Goal: Information Seeking & Learning: Learn about a topic

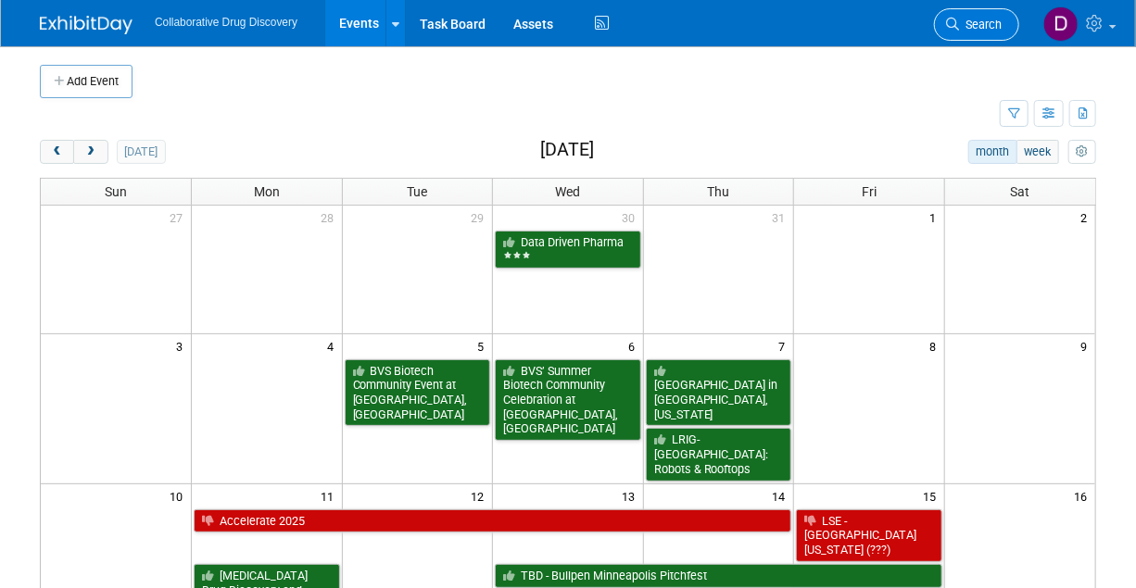
click at [960, 35] on link "Search" at bounding box center [976, 24] width 85 height 32
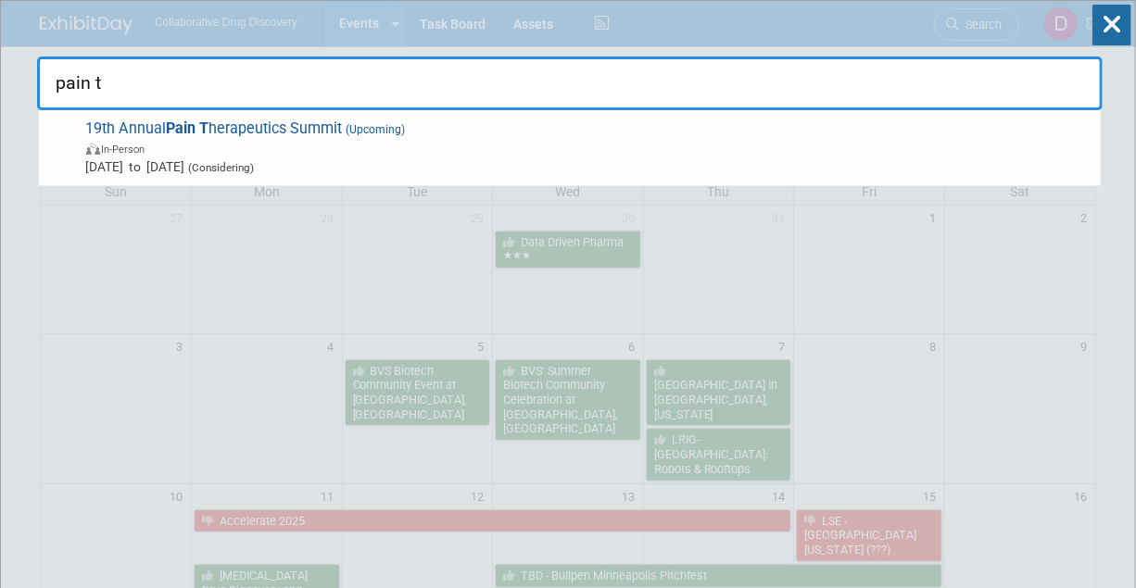
type input "pain th"
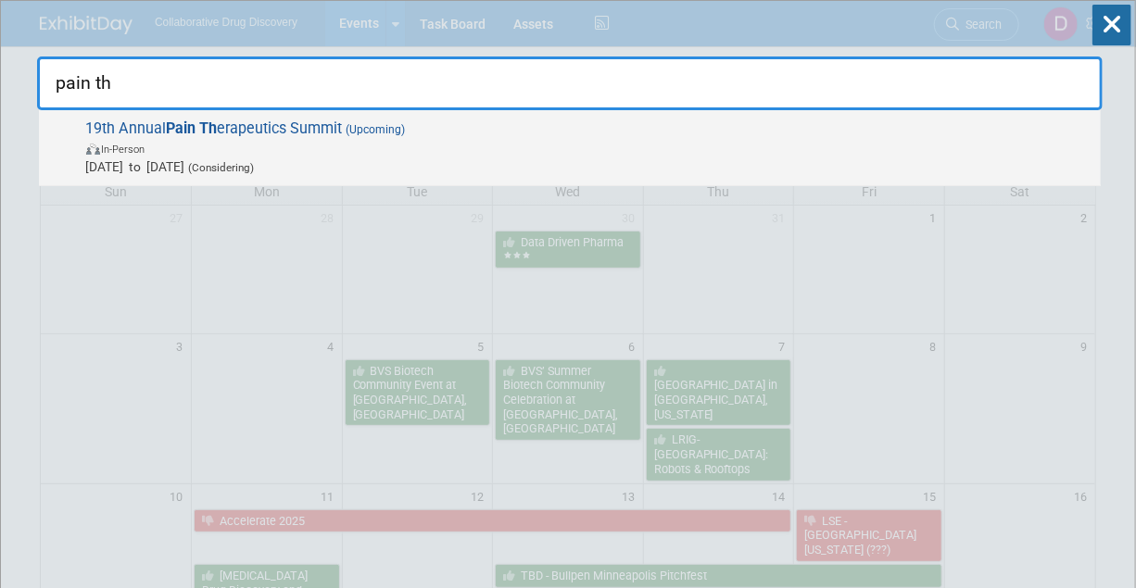
click at [356, 151] on span "In-Person" at bounding box center [588, 148] width 1005 height 19
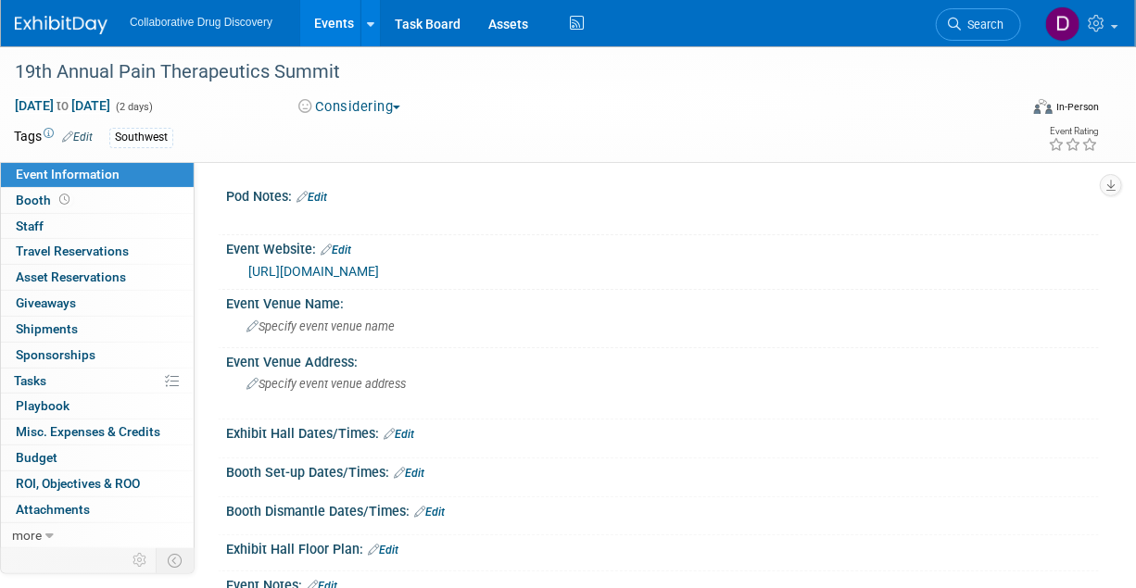
scroll to position [396, 0]
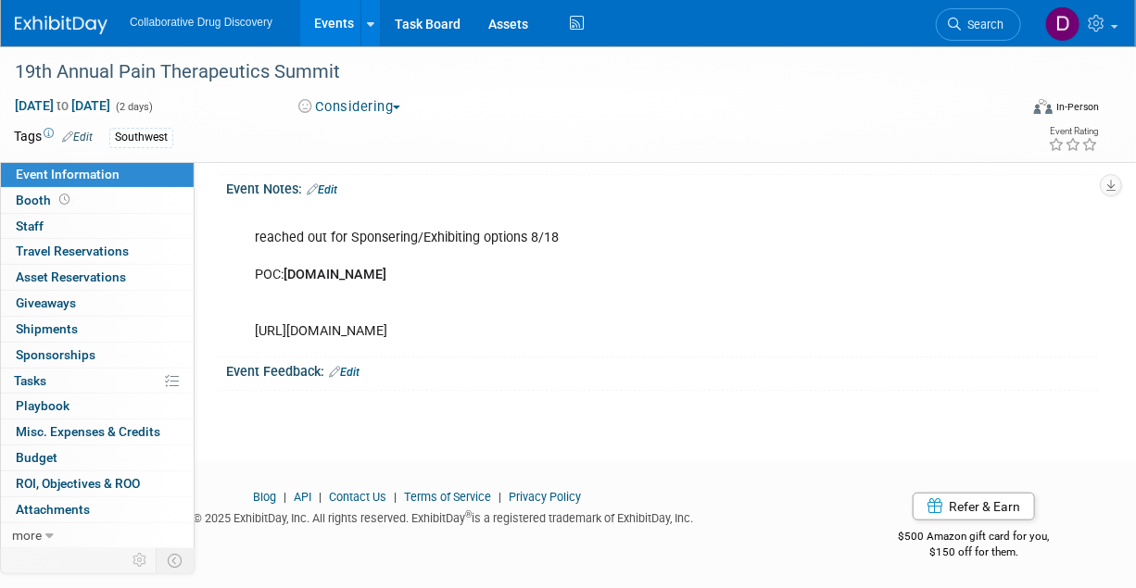
click at [327, 183] on link "Edit" at bounding box center [322, 189] width 31 height 13
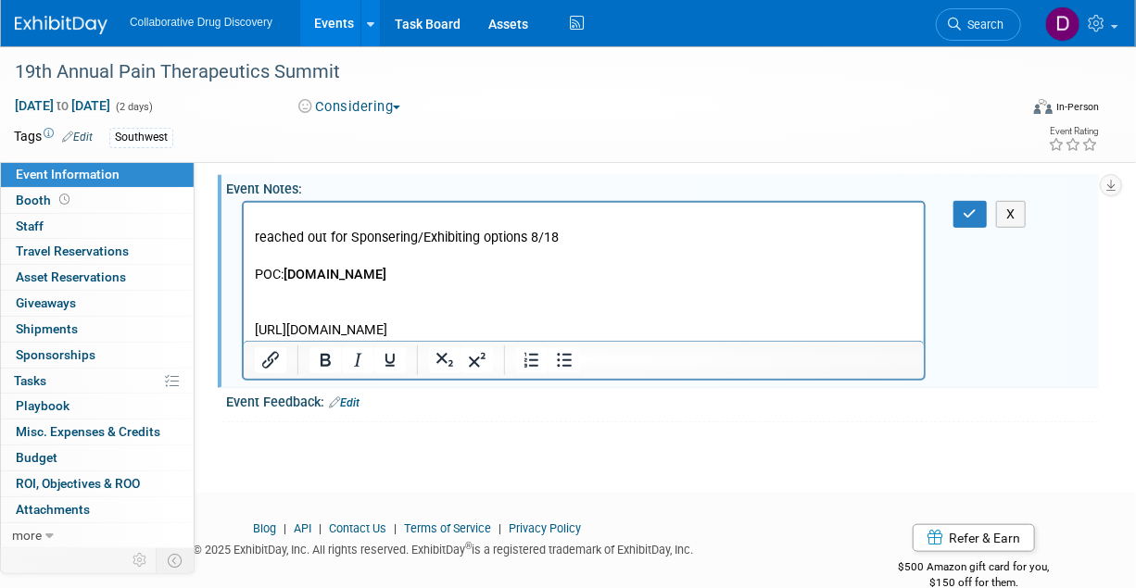
scroll to position [0, 0]
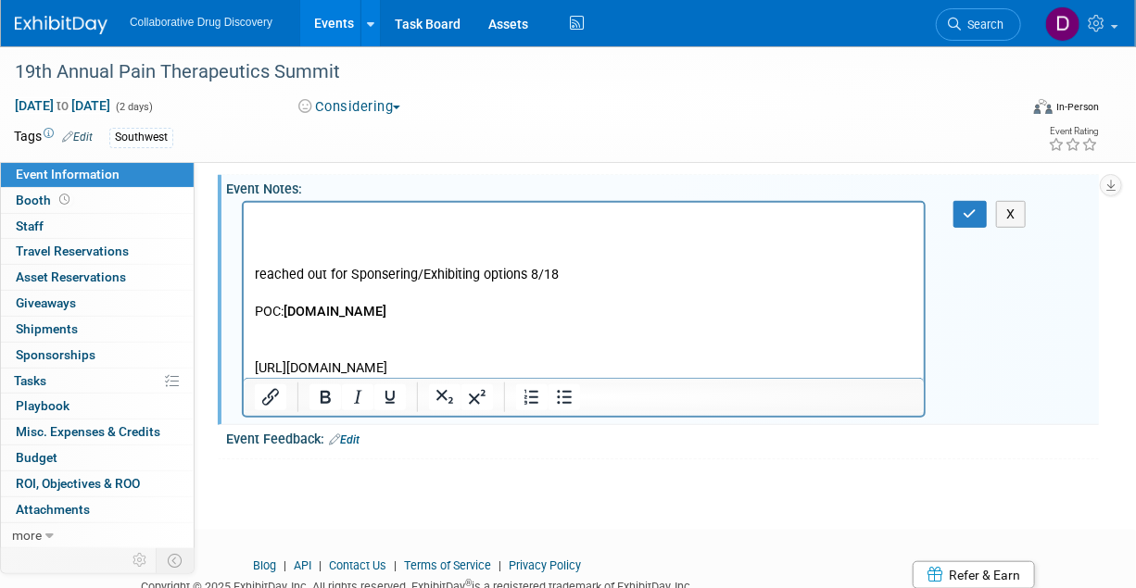
click at [341, 222] on p "Rich Text Area. Press ALT-0 for help." at bounding box center [583, 218] width 659 height 19
click at [965, 214] on icon "button" at bounding box center [970, 214] width 14 height 13
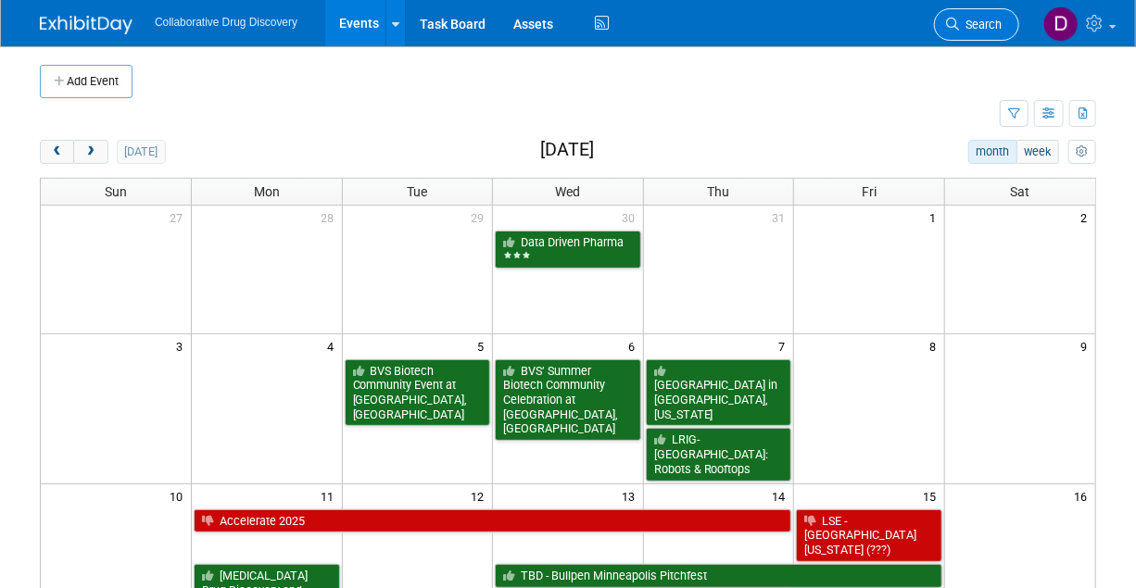
click at [957, 16] on link "Search" at bounding box center [976, 24] width 85 height 32
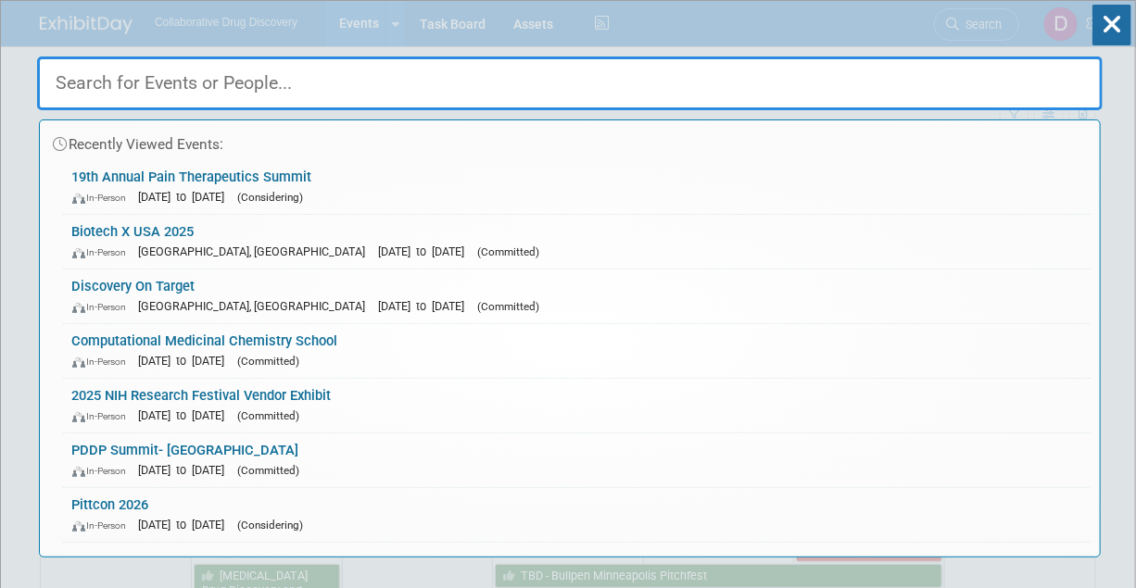
click at [251, 80] on input "text" at bounding box center [569, 84] width 1065 height 54
paste input "Discovery/Development and Biologics US"
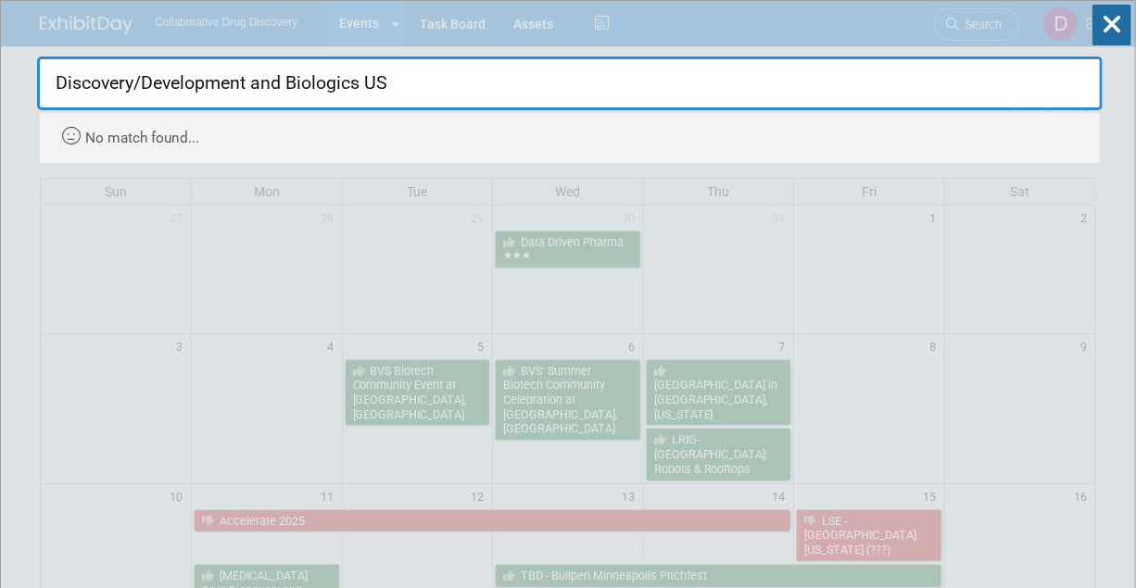
drag, startPoint x: 407, startPoint y: 88, endPoint x: 145, endPoint y: 78, distance: 261.4
click at [145, 78] on input "Discovery/Development and Biologics US" at bounding box center [569, 84] width 1065 height 54
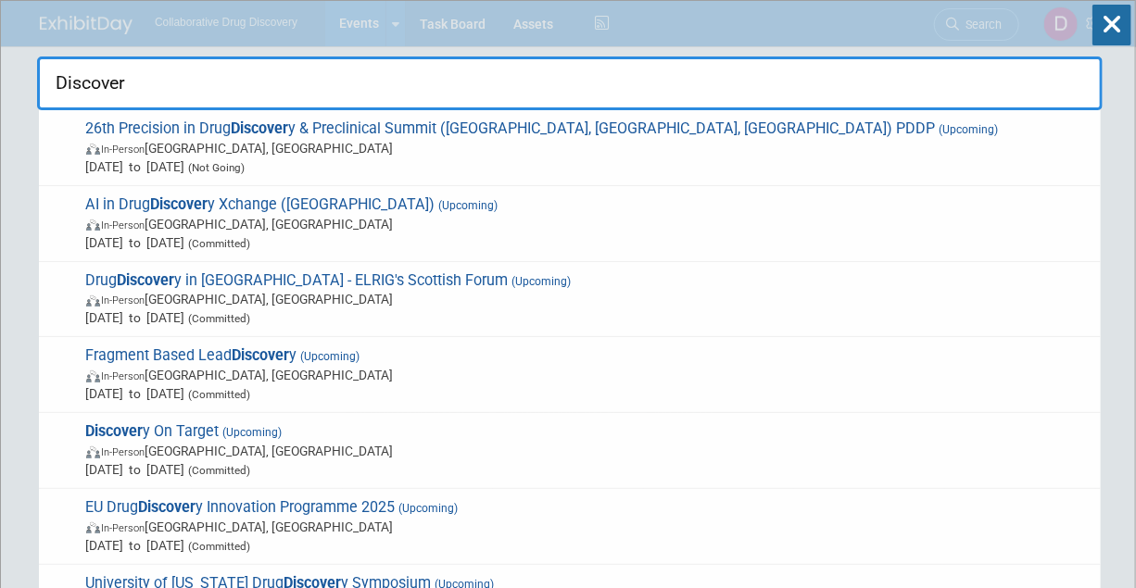
type input "Discover"
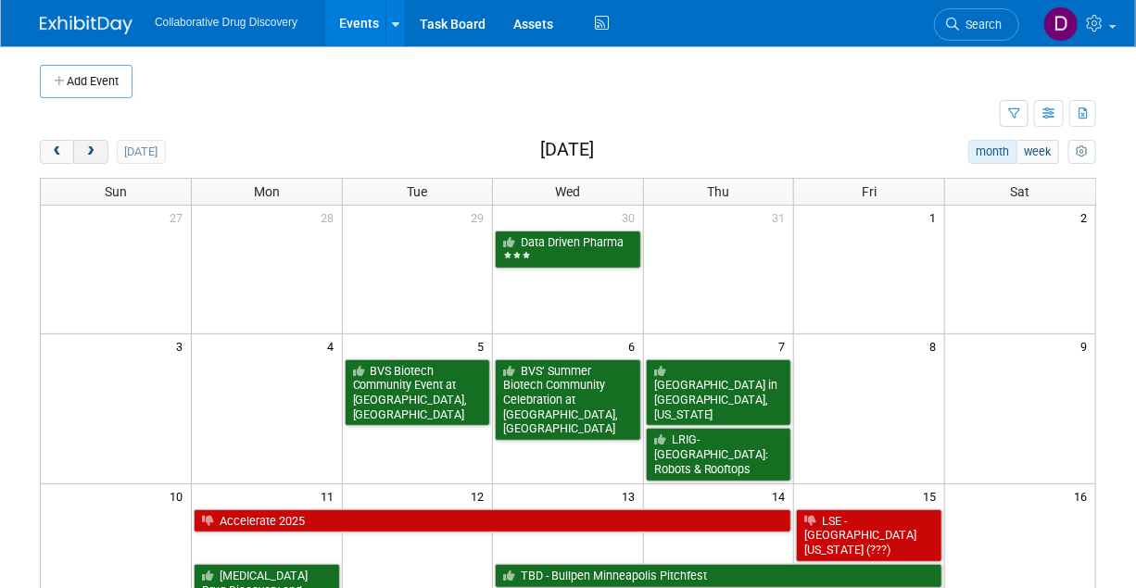
click at [89, 149] on span "next" at bounding box center [90, 152] width 14 height 12
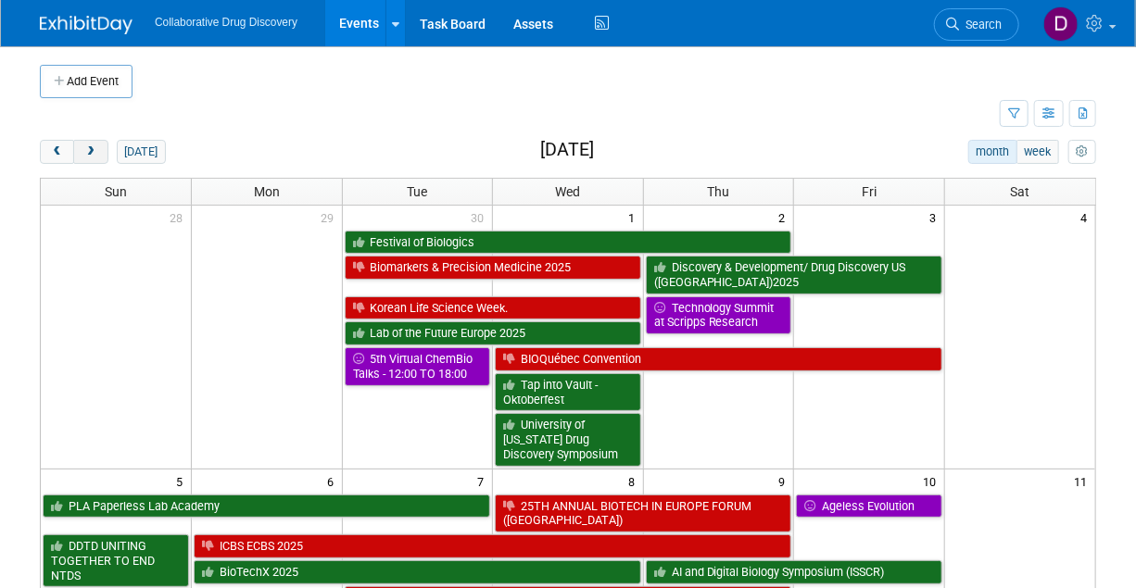
click at [89, 150] on span "next" at bounding box center [90, 152] width 14 height 12
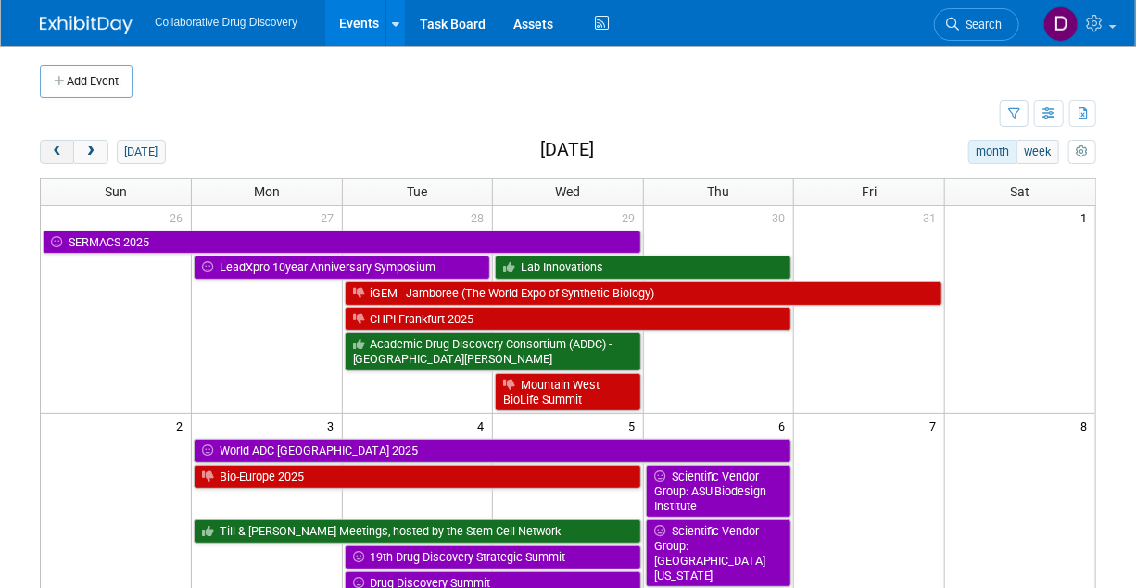
click at [50, 148] on span "prev" at bounding box center [57, 152] width 14 height 12
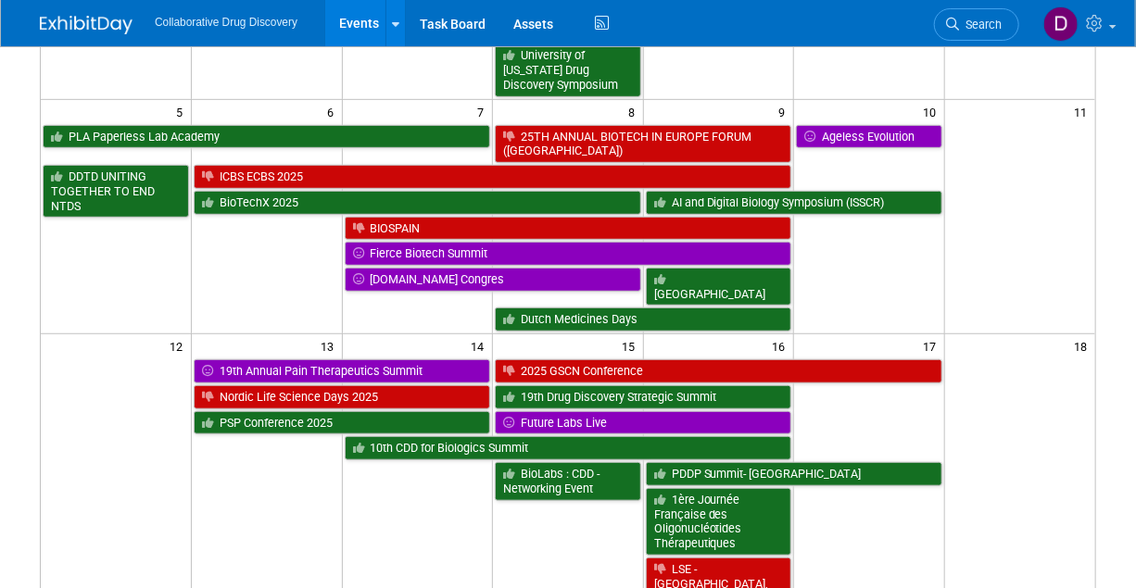
scroll to position [359, 0]
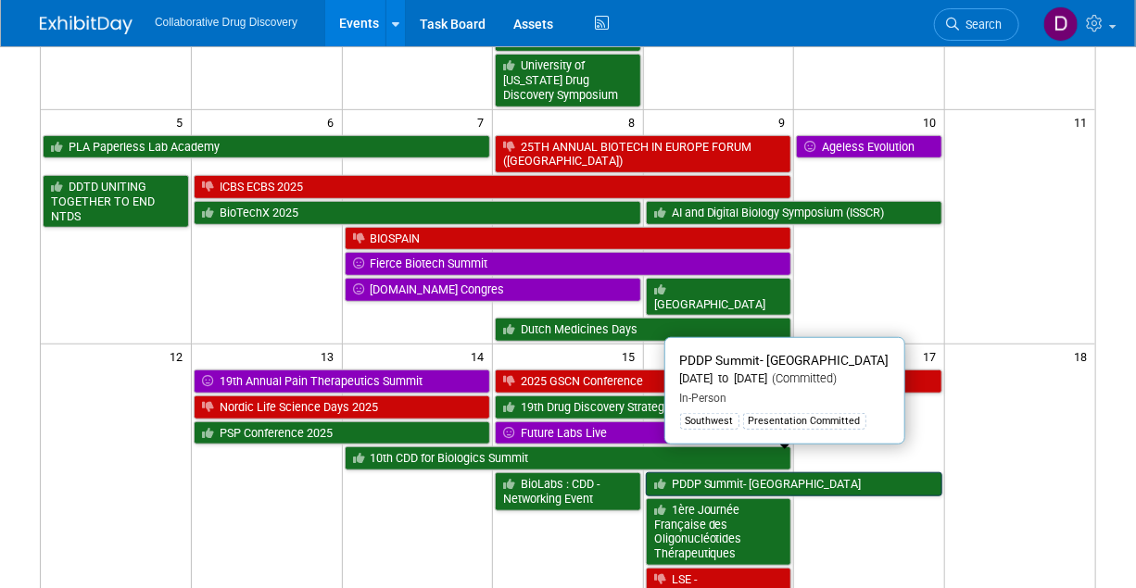
click at [751, 472] on link "PDDP Summit- [GEOGRAPHIC_DATA]" at bounding box center [794, 484] width 296 height 24
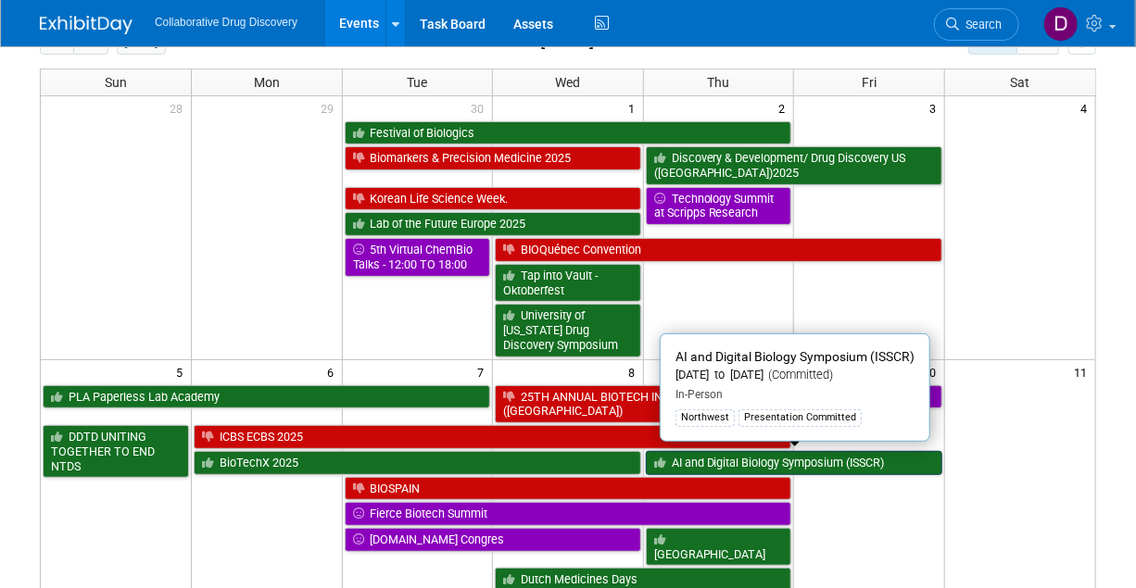
scroll to position [33, 0]
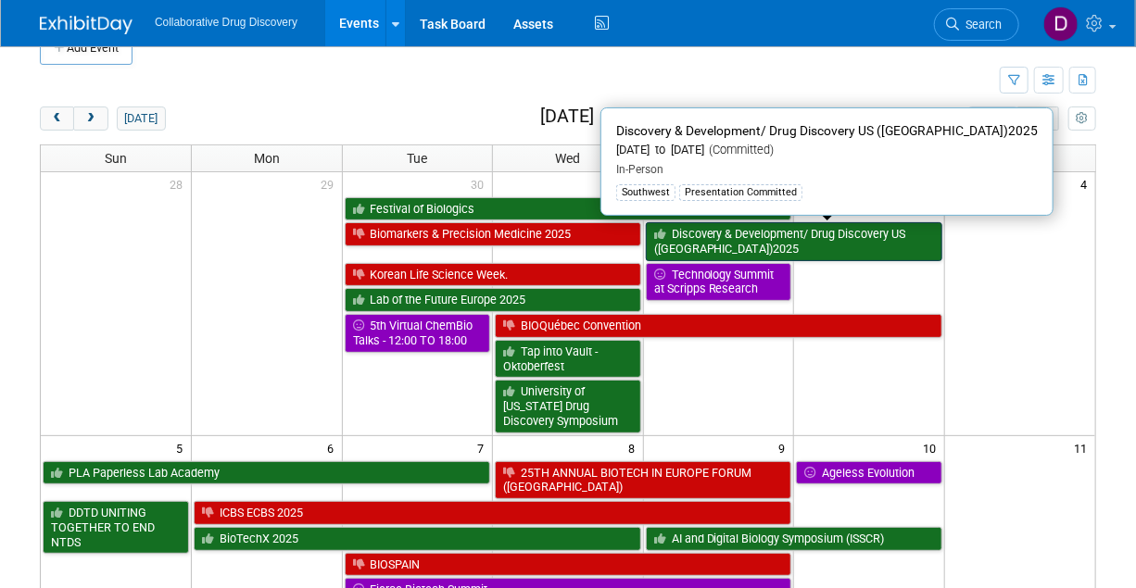
click at [707, 233] on link "Discovery & Development/ Drug Discovery US ([GEOGRAPHIC_DATA])2025" at bounding box center [794, 241] width 296 height 38
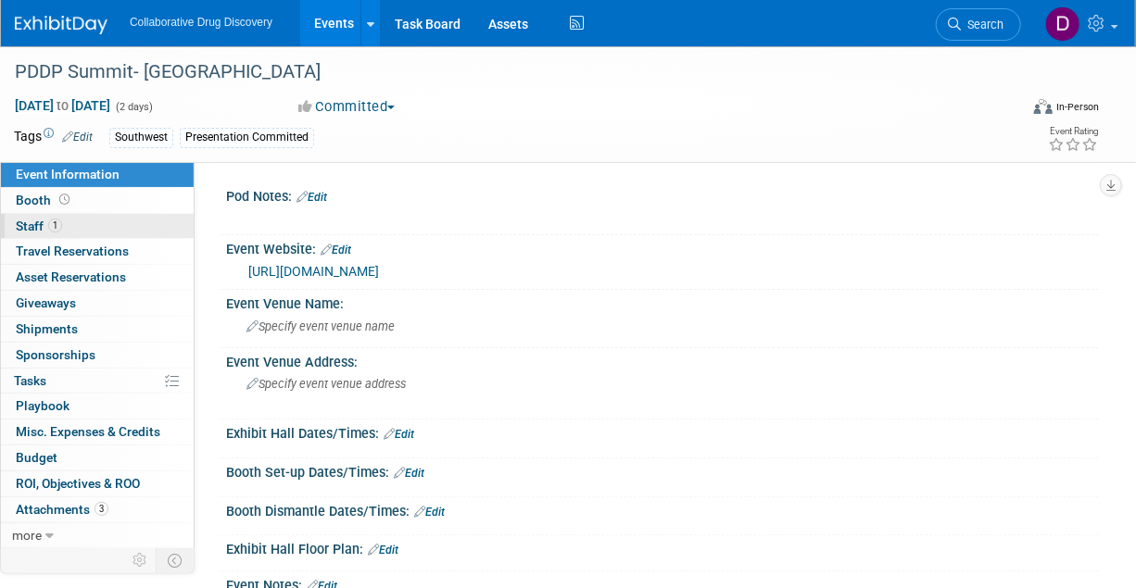
click at [143, 228] on link "1 Staff 1" at bounding box center [97, 226] width 193 height 25
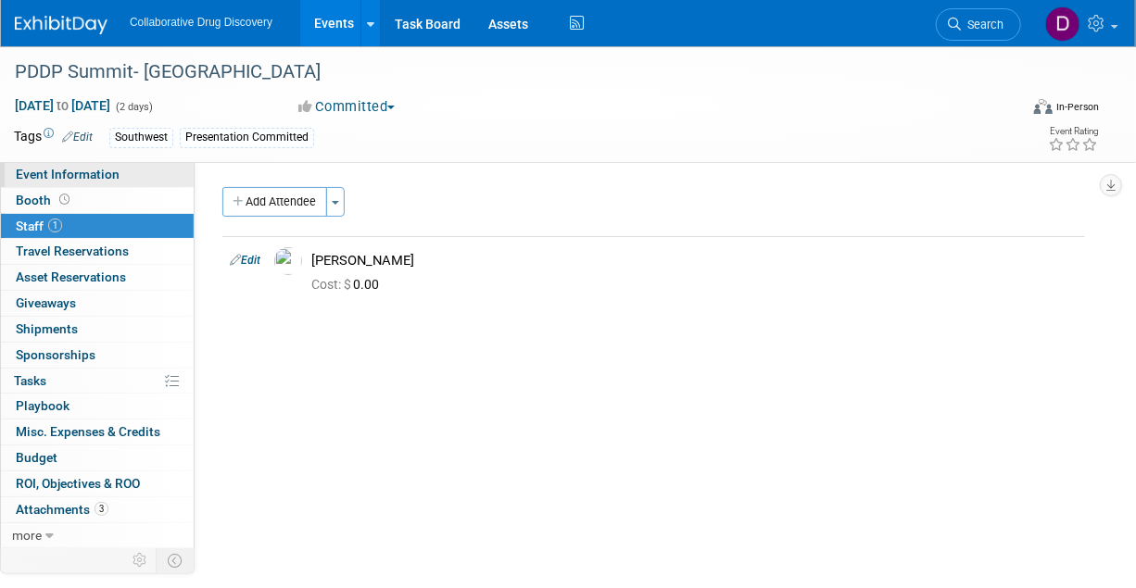
click at [110, 185] on link "Event Information" at bounding box center [97, 174] width 193 height 25
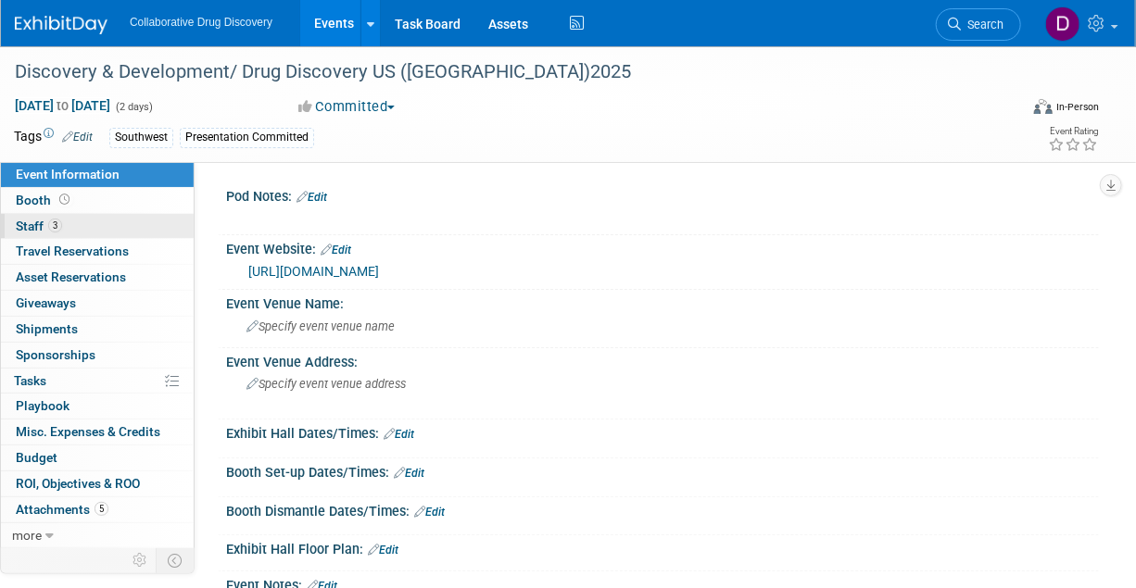
click at [47, 220] on span "Staff 3" at bounding box center [39, 226] width 46 height 15
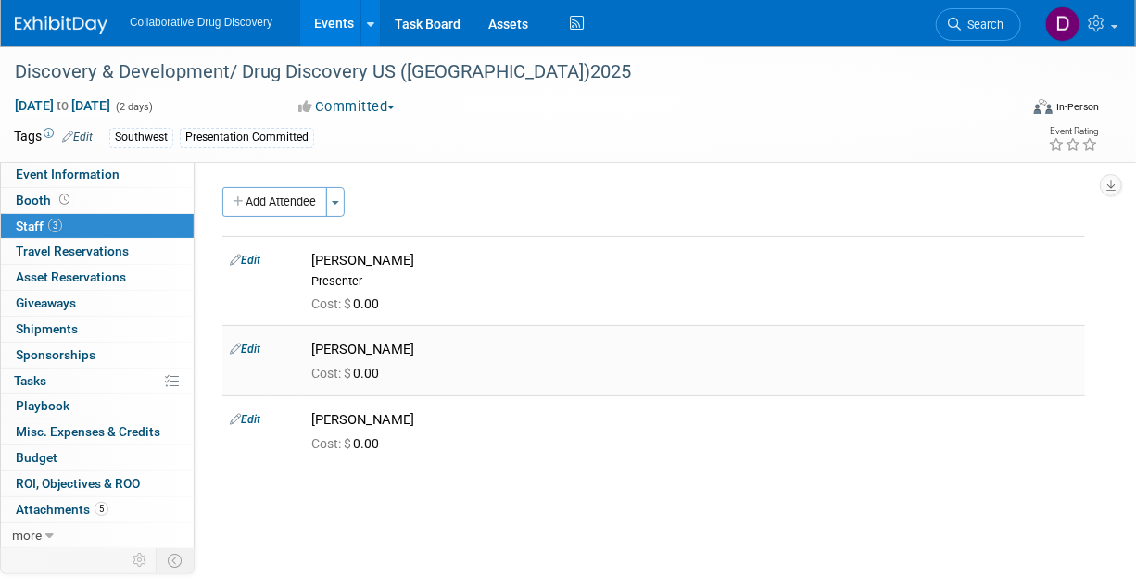
drag, startPoint x: 381, startPoint y: 346, endPoint x: 328, endPoint y: 342, distance: 53.0
click at [320, 340] on div "[PERSON_NAME]" at bounding box center [694, 347] width 794 height 22
click at [346, 424] on div "[PERSON_NAME]" at bounding box center [694, 420] width 766 height 18
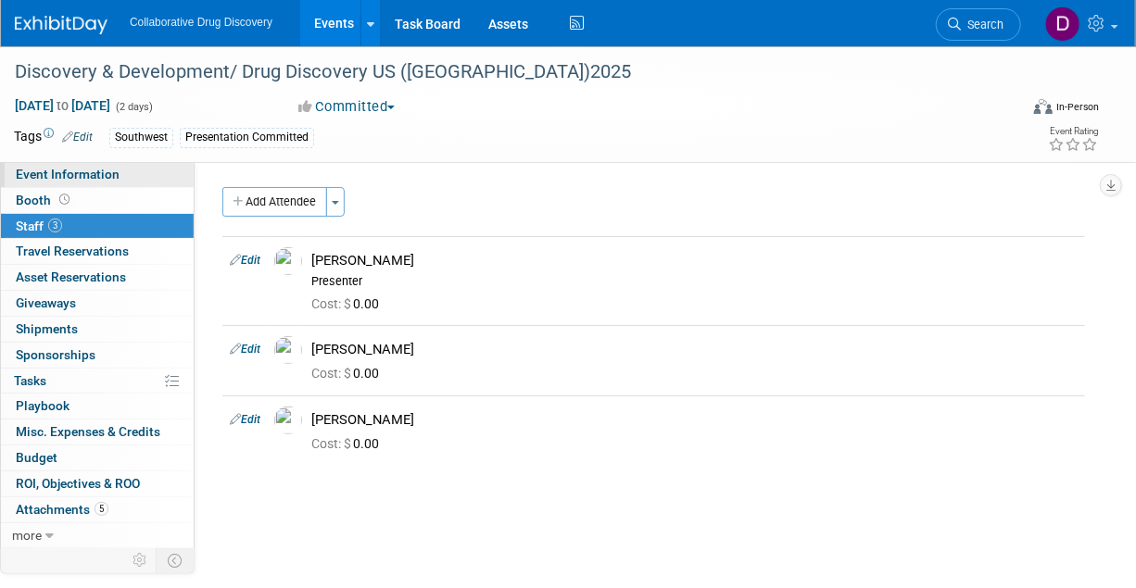
click at [112, 180] on span "Event Information" at bounding box center [68, 174] width 104 height 15
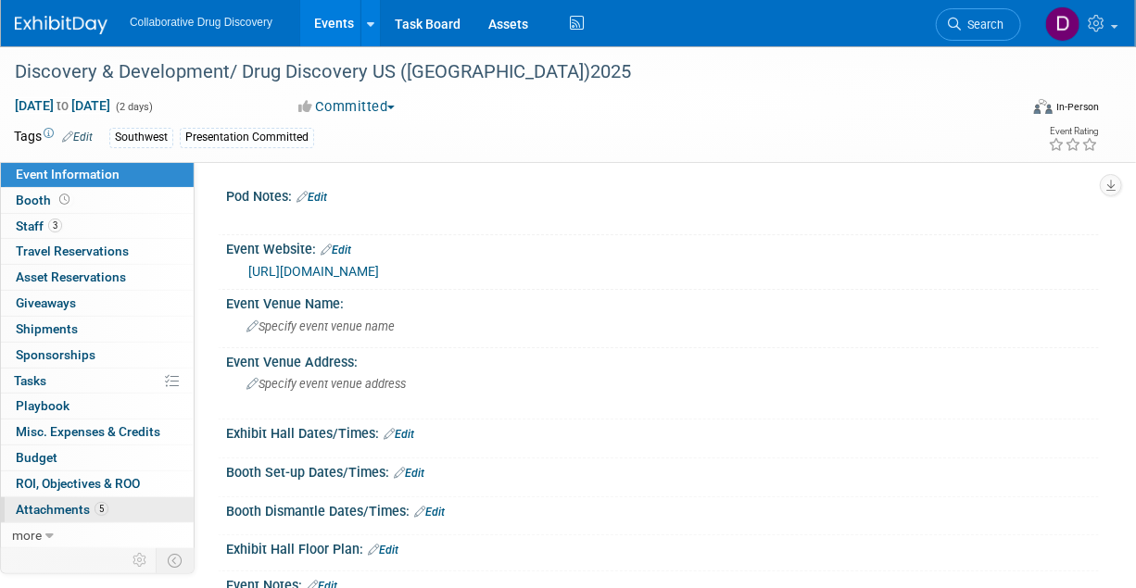
click at [102, 515] on link "5 Attachments 5" at bounding box center [97, 509] width 193 height 25
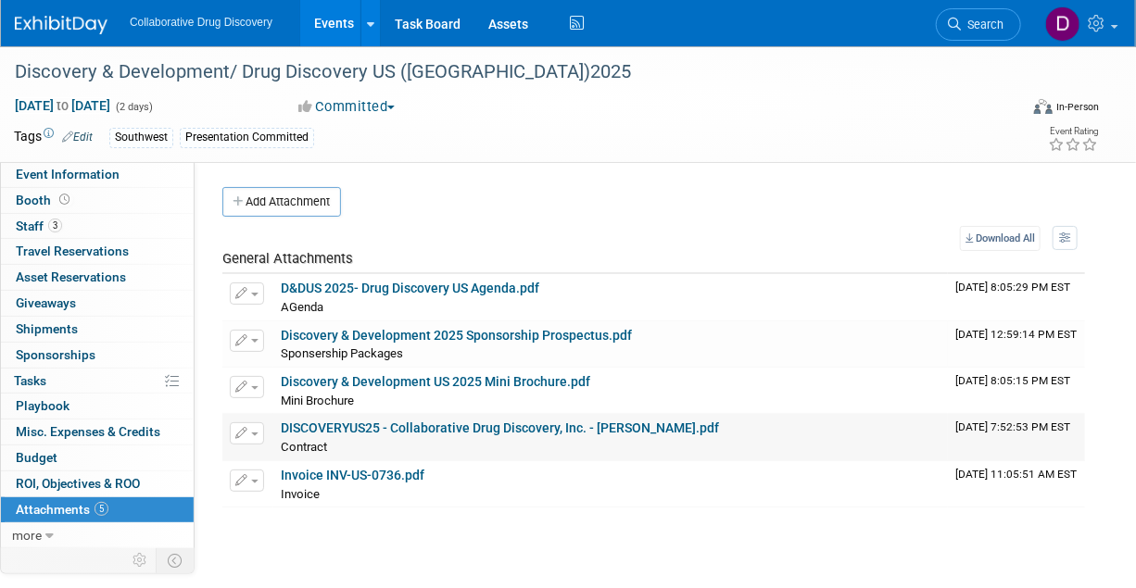
click at [339, 427] on link "DISCOVERYUS25 - Collaborative Drug Discovery, Inc. - Daniel Castro.pdf" at bounding box center [500, 428] width 438 height 15
click at [315, 70] on div "Discovery & Development/ Drug Discovery US ([GEOGRAPHIC_DATA])2025" at bounding box center [507, 72] width 998 height 33
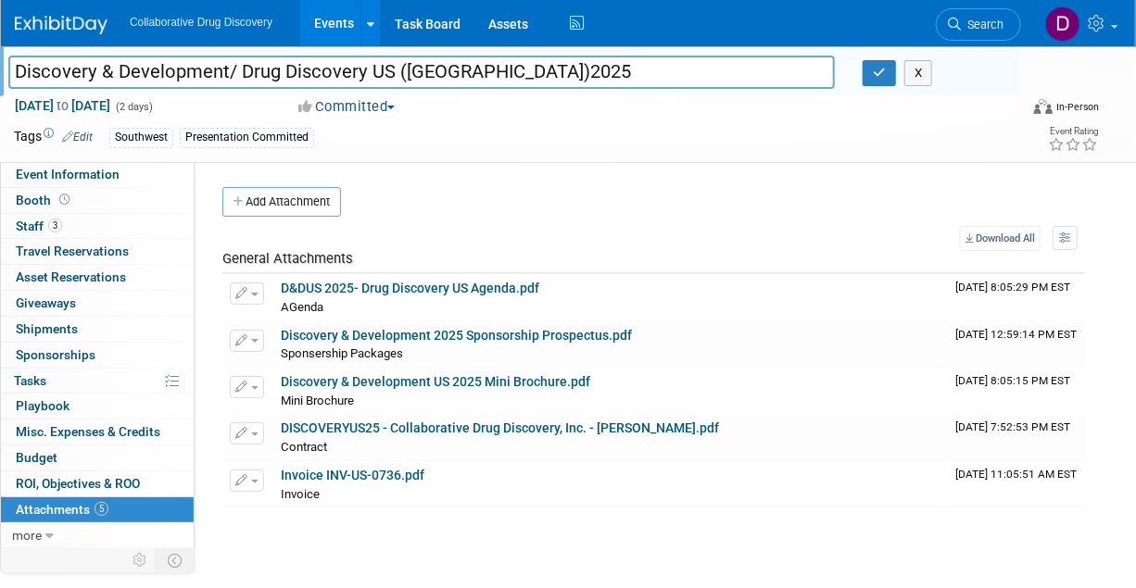
click at [314, 69] on input "Discovery & Development/ Drug Discovery US ([GEOGRAPHIC_DATA])2025" at bounding box center [421, 72] width 826 height 32
click at [101, 178] on span "Event Information" at bounding box center [68, 174] width 104 height 15
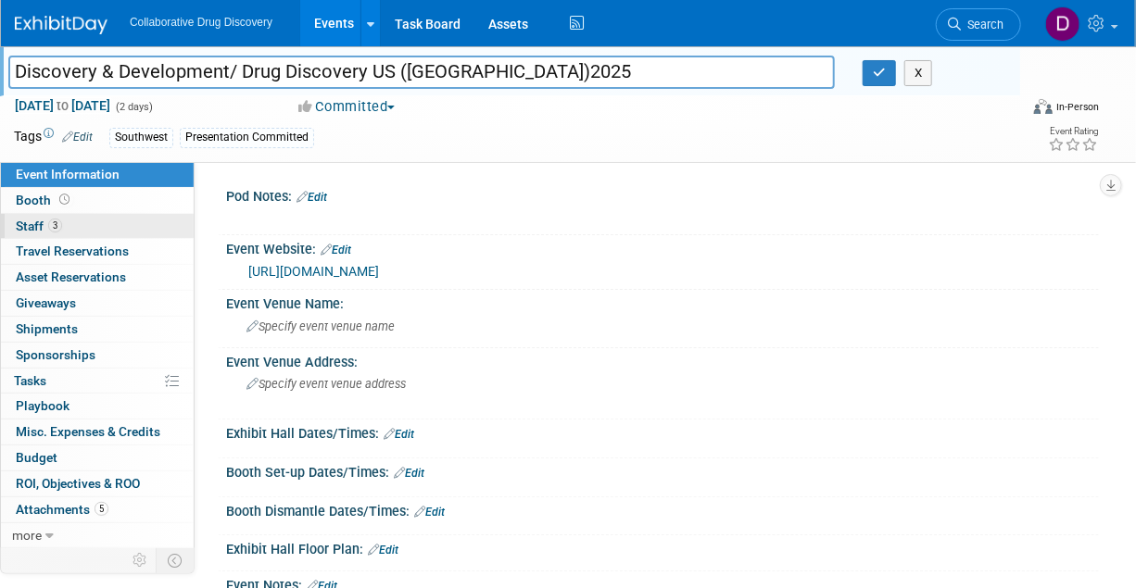
click at [62, 220] on link "3 Staff 3" at bounding box center [97, 226] width 193 height 25
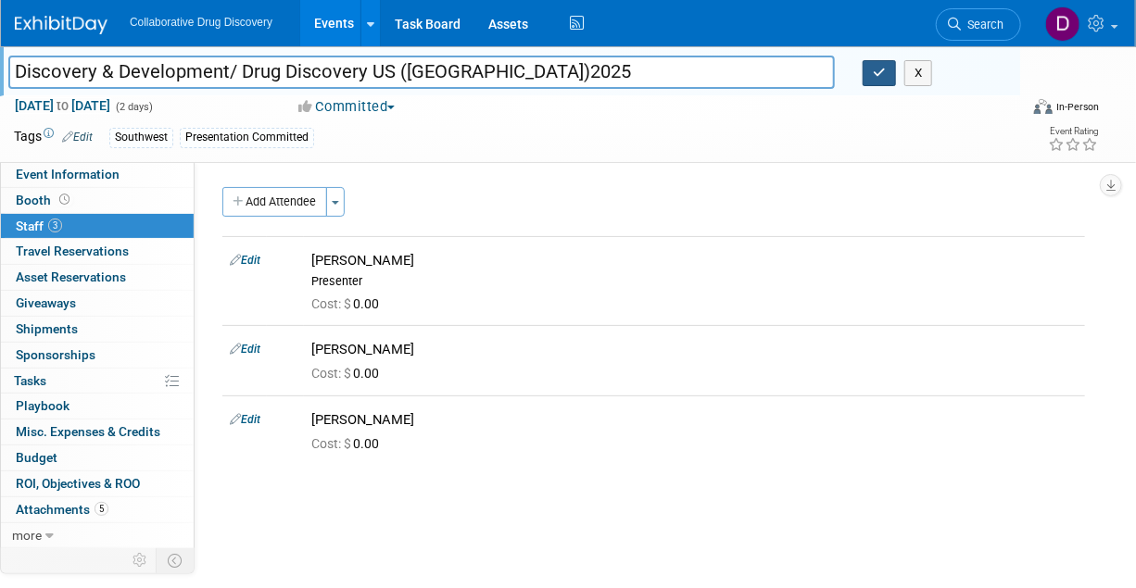
click at [870, 69] on button "button" at bounding box center [878, 73] width 33 height 26
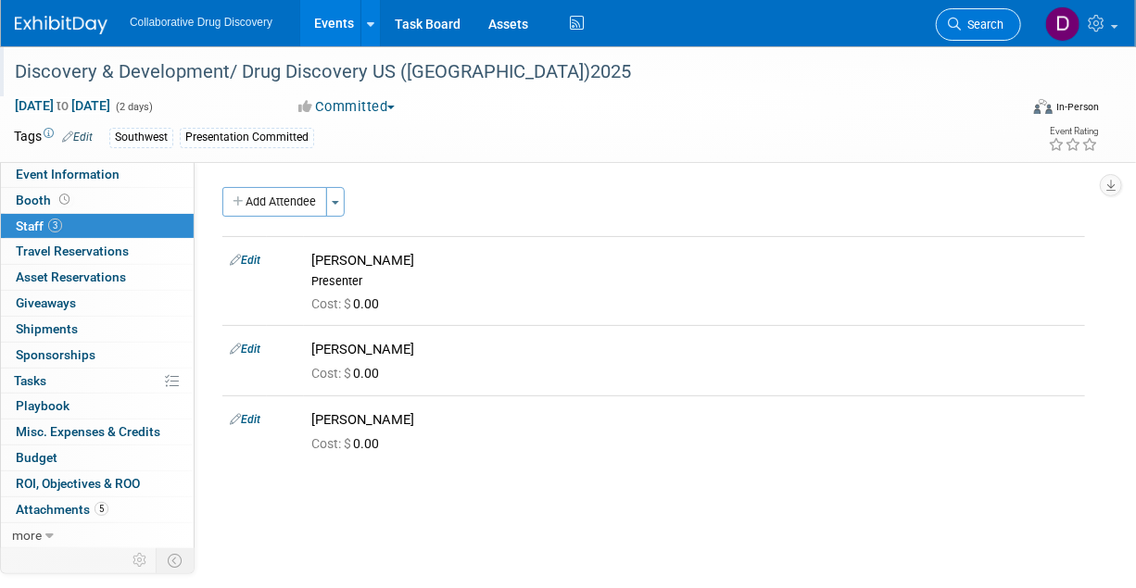
click at [982, 26] on span "Search" at bounding box center [982, 25] width 43 height 14
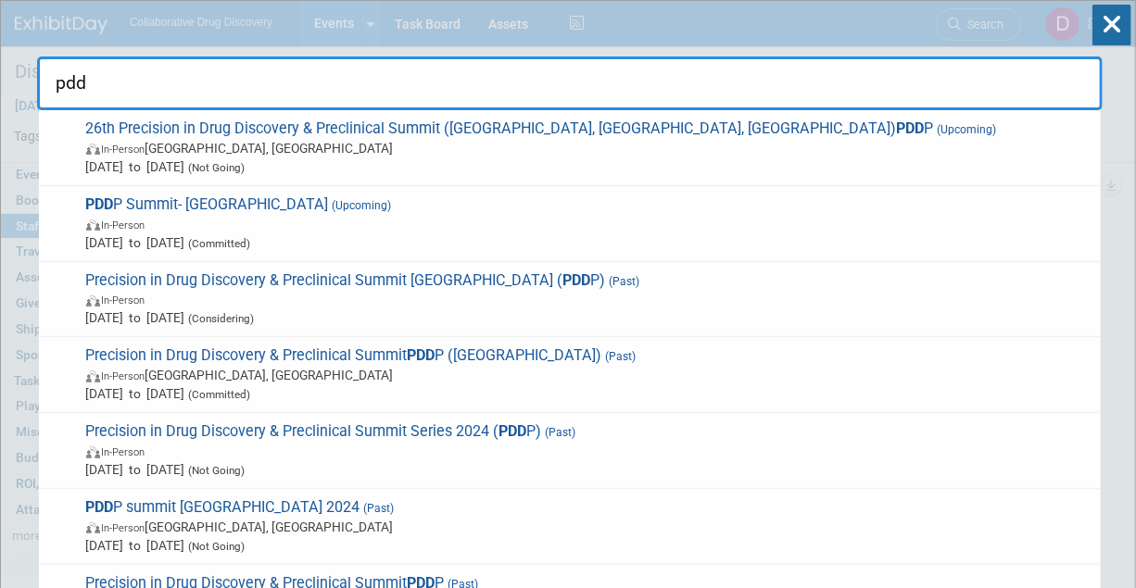
type input "pddp"
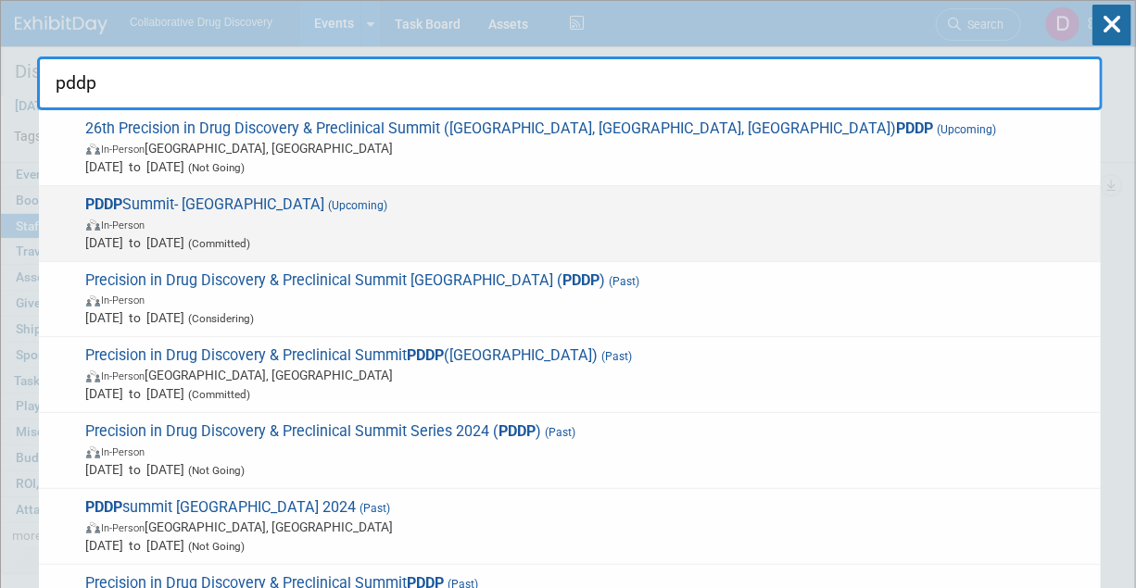
click at [440, 230] on span "In-Person" at bounding box center [588, 224] width 1005 height 19
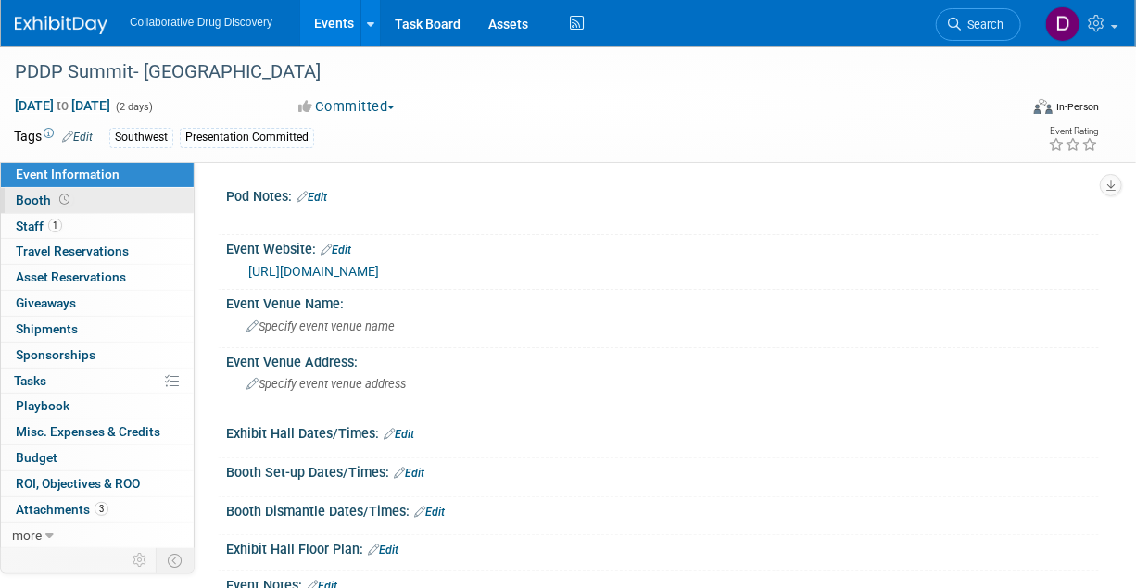
click at [69, 205] on span "Booth" at bounding box center [44, 200] width 57 height 15
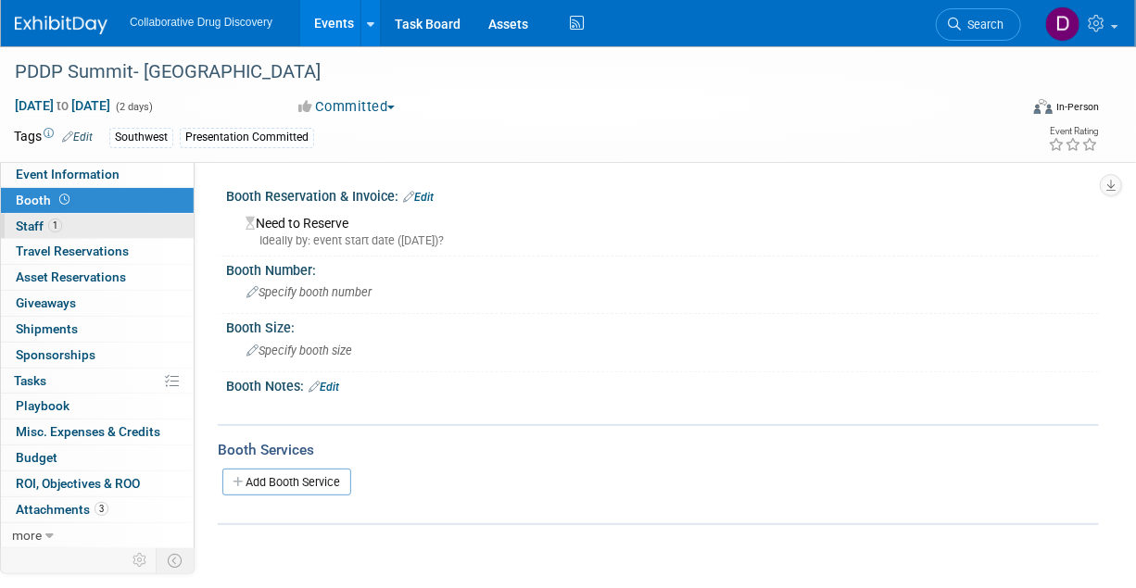
click at [62, 233] on link "1 Staff 1" at bounding box center [97, 226] width 193 height 25
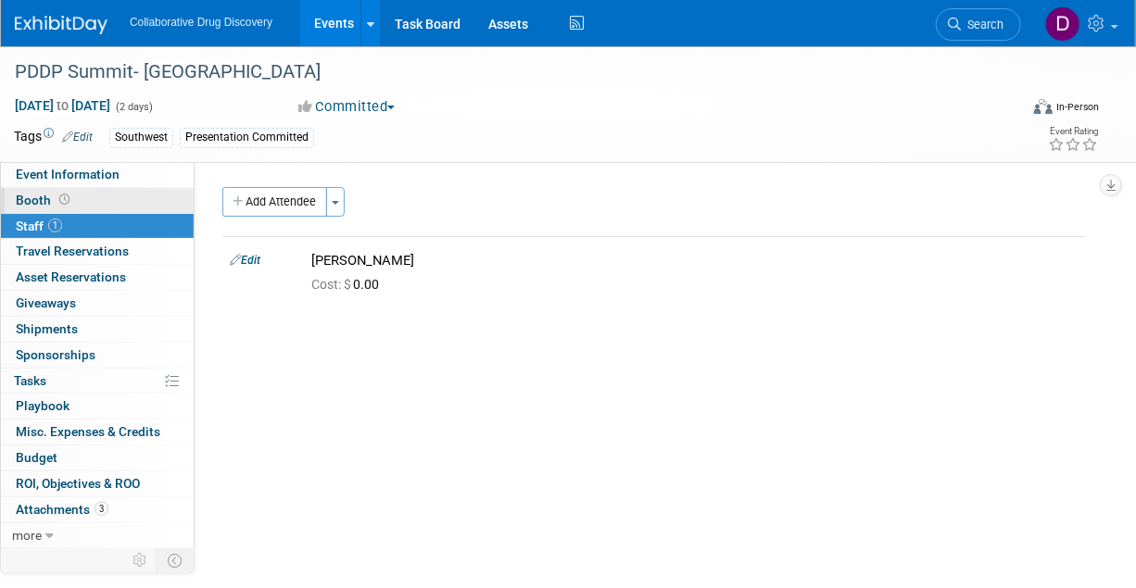
click at [76, 193] on link "Booth" at bounding box center [97, 200] width 193 height 25
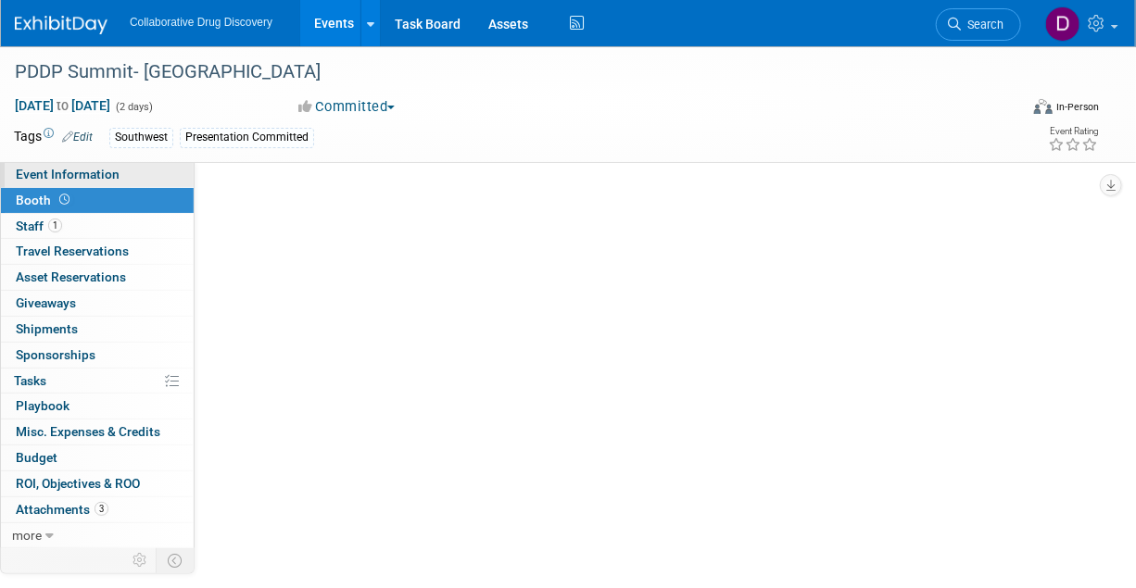
click at [78, 170] on span "Event Information" at bounding box center [68, 174] width 104 height 15
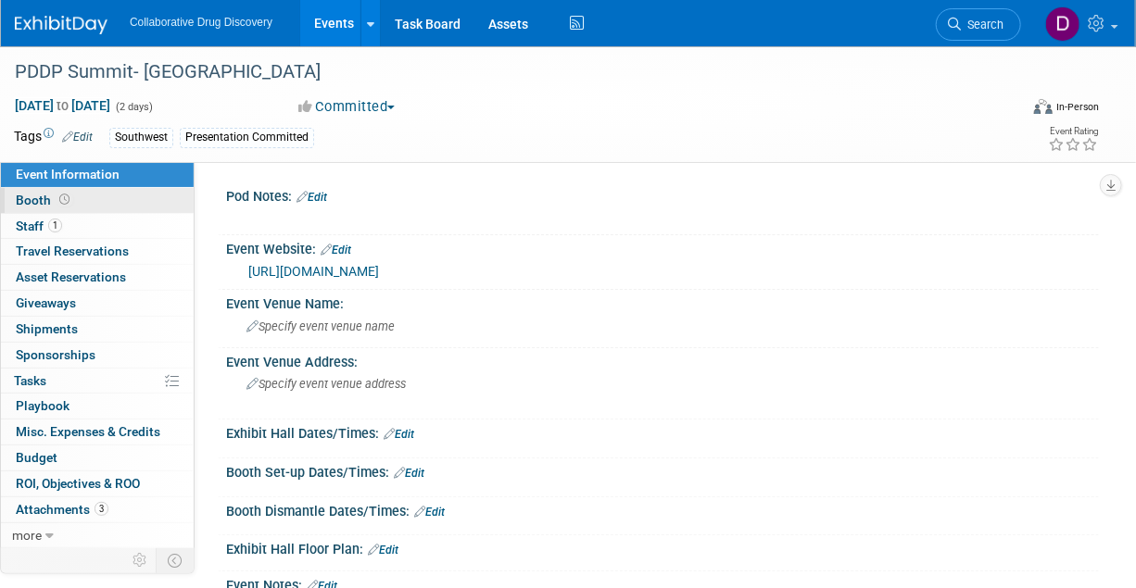
click at [92, 202] on link "Booth" at bounding box center [97, 200] width 193 height 25
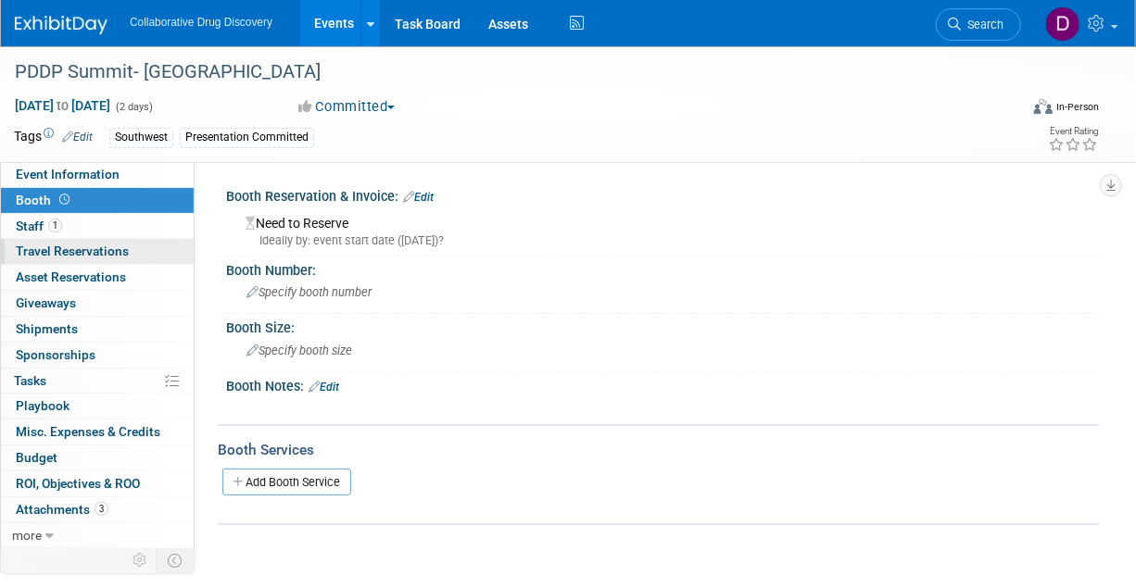
scroll to position [19, 0]
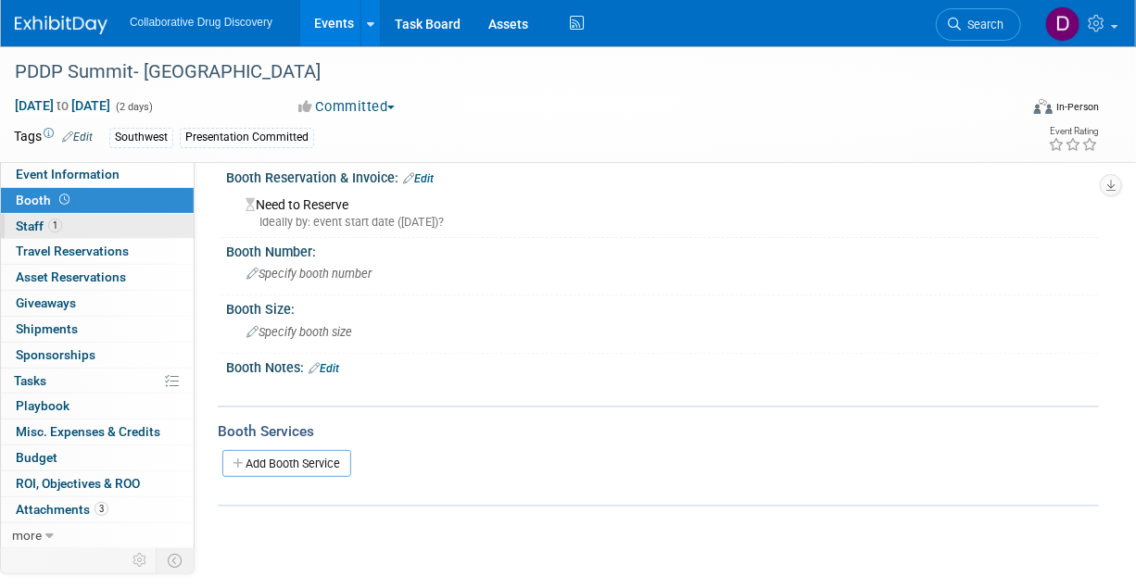
click at [84, 220] on link "1 Staff 1" at bounding box center [97, 226] width 193 height 25
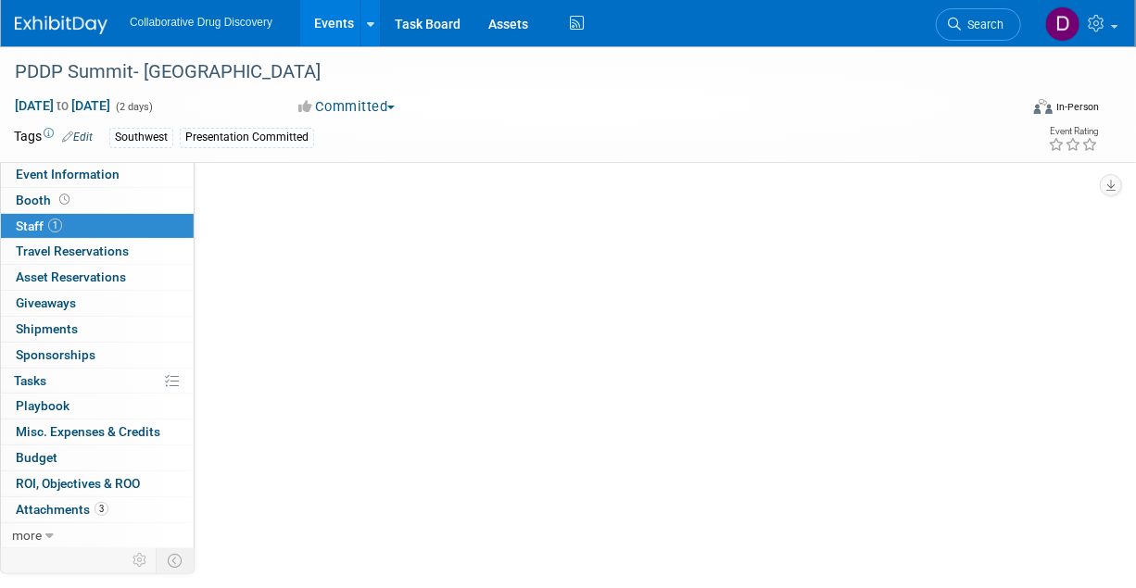
scroll to position [0, 0]
click at [83, 20] on img at bounding box center [61, 25] width 93 height 19
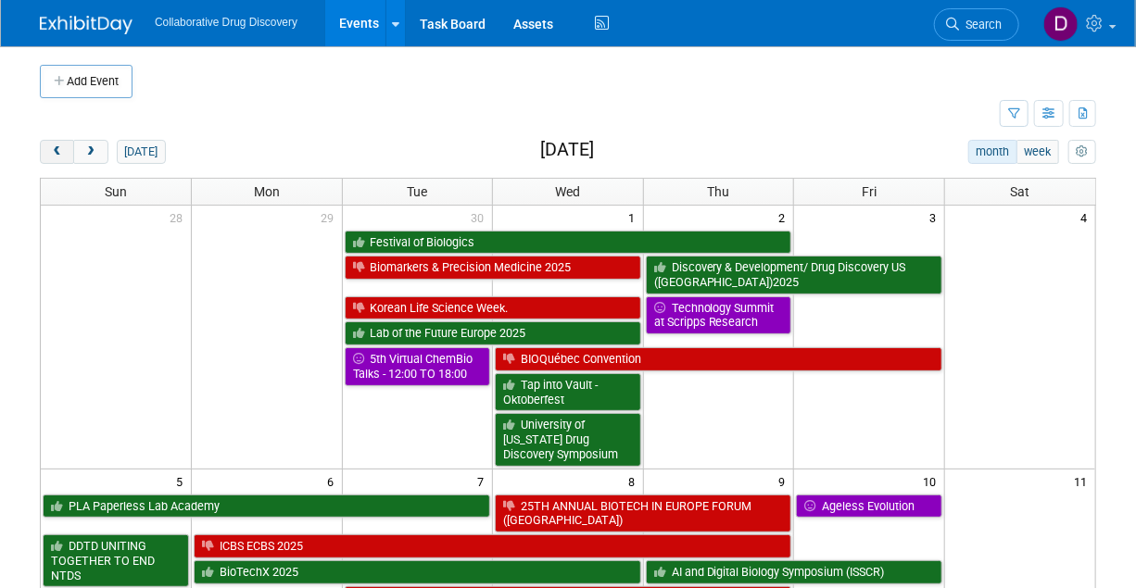
click at [62, 152] on span "prev" at bounding box center [57, 152] width 14 height 12
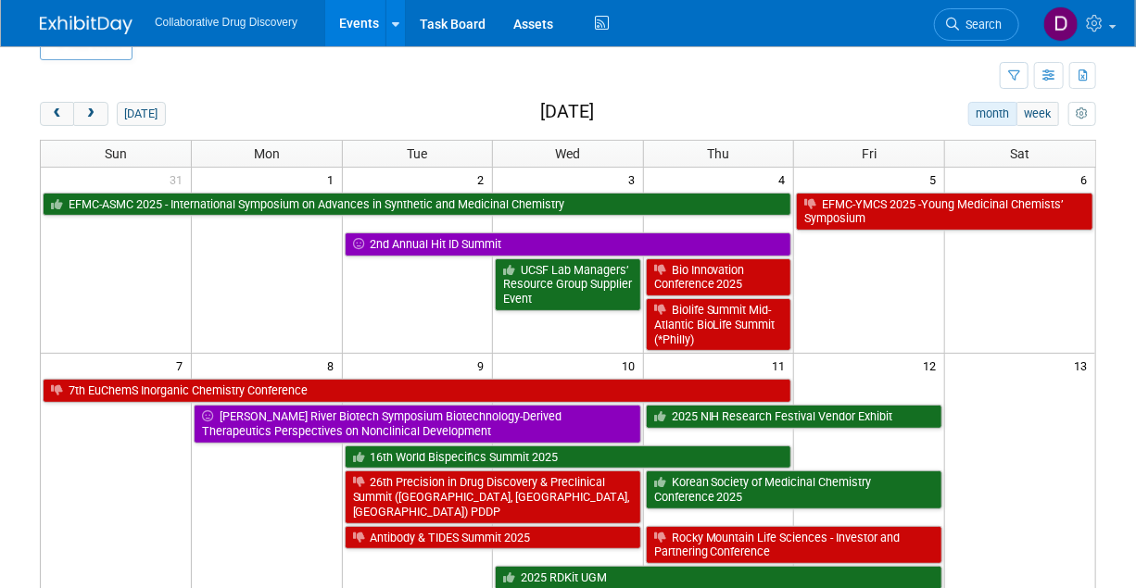
scroll to position [141, 0]
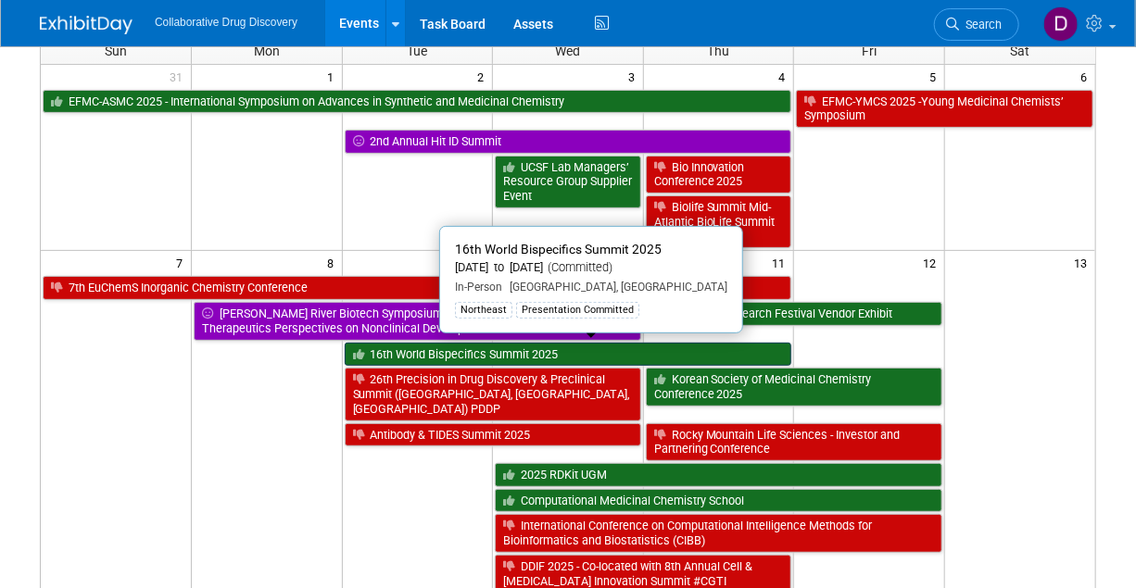
click at [465, 352] on link "16th World Bispecifics Summit 2025" at bounding box center [568, 355] width 447 height 24
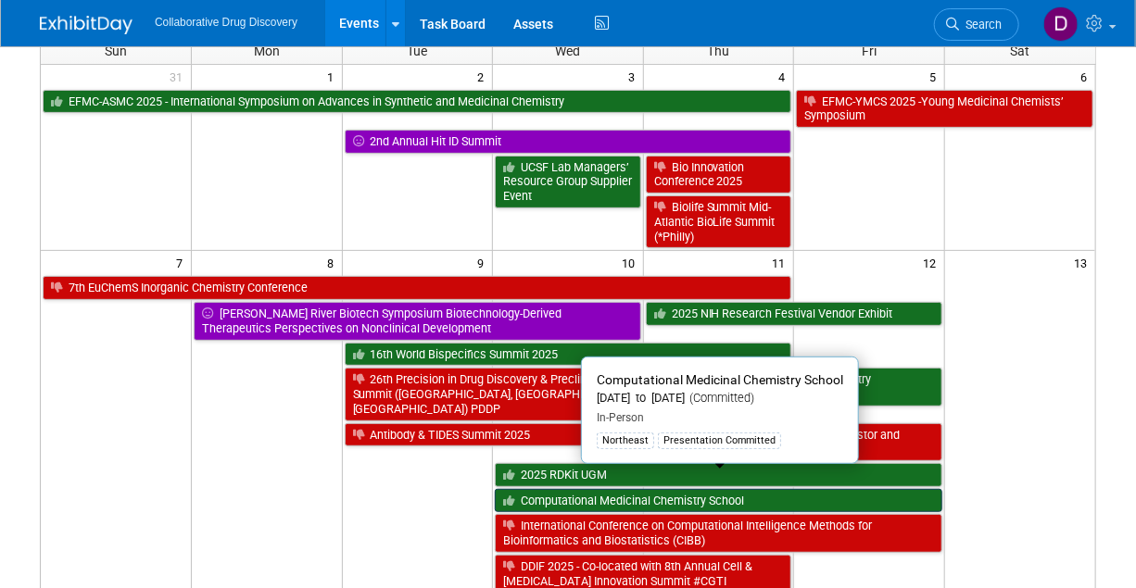
click at [639, 489] on link "Computational Medicinal Chemistry School" at bounding box center [718, 501] width 447 height 24
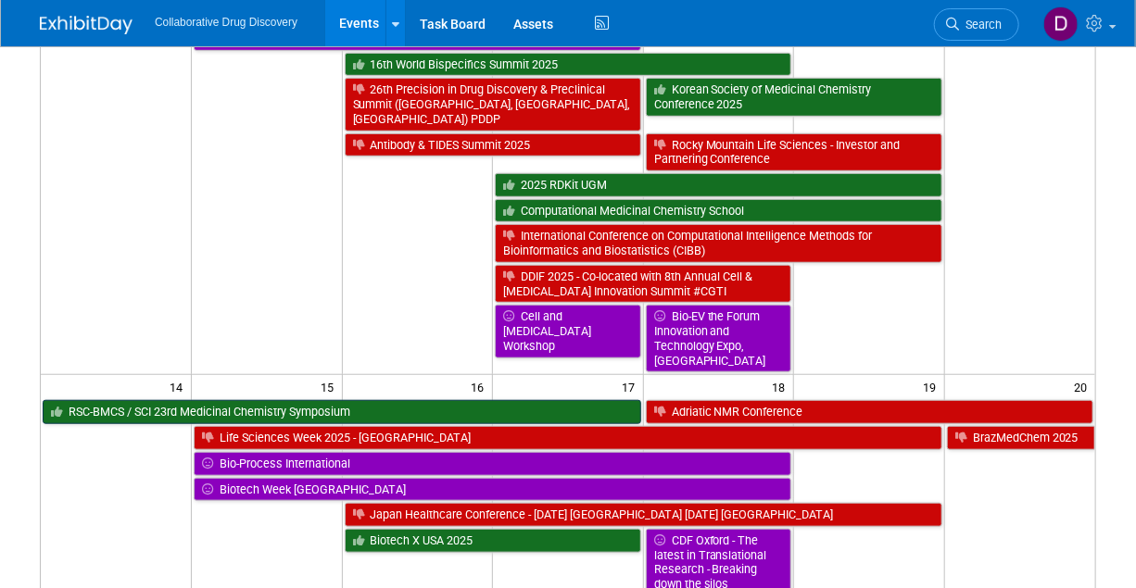
scroll to position [507, 0]
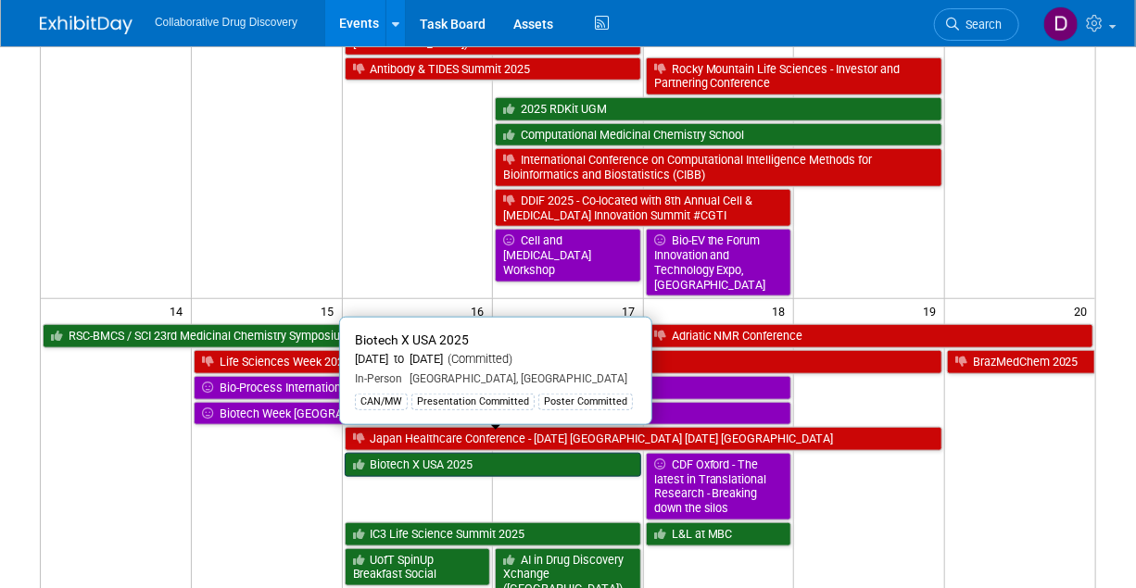
click at [566, 453] on link "Biotech X USA 2025" at bounding box center [493, 465] width 296 height 24
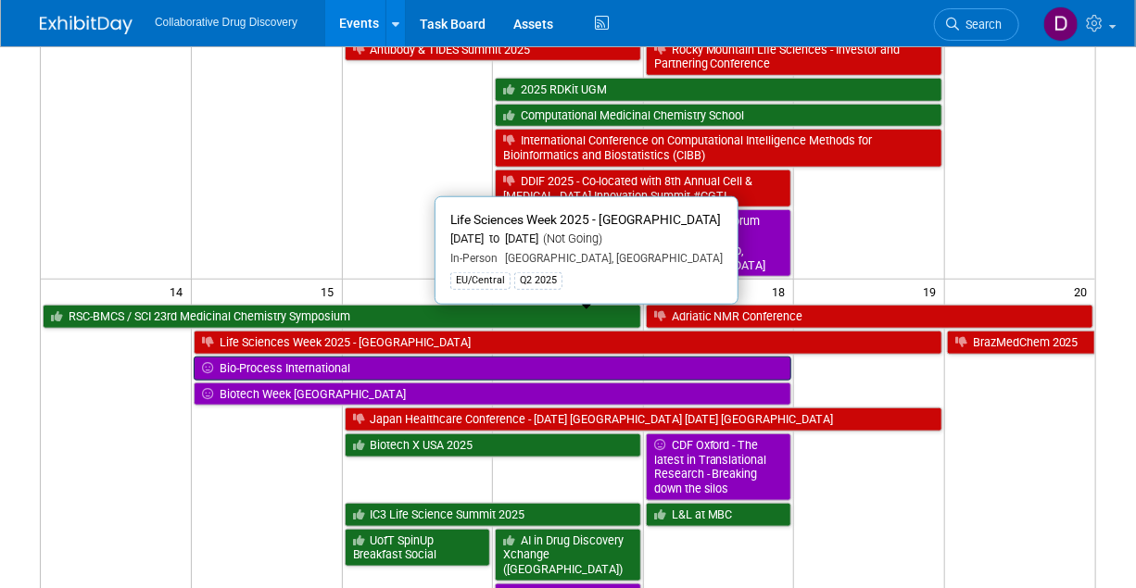
scroll to position [535, 0]
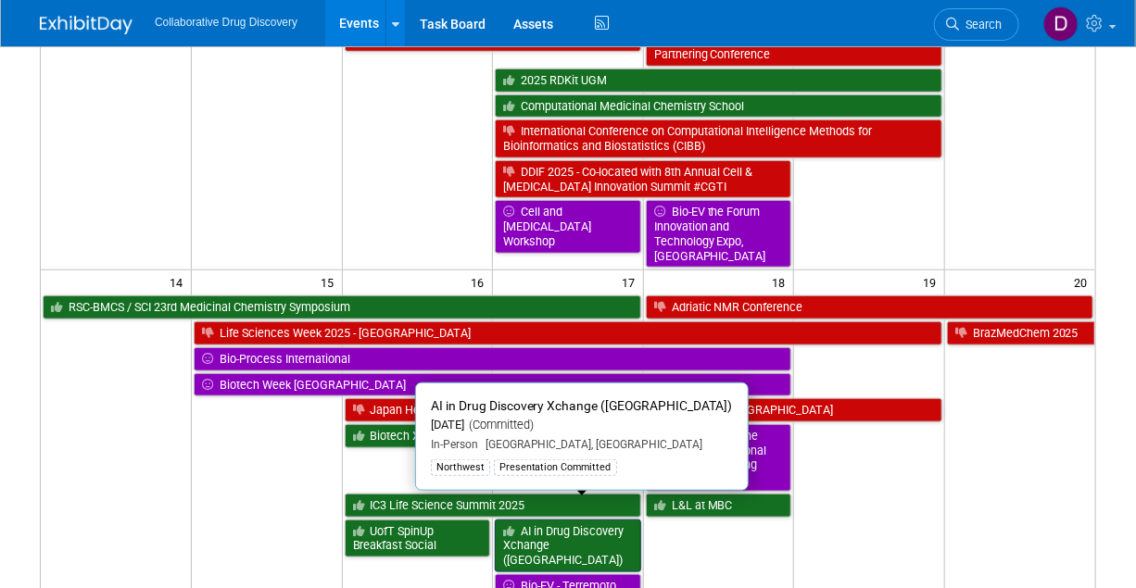
click at [591, 527] on link "AI in Drug Discovery Xchange (SAN FRANCISCO)" at bounding box center [568, 546] width 146 height 53
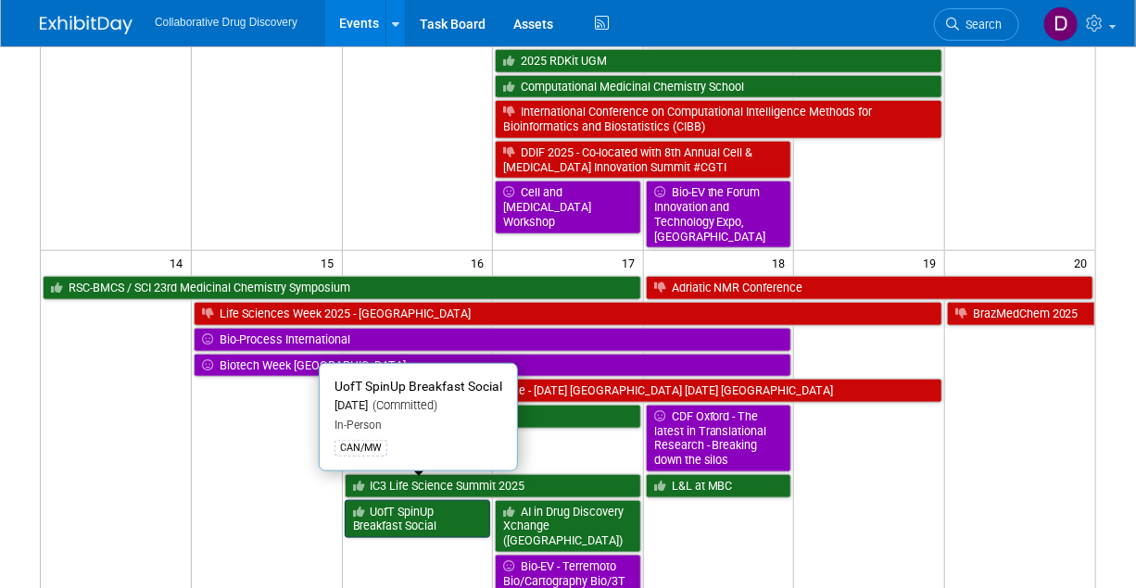
scroll to position [719, 0]
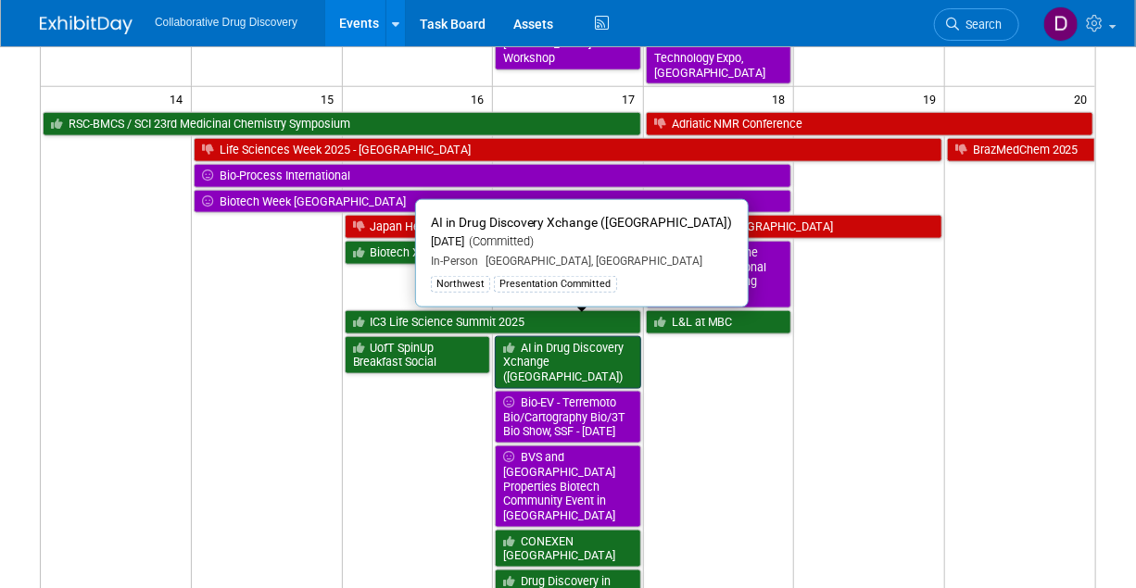
click at [568, 336] on link "AI in Drug Discovery Xchange (SAN FRANCISCO)" at bounding box center [568, 362] width 146 height 53
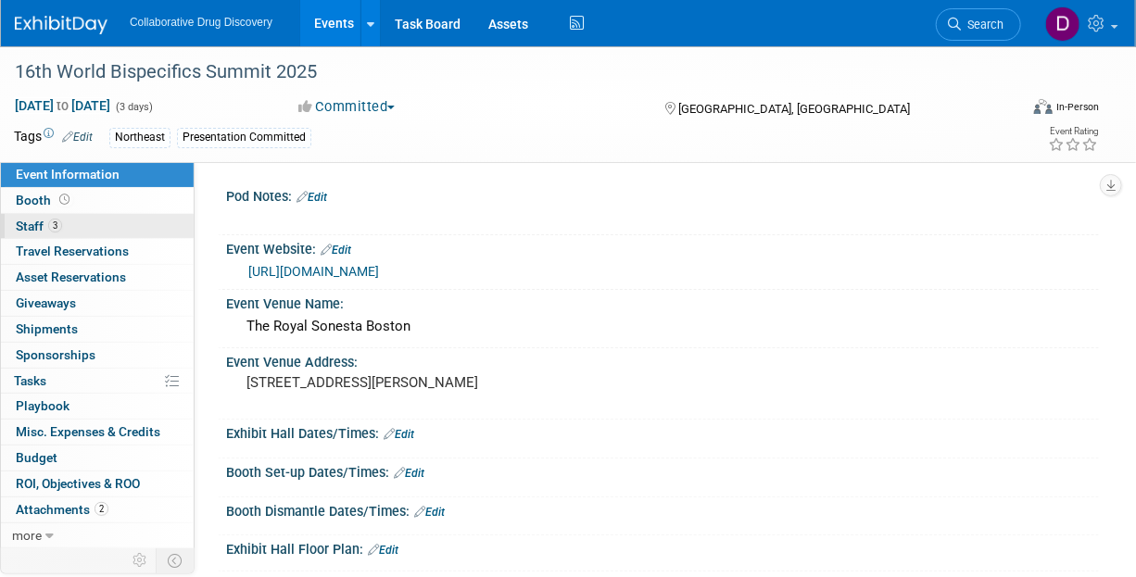
click at [58, 232] on span "Staff 3" at bounding box center [39, 226] width 46 height 15
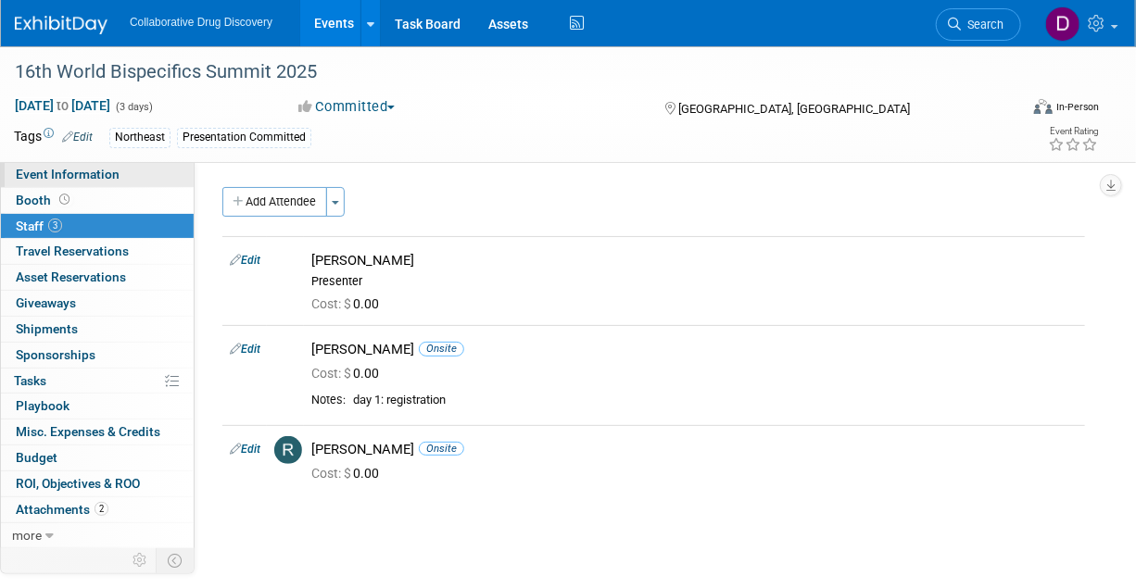
click at [77, 184] on link "Event Information" at bounding box center [97, 174] width 193 height 25
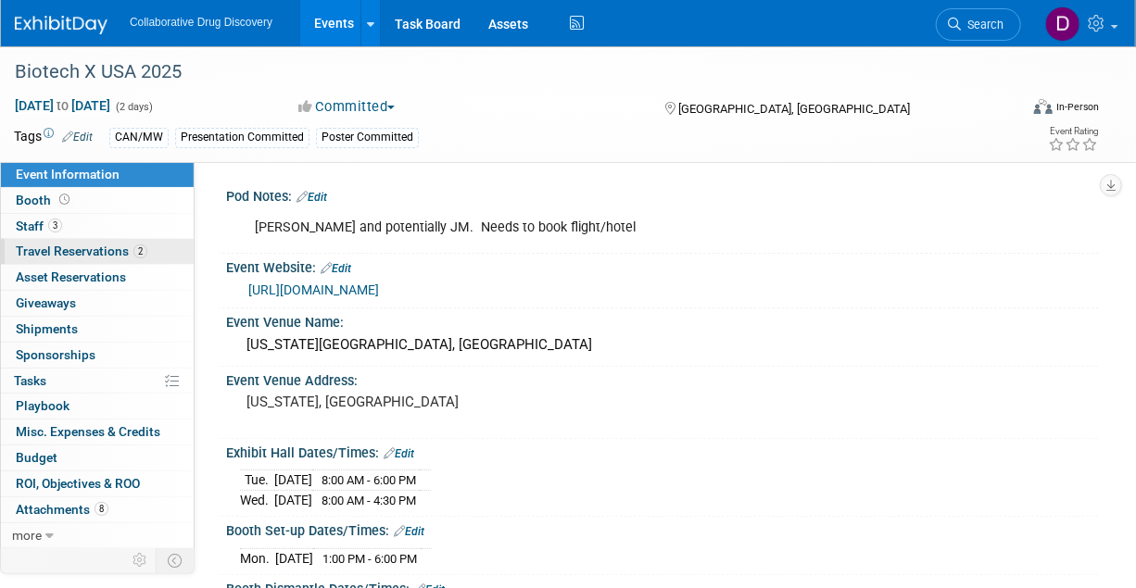
click at [83, 256] on span "Travel Reservations 2" at bounding box center [82, 251] width 132 height 15
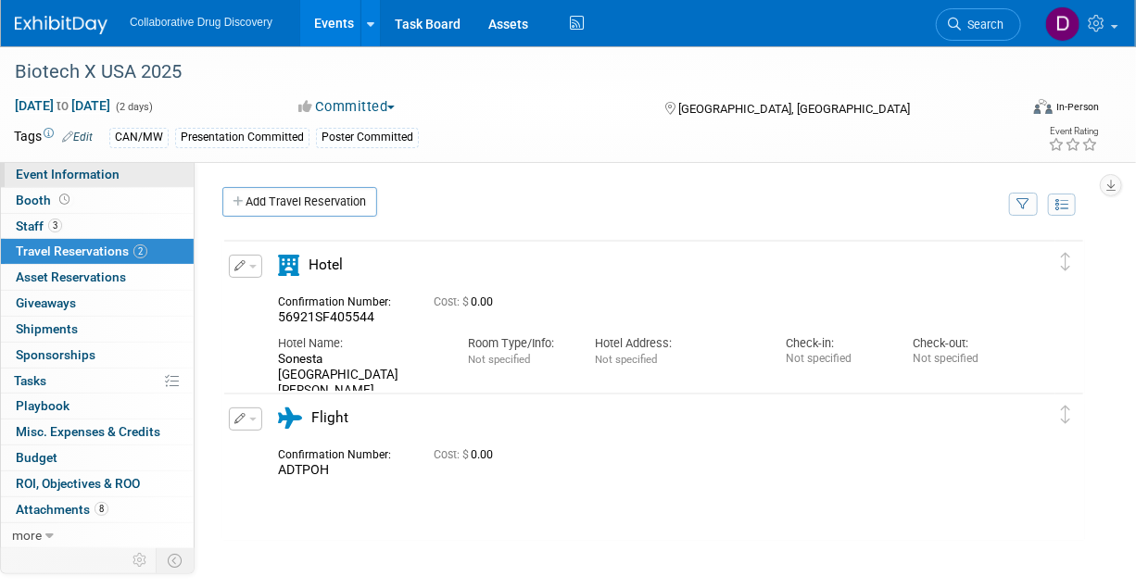
click at [101, 166] on link "Event Information" at bounding box center [97, 174] width 193 height 25
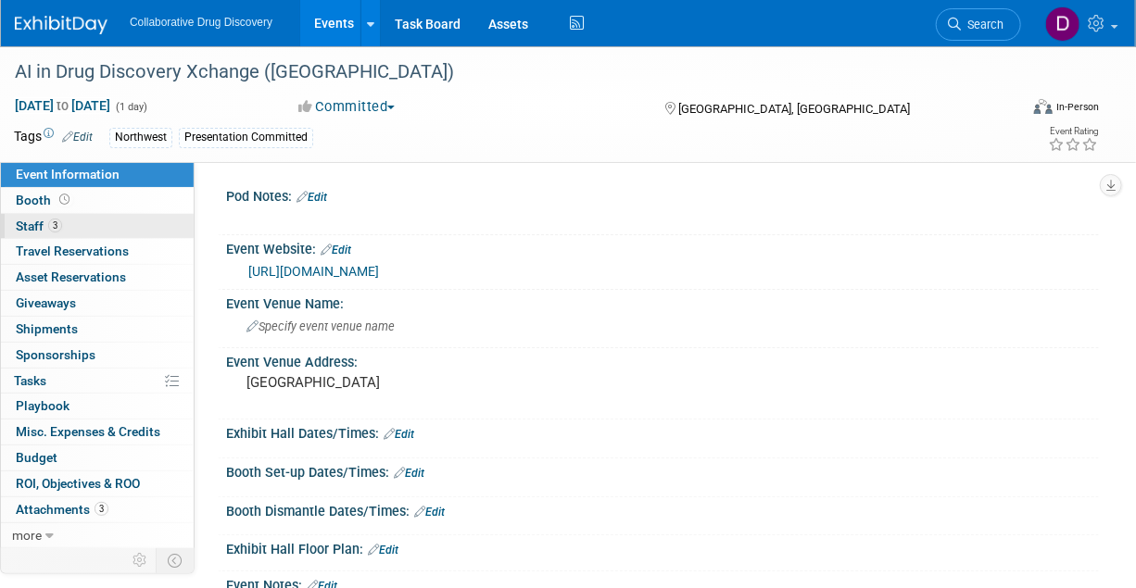
click at [66, 223] on link "3 Staff 3" at bounding box center [97, 226] width 193 height 25
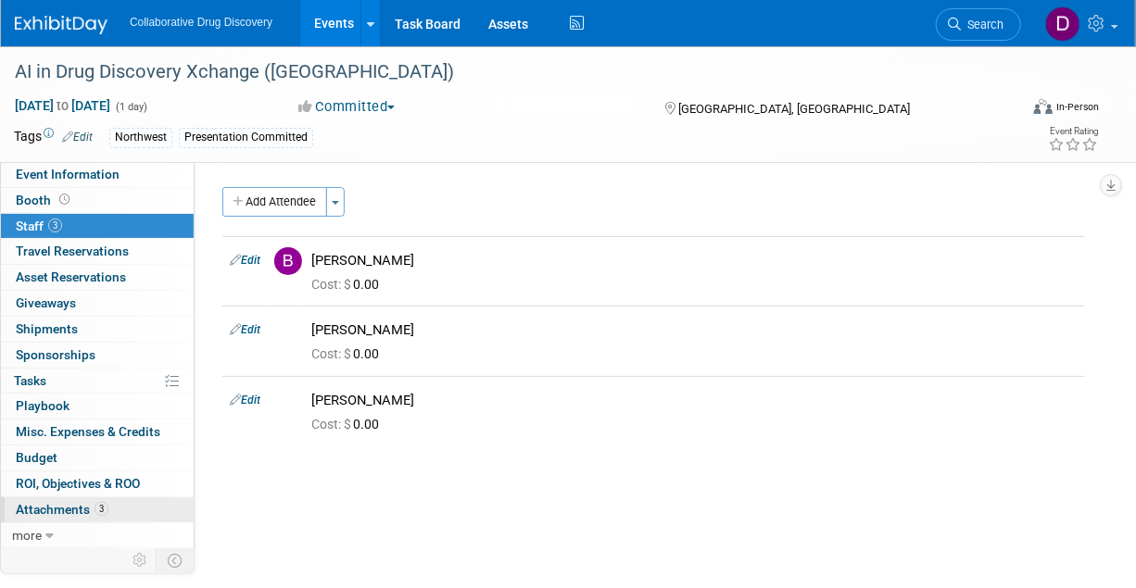
click at [76, 508] on span "Attachments 3" at bounding box center [62, 509] width 93 height 15
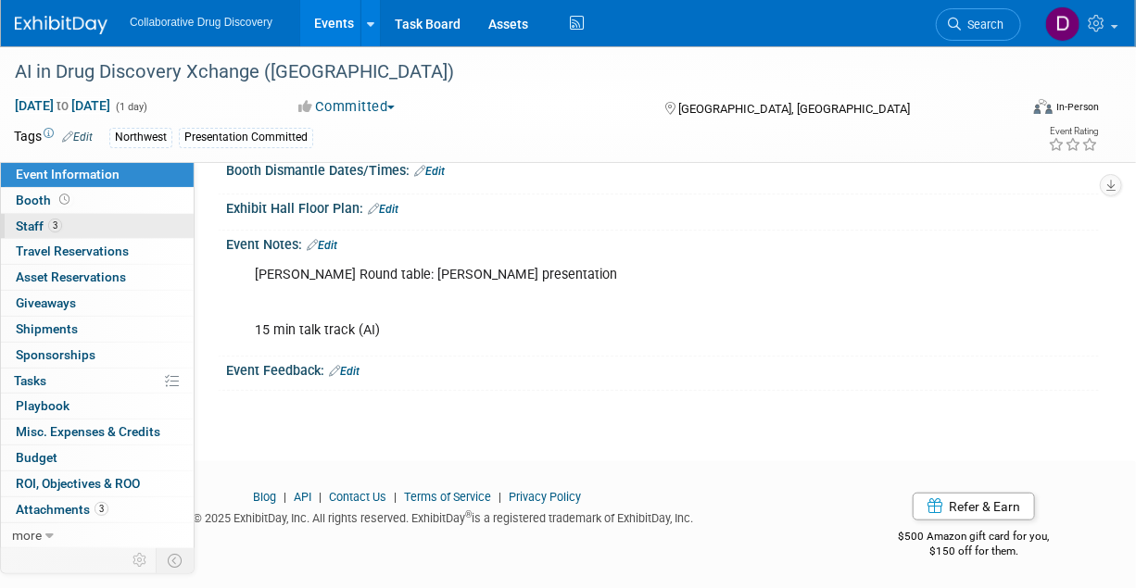
scroll to position [28, 0]
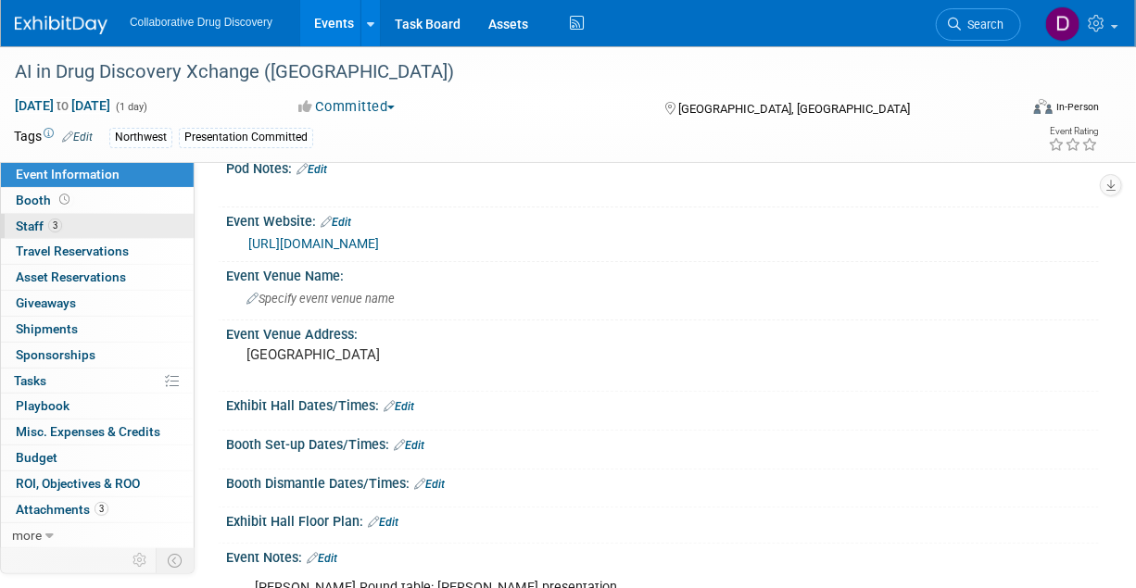
click at [73, 219] on link "3 Staff 3" at bounding box center [97, 226] width 193 height 25
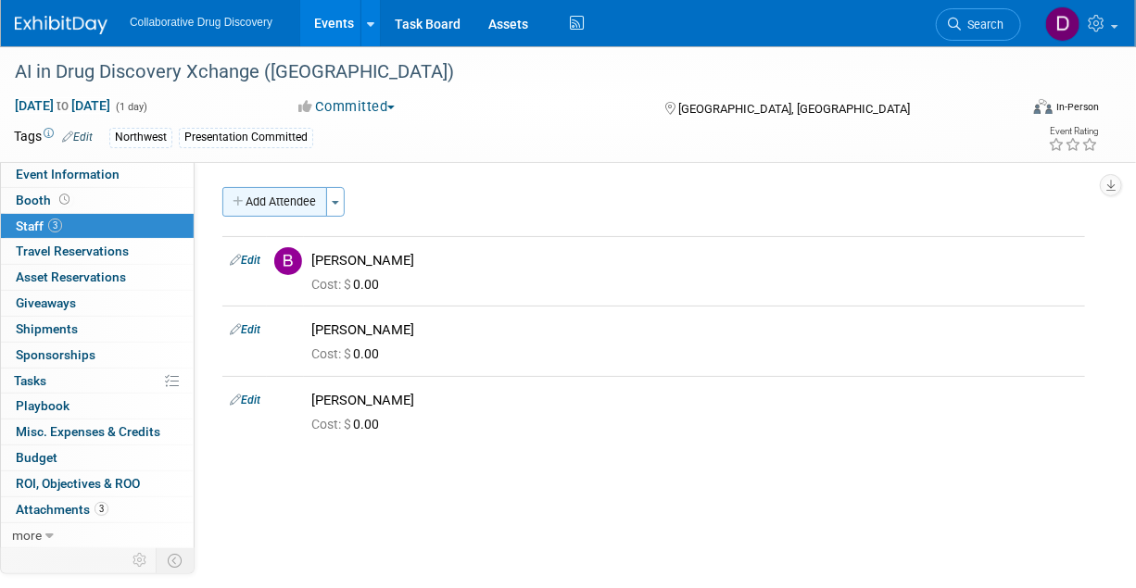
click at [310, 213] on button "Add Attendee" at bounding box center [274, 202] width 105 height 30
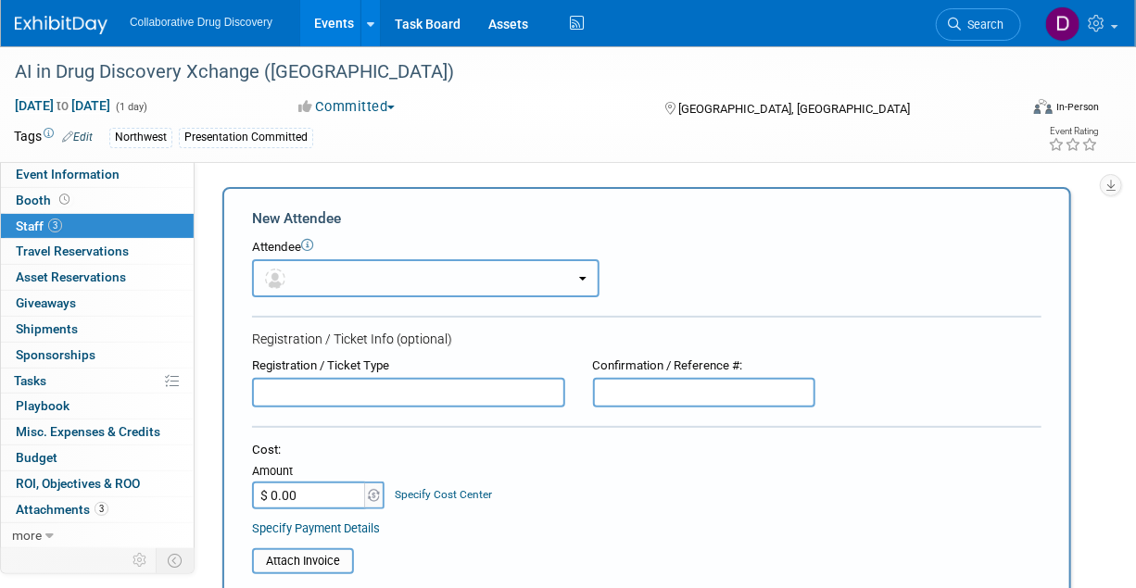
click at [324, 265] on button "button" at bounding box center [425, 278] width 347 height 38
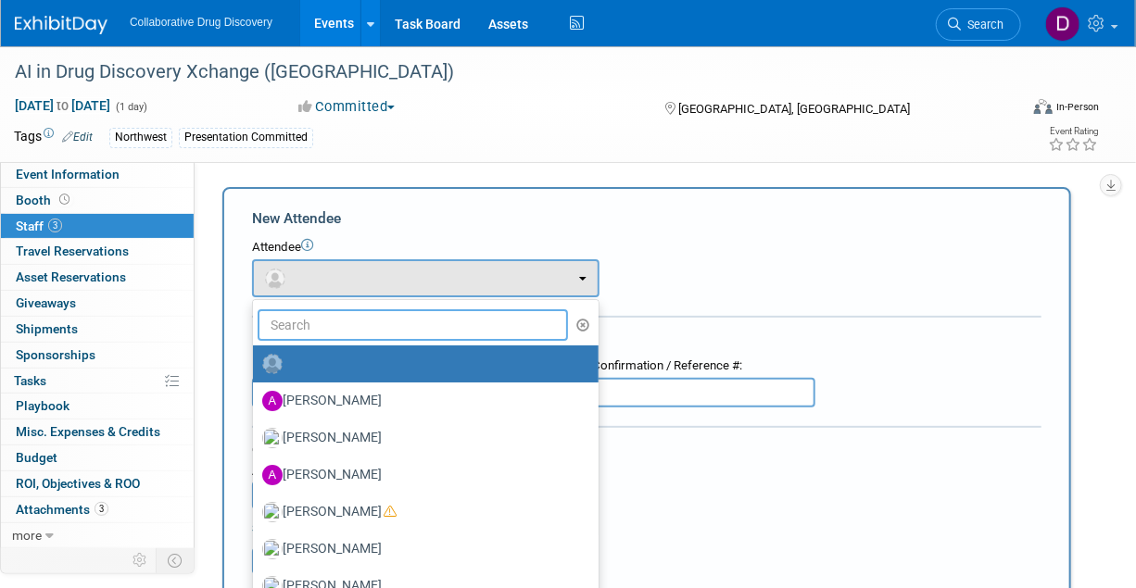
click at [362, 326] on input "text" at bounding box center [413, 324] width 310 height 31
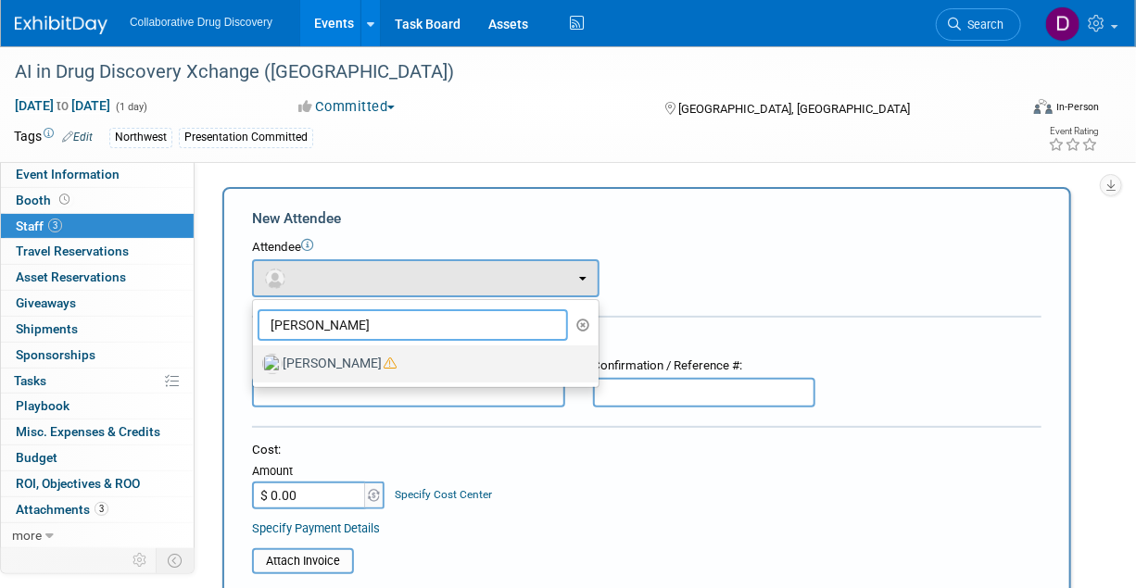
type input "james"
click at [359, 359] on label "[PERSON_NAME]" at bounding box center [421, 364] width 318 height 30
click at [256, 359] on input "[PERSON_NAME]" at bounding box center [250, 362] width 12 height 12
select select "de387722-4f23-4ea9-91fe-d2313076a69c"
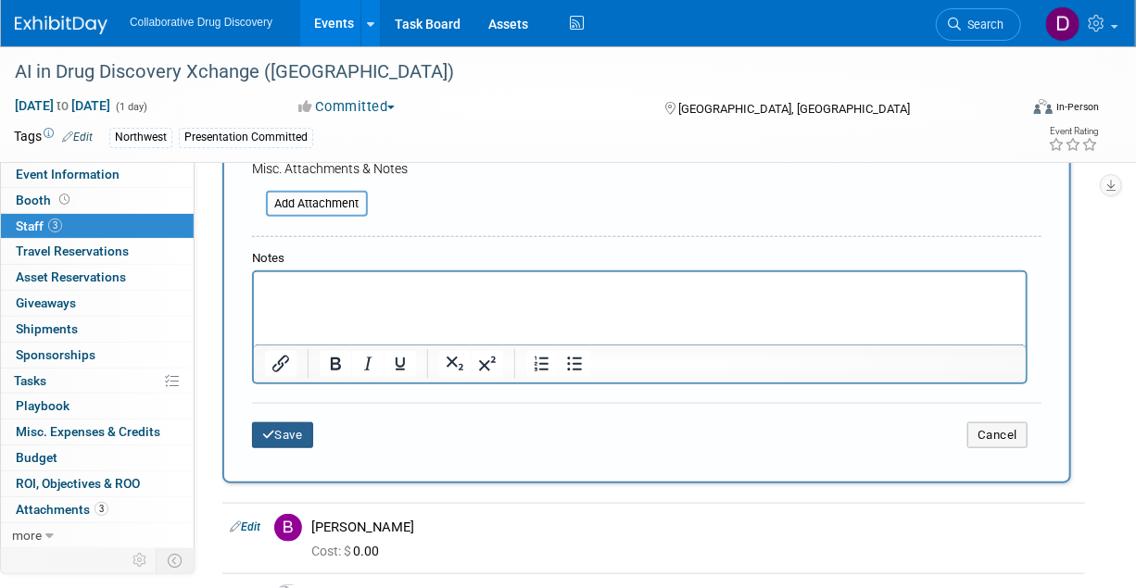
click at [281, 430] on button "Save" at bounding box center [282, 435] width 61 height 26
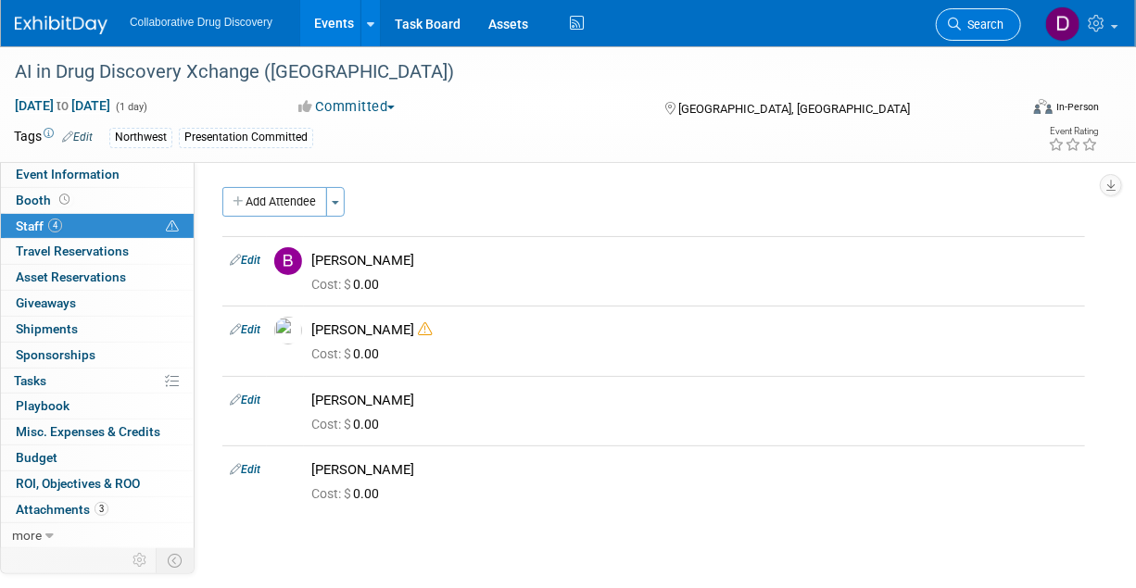
click at [986, 21] on span "Search" at bounding box center [982, 25] width 43 height 14
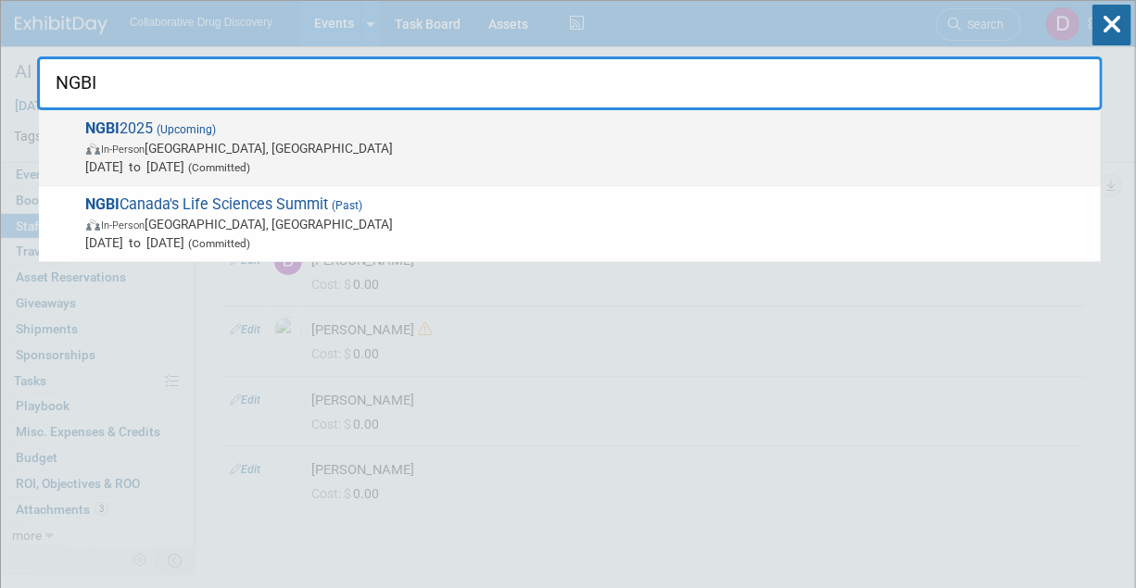
type input "NGBI"
click at [289, 145] on span "In-Person Hamilton, Canada" at bounding box center [588, 148] width 1005 height 19
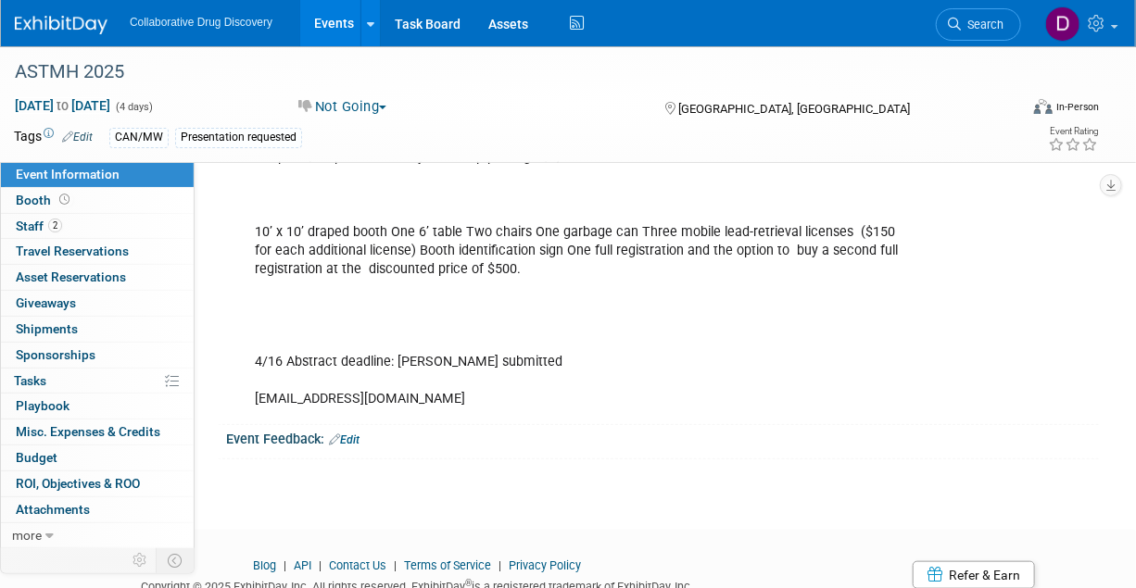
scroll to position [359, 0]
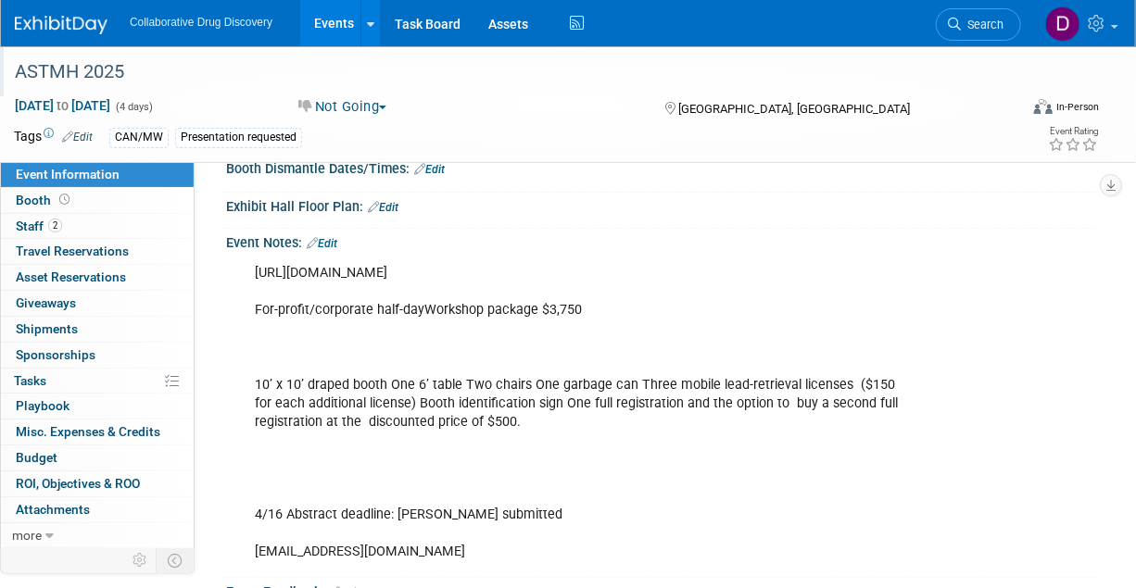
click at [85, 63] on div "ASTMH 2025" at bounding box center [507, 72] width 998 height 33
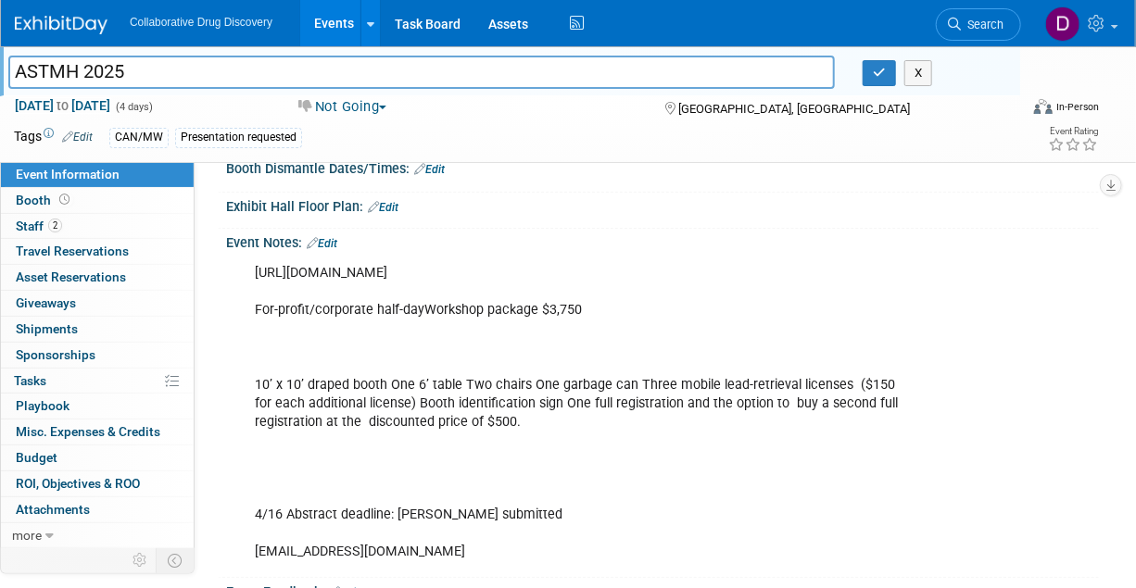
click at [85, 63] on input "ASTMH 2025" at bounding box center [421, 72] width 826 height 32
click at [872, 65] on button "button" at bounding box center [878, 73] width 33 height 26
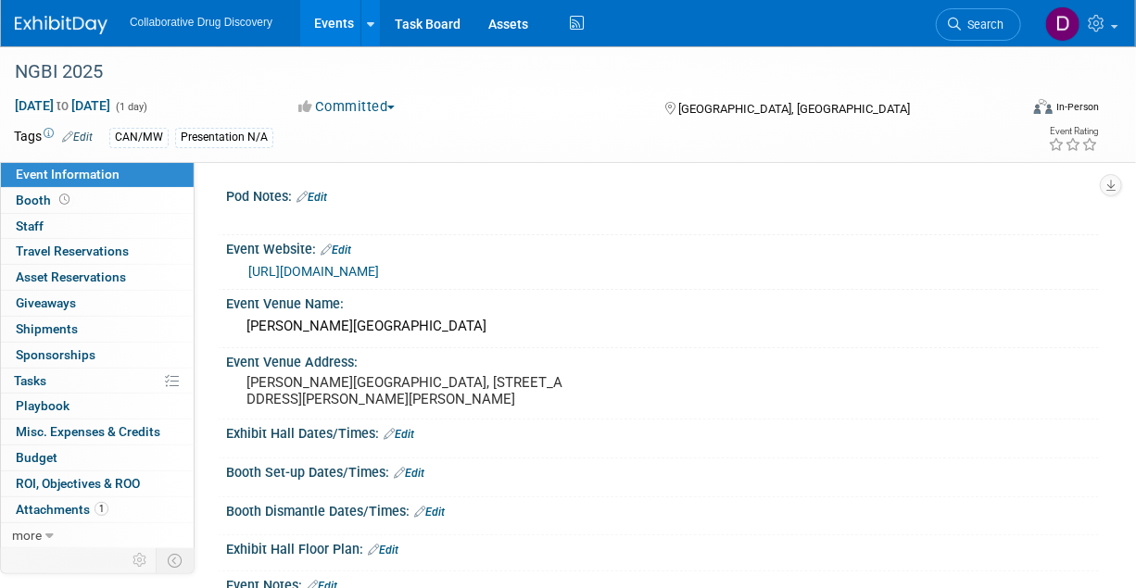
scroll to position [389, 0]
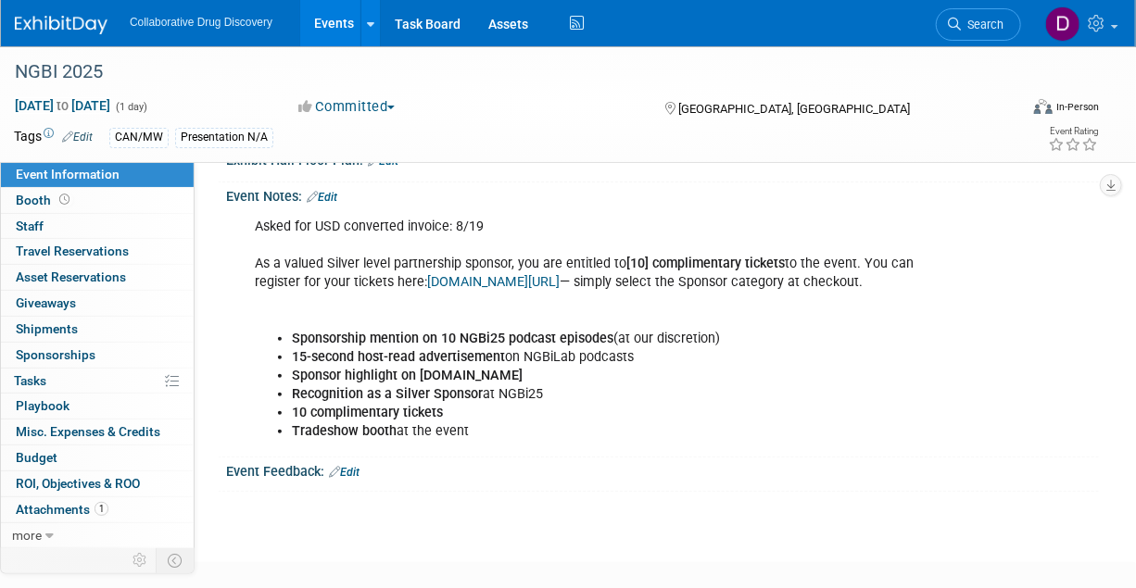
click at [330, 191] on link "Edit" at bounding box center [322, 197] width 31 height 13
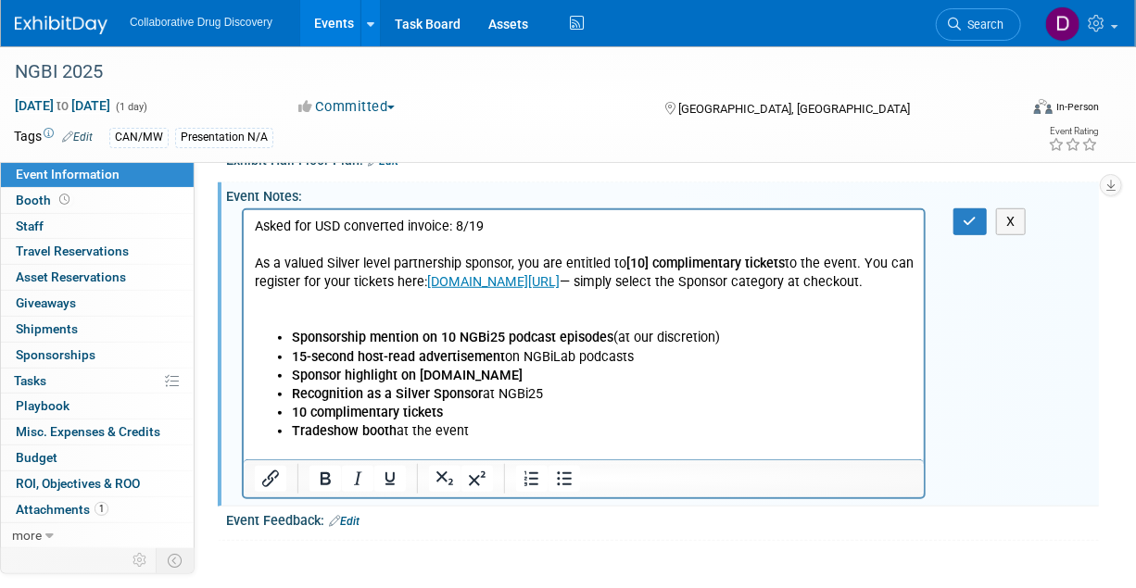
scroll to position [0, 0]
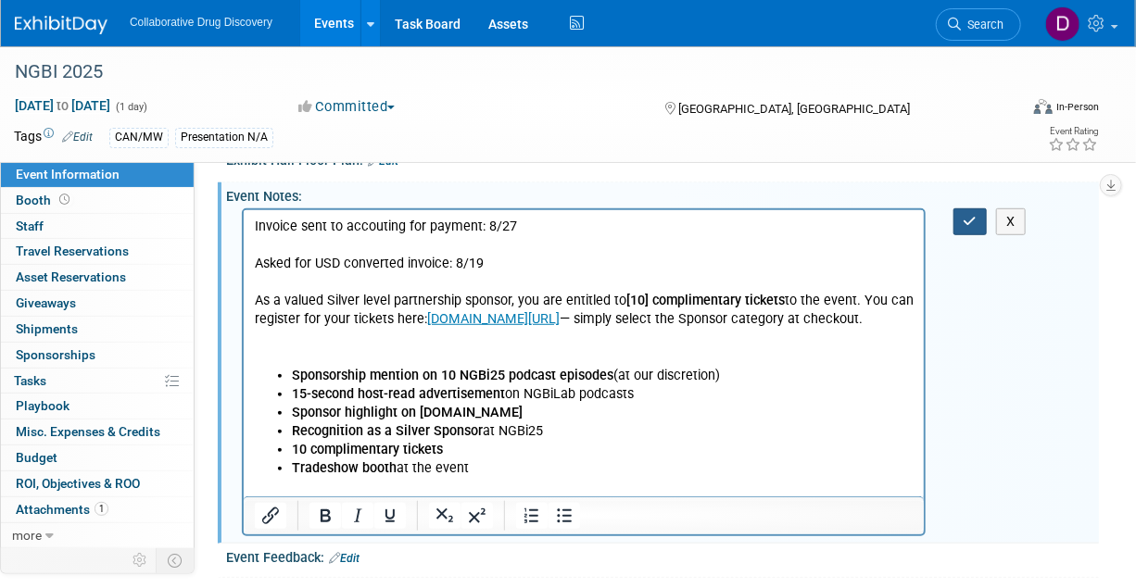
click at [975, 215] on icon "button" at bounding box center [970, 221] width 14 height 13
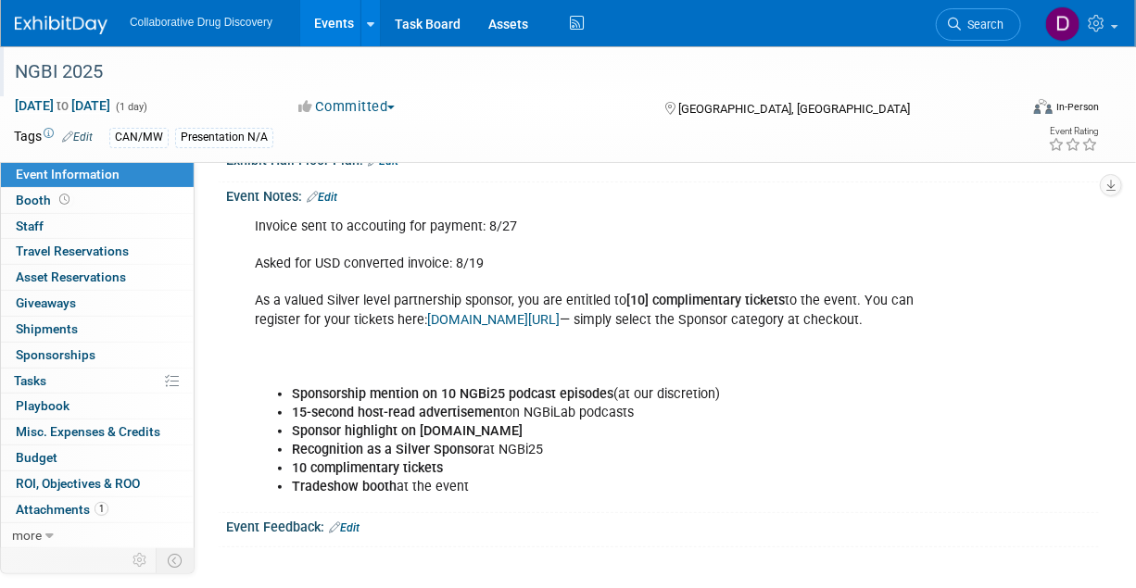
click at [94, 74] on div "NGBI 2025" at bounding box center [507, 72] width 998 height 33
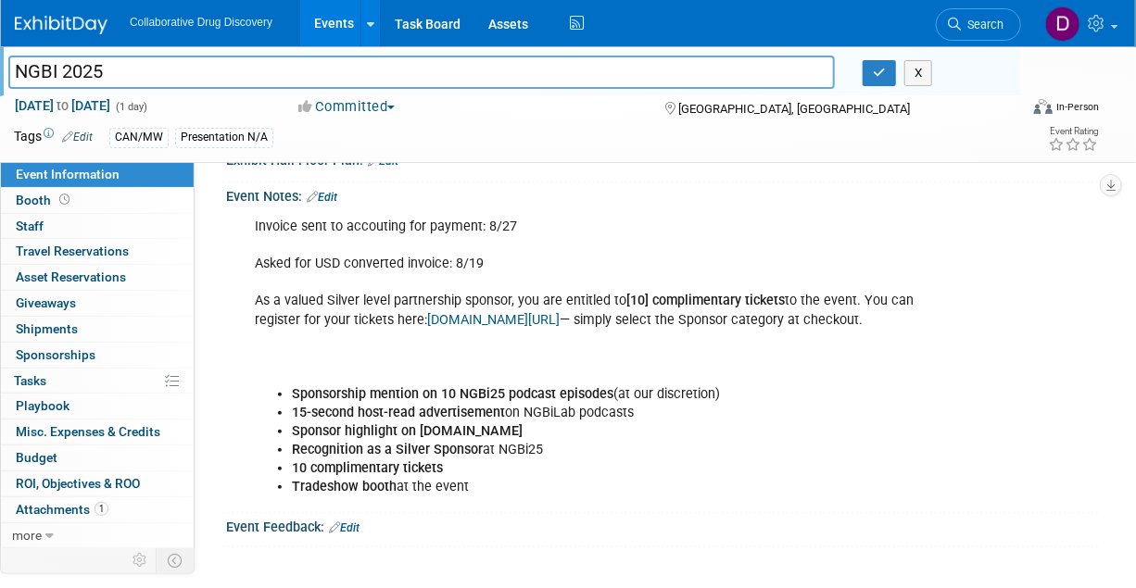
click at [93, 73] on input "NGBI 2025" at bounding box center [421, 72] width 826 height 32
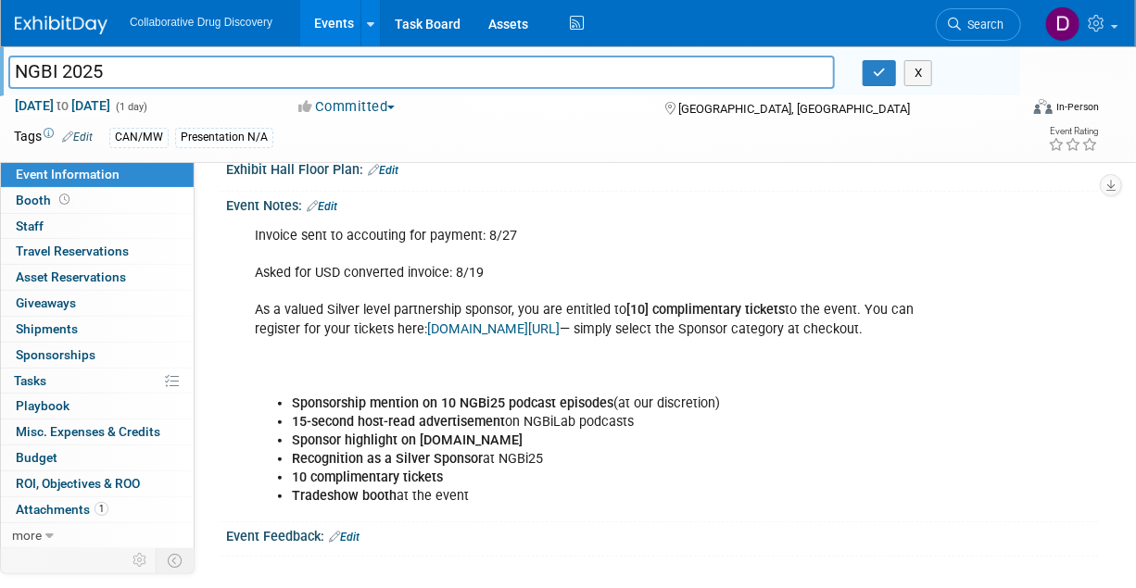
scroll to position [337, 0]
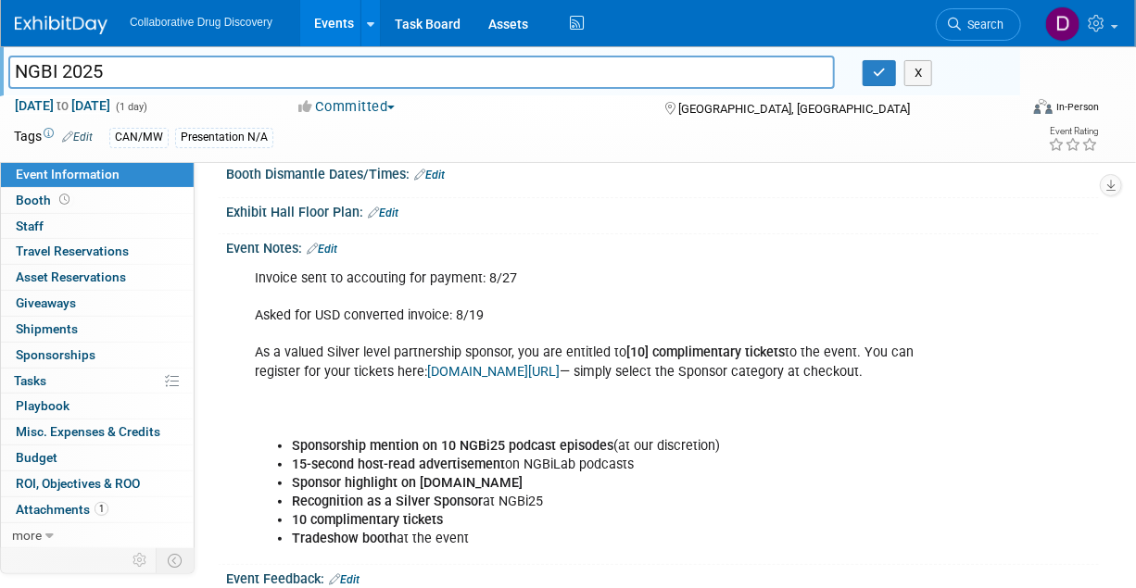
click at [914, 354] on div "Invoice sent to accouting for payment: 8/27 Asked for USD converted invoice: 8/…" at bounding box center [584, 408] width 684 height 297
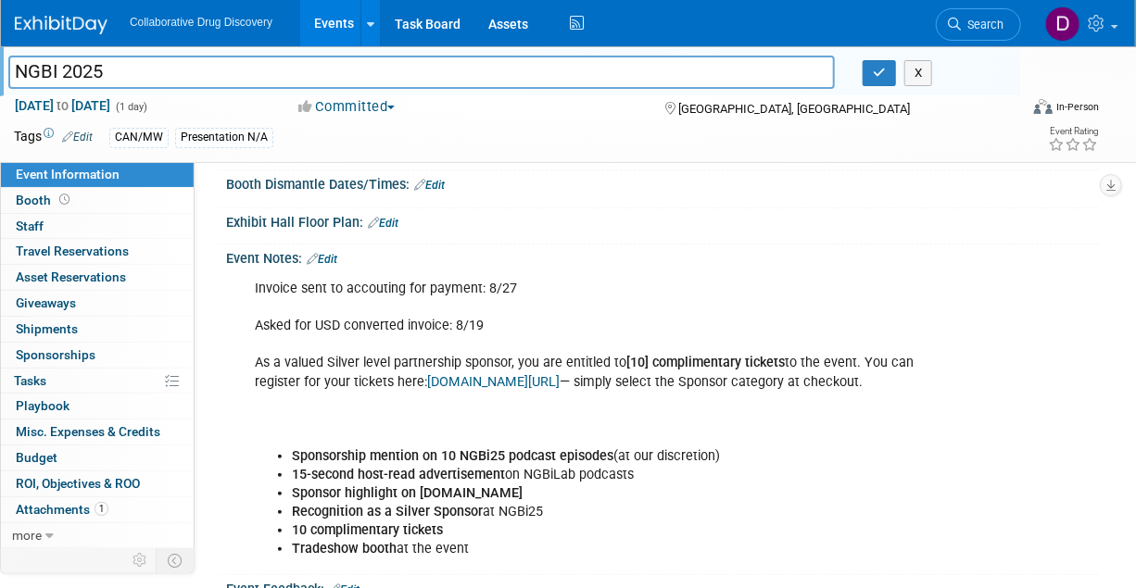
scroll to position [0, 0]
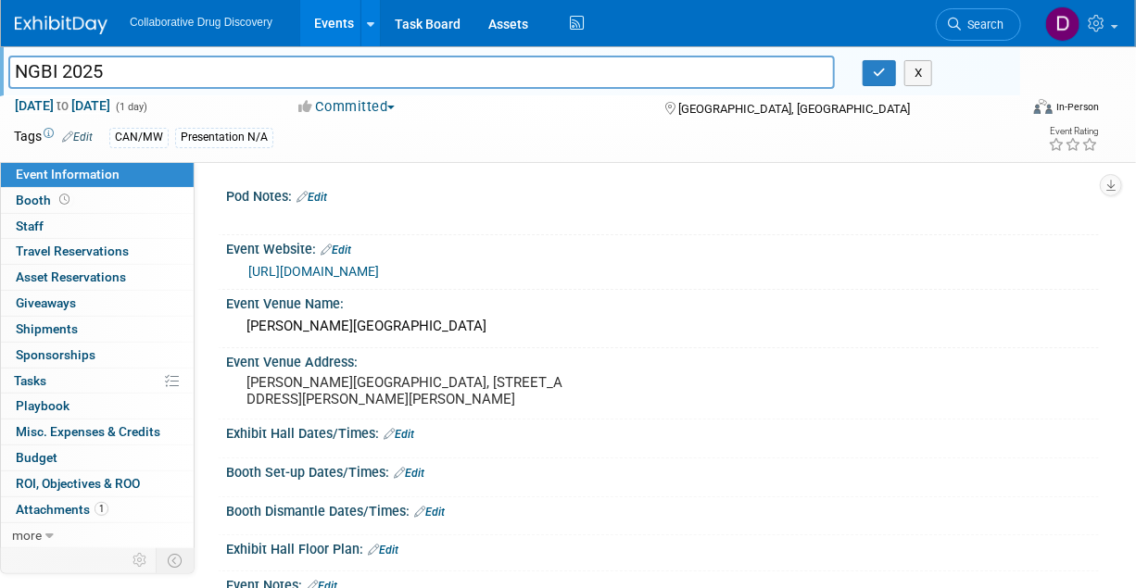
click at [336, 270] on link "https://nextgreatbigideas.com/get-tickets/" at bounding box center [313, 271] width 131 height 15
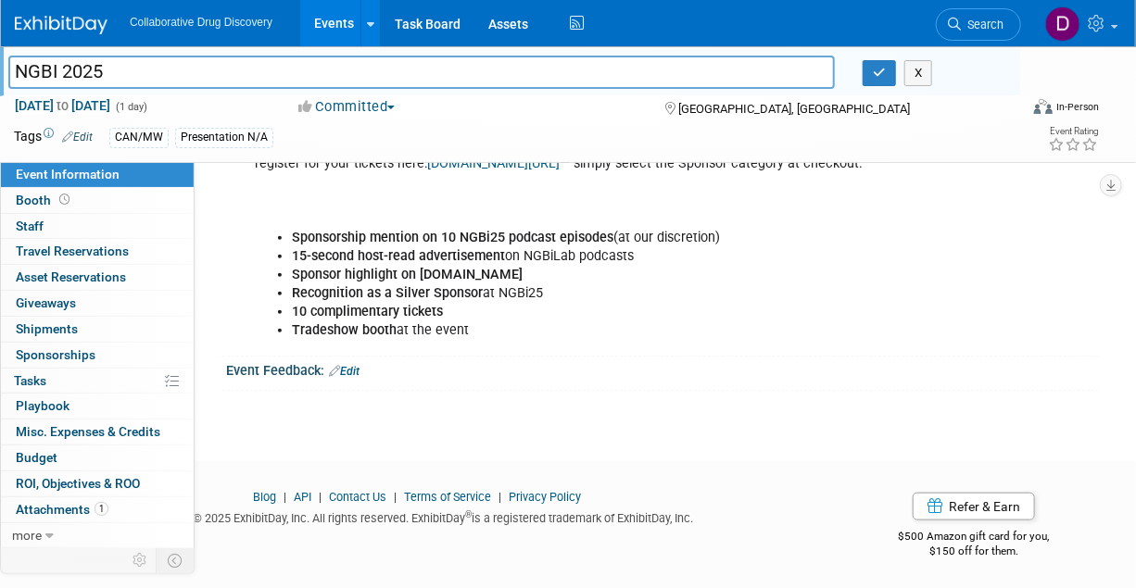
scroll to position [535, 0]
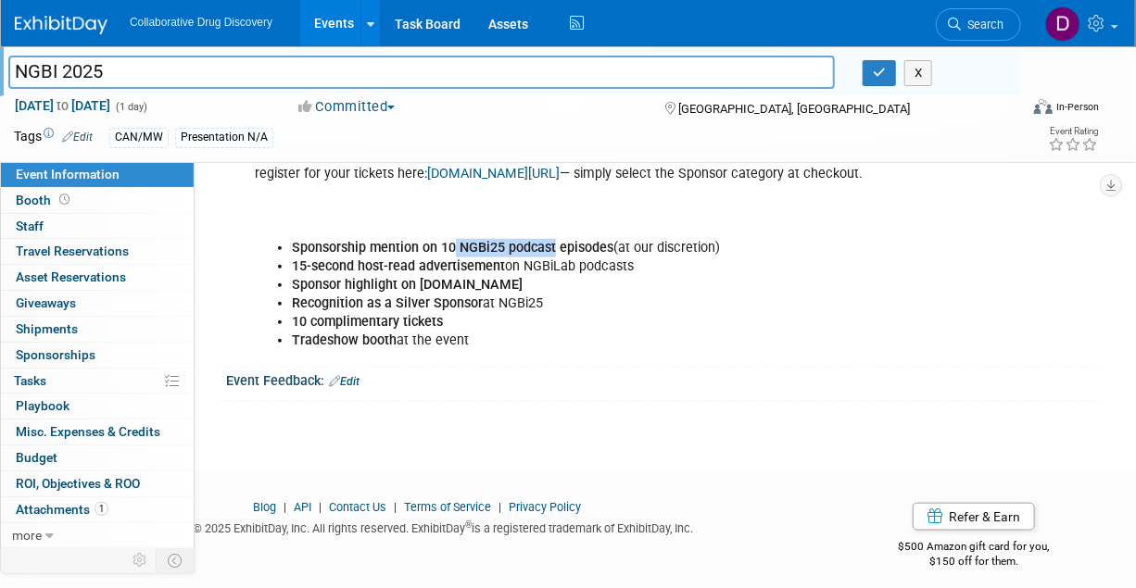
drag, startPoint x: 455, startPoint y: 258, endPoint x: 555, endPoint y: 267, distance: 100.5
click at [555, 256] on b "Sponsorship mention on 10 NGBi25 podcast episodes" at bounding box center [452, 248] width 321 height 16
drag, startPoint x: 434, startPoint y: 265, endPoint x: 608, endPoint y: 264, distance: 174.2
click at [608, 256] on b "Sponsorship mention on 10 NGBi25 podcast episodes" at bounding box center [452, 248] width 321 height 16
drag, startPoint x: 614, startPoint y: 265, endPoint x: 440, endPoint y: 258, distance: 174.3
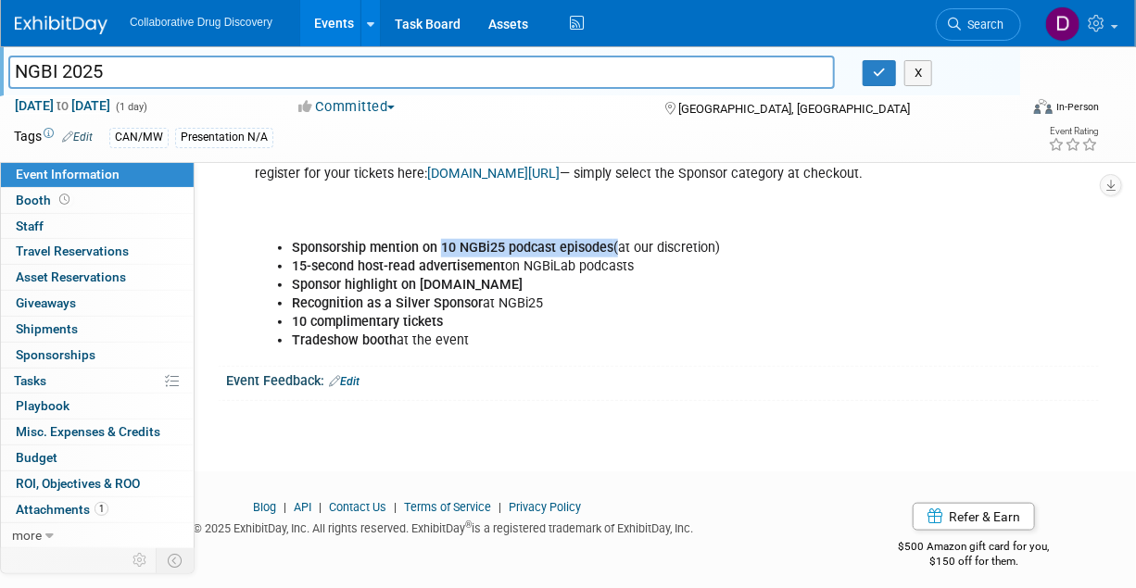
click at [440, 258] on li "Sponsorship mention on 10 NGBi25 podcast episodes (at our discretion)" at bounding box center [603, 248] width 623 height 19
copy li "10 NGBi25 podcast episodes"
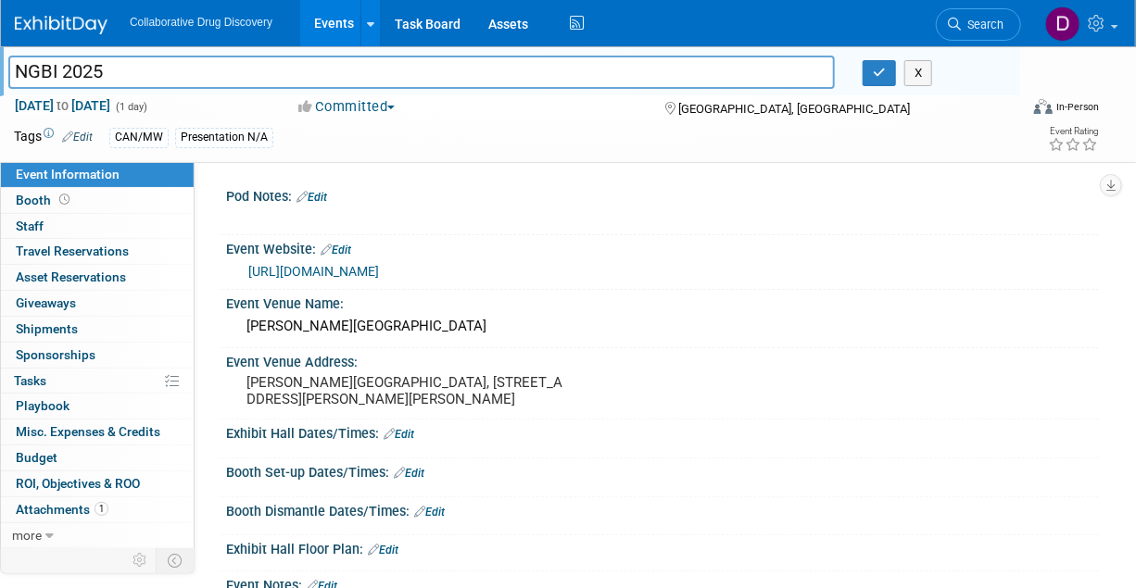
click at [379, 276] on link "https://nextgreatbigideas.com/get-tickets/" at bounding box center [313, 271] width 131 height 15
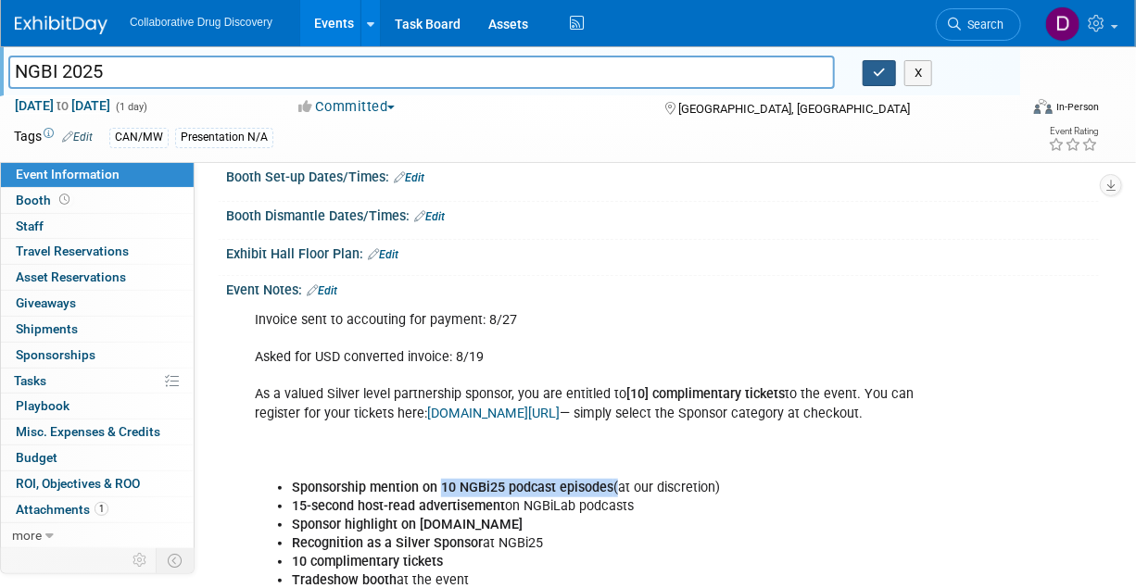
click at [885, 70] on icon "button" at bounding box center [879, 73] width 13 height 12
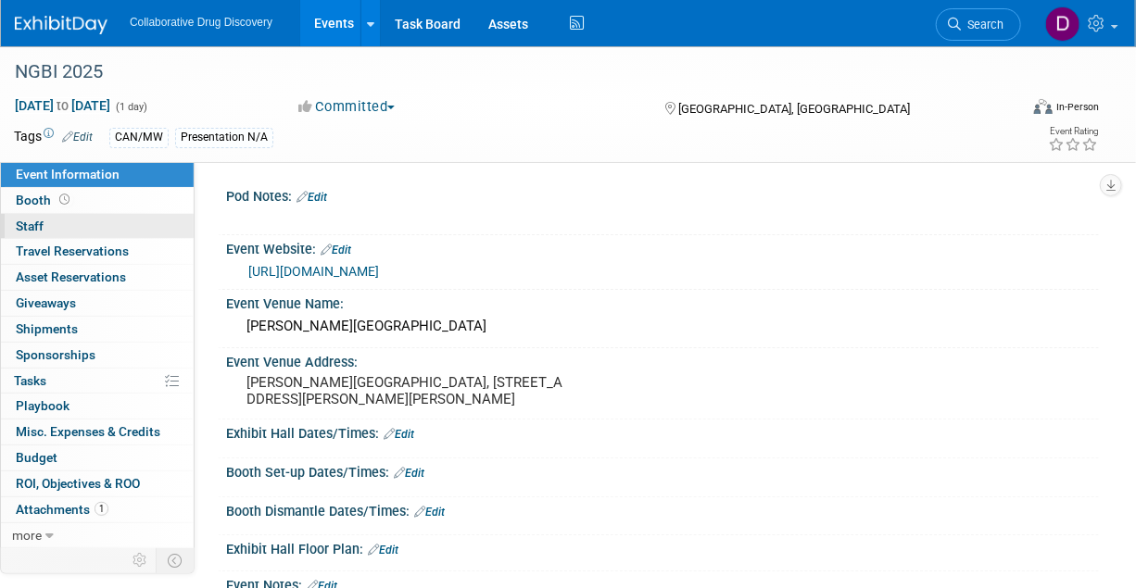
click at [90, 219] on link "0 Staff 0" at bounding box center [97, 226] width 193 height 25
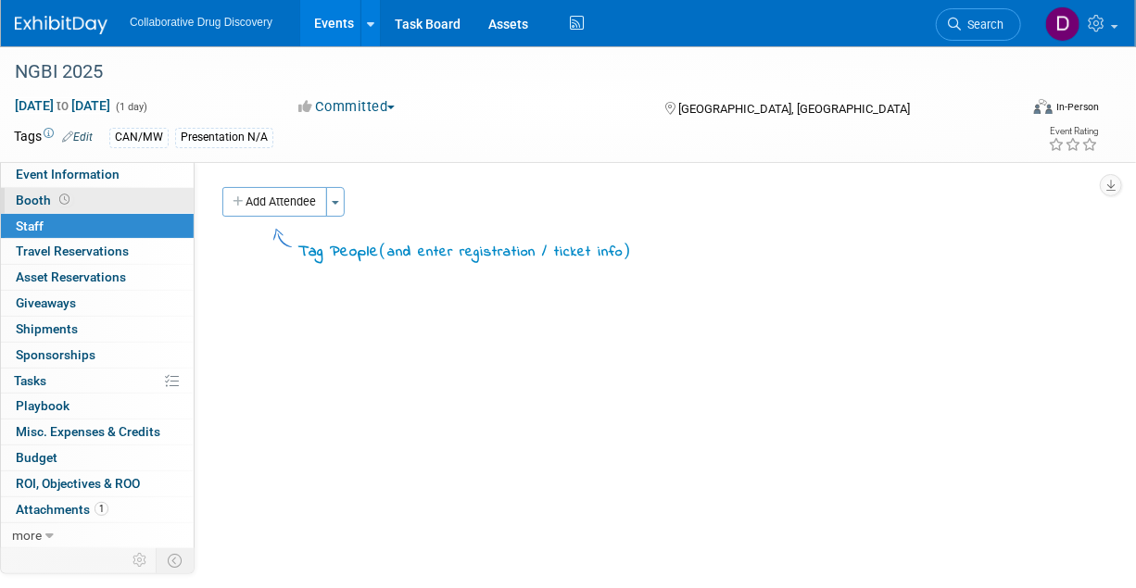
click at [90, 199] on link "Booth" at bounding box center [97, 200] width 193 height 25
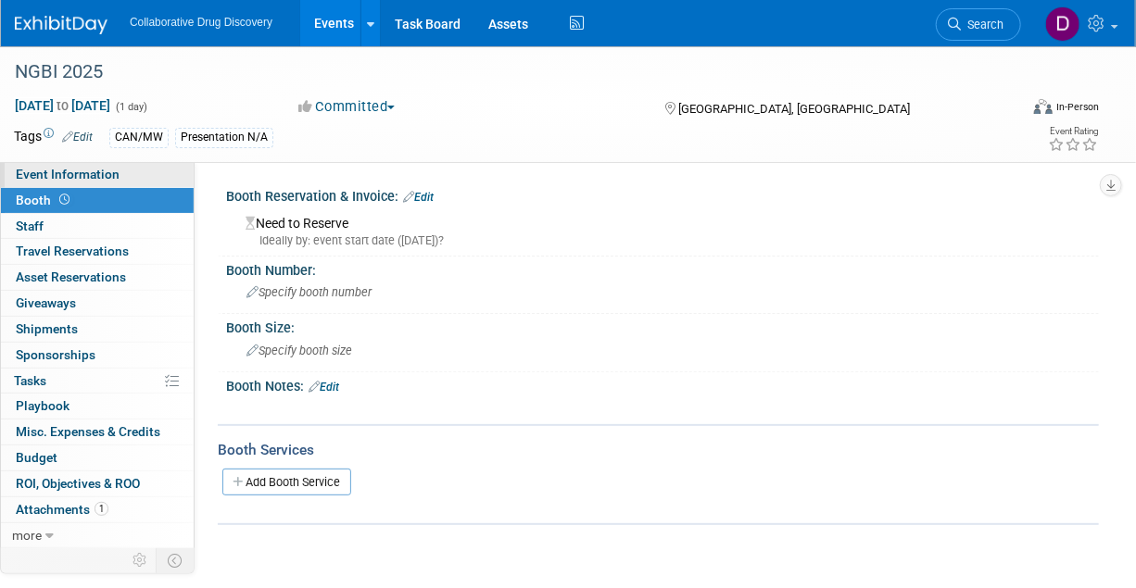
click at [94, 179] on span "Event Information" at bounding box center [68, 174] width 104 height 15
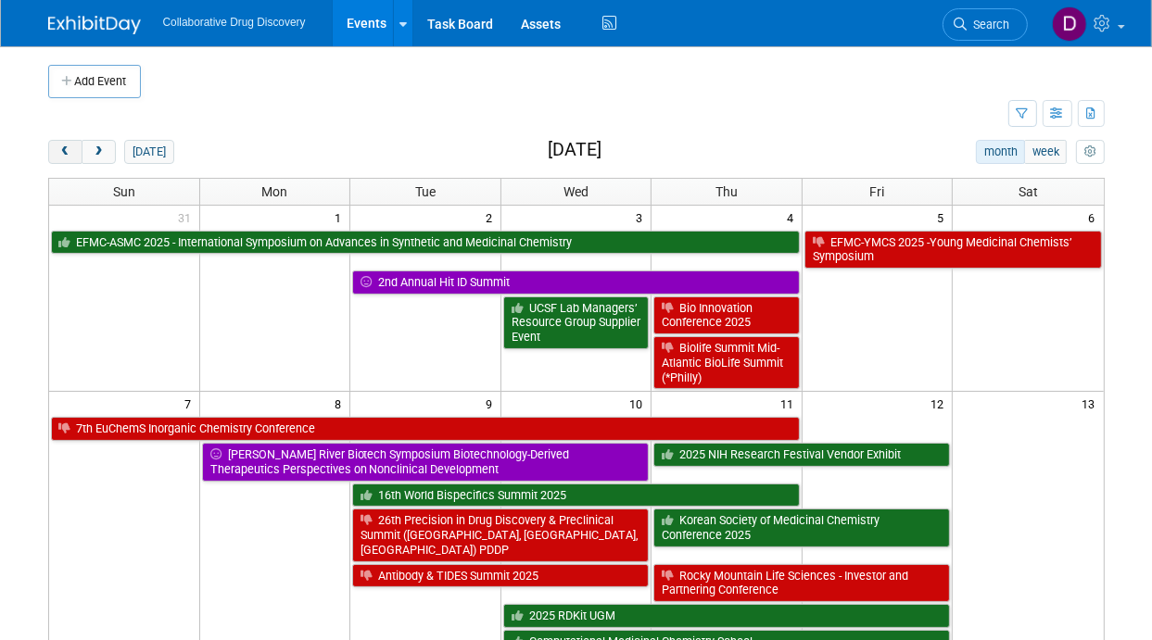
click at [62, 151] on span "prev" at bounding box center [65, 152] width 14 height 12
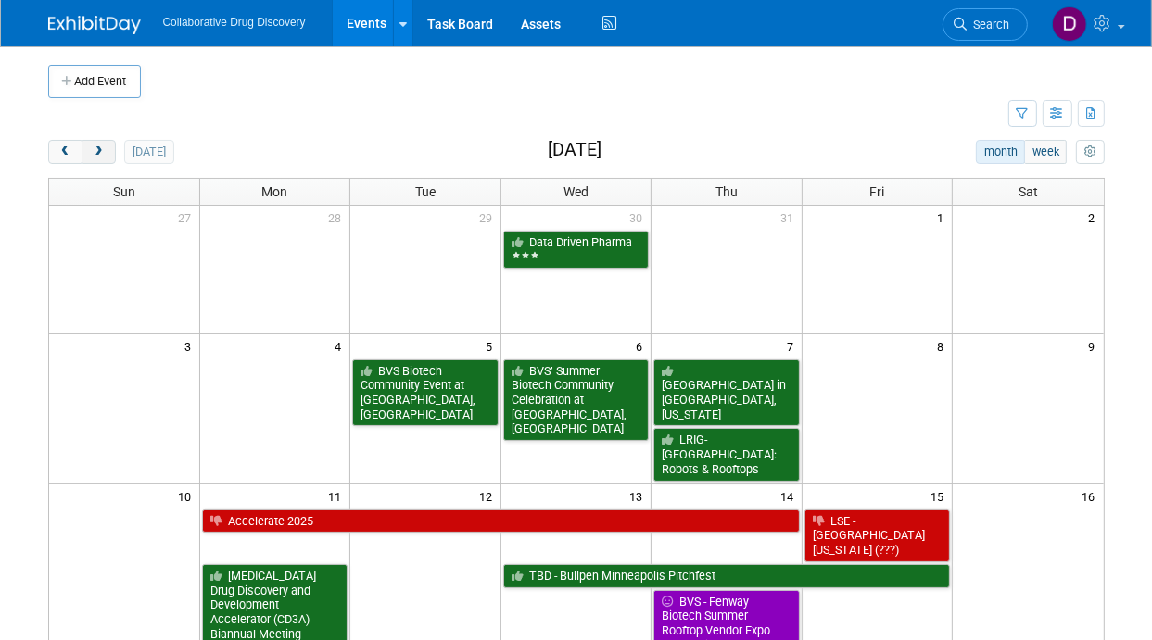
click at [105, 159] on button "next" at bounding box center [99, 152] width 34 height 24
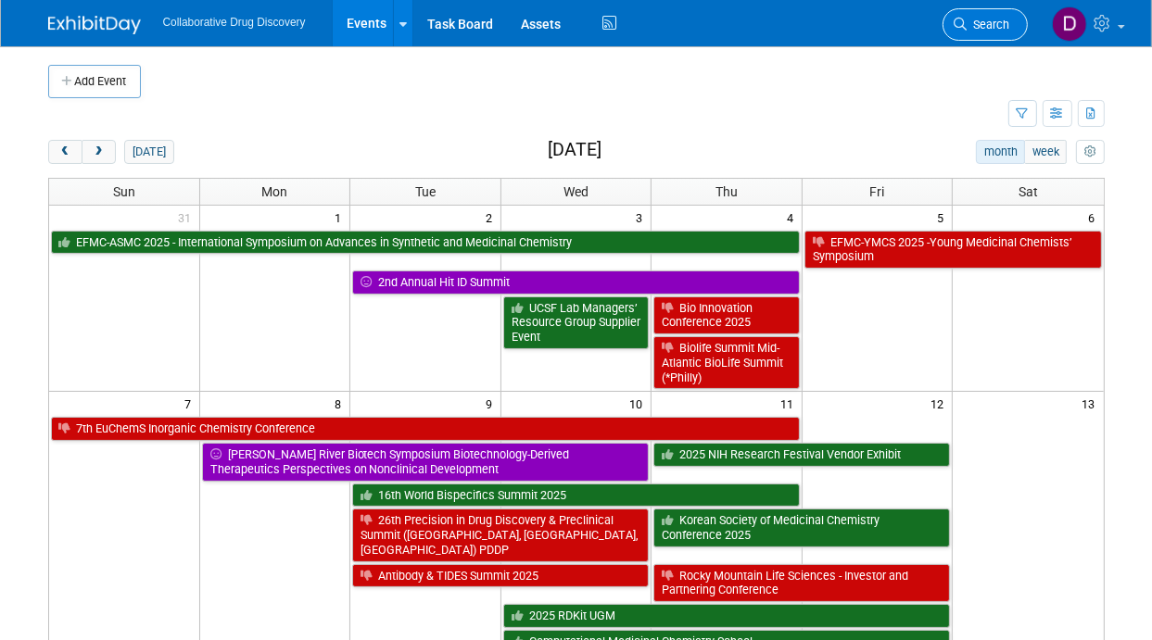
click at [966, 35] on link "Search" at bounding box center [984, 24] width 85 height 32
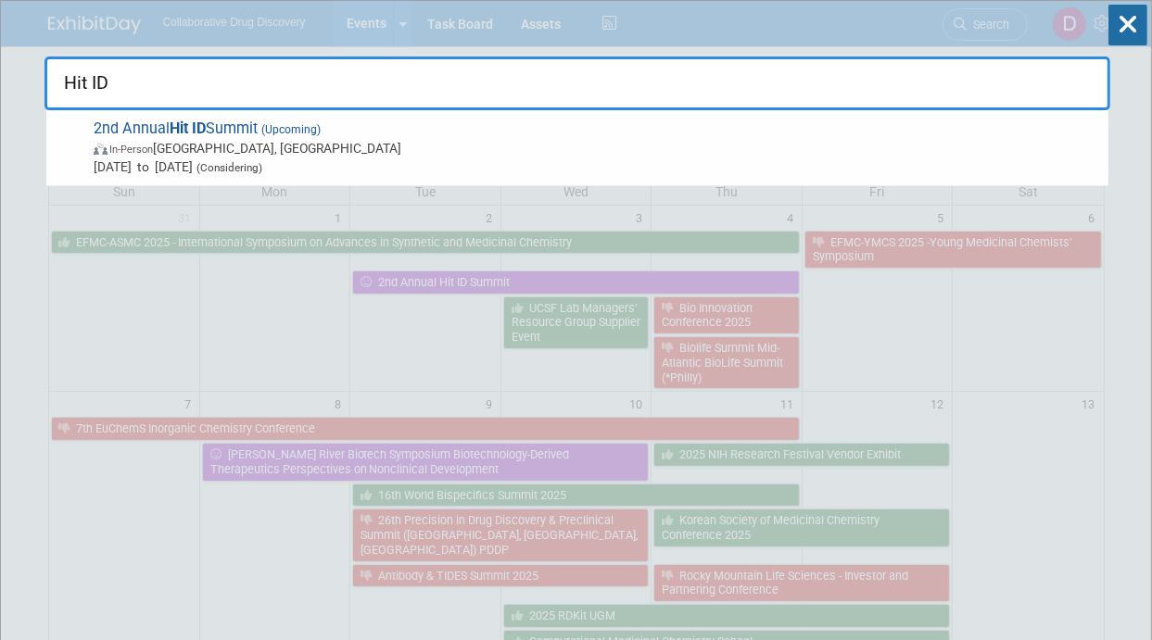
type input "Hit ID"
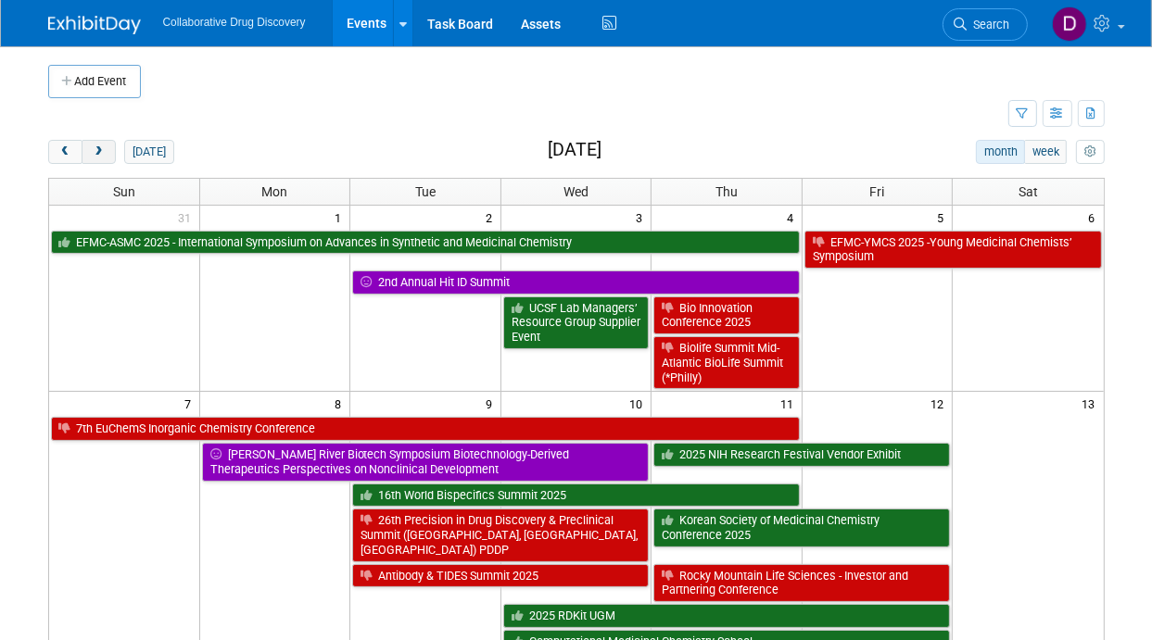
click at [104, 146] on span "next" at bounding box center [99, 152] width 14 height 12
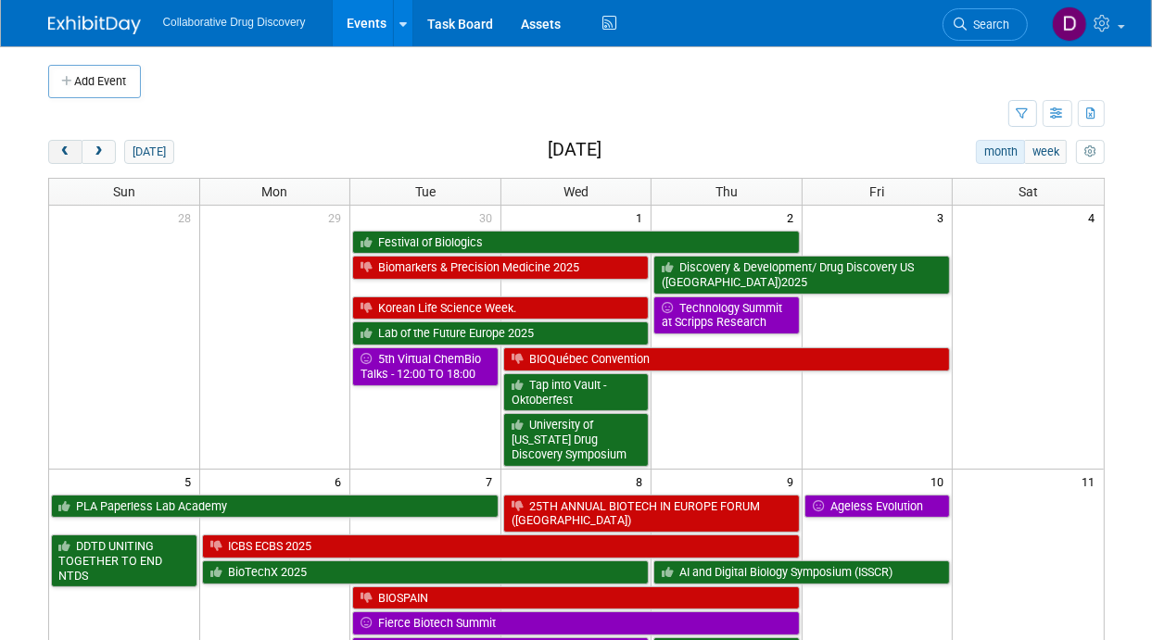
click at [62, 153] on span "prev" at bounding box center [65, 152] width 14 height 12
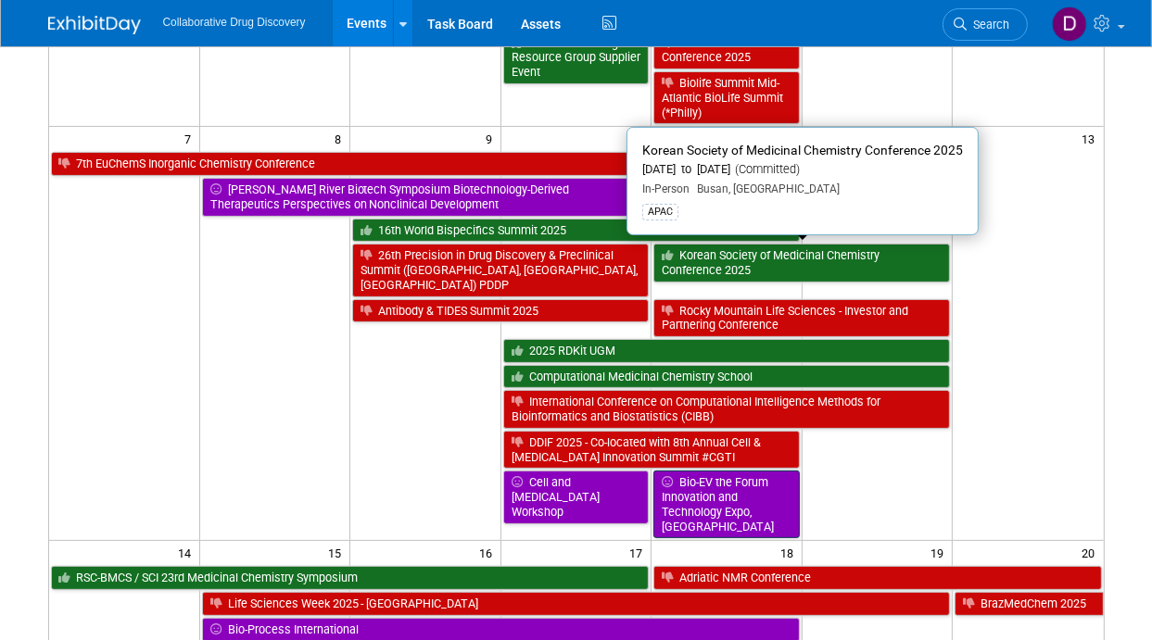
scroll to position [27, 0]
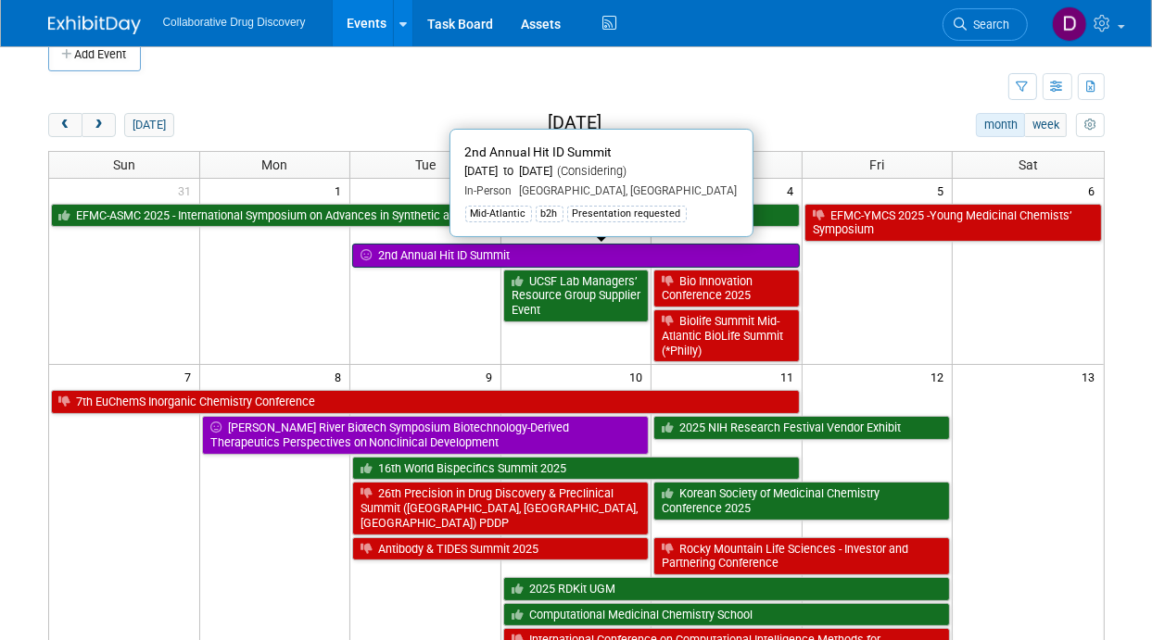
click at [439, 250] on link "2nd Annual Hit ID Summit" at bounding box center [575, 256] width 447 height 24
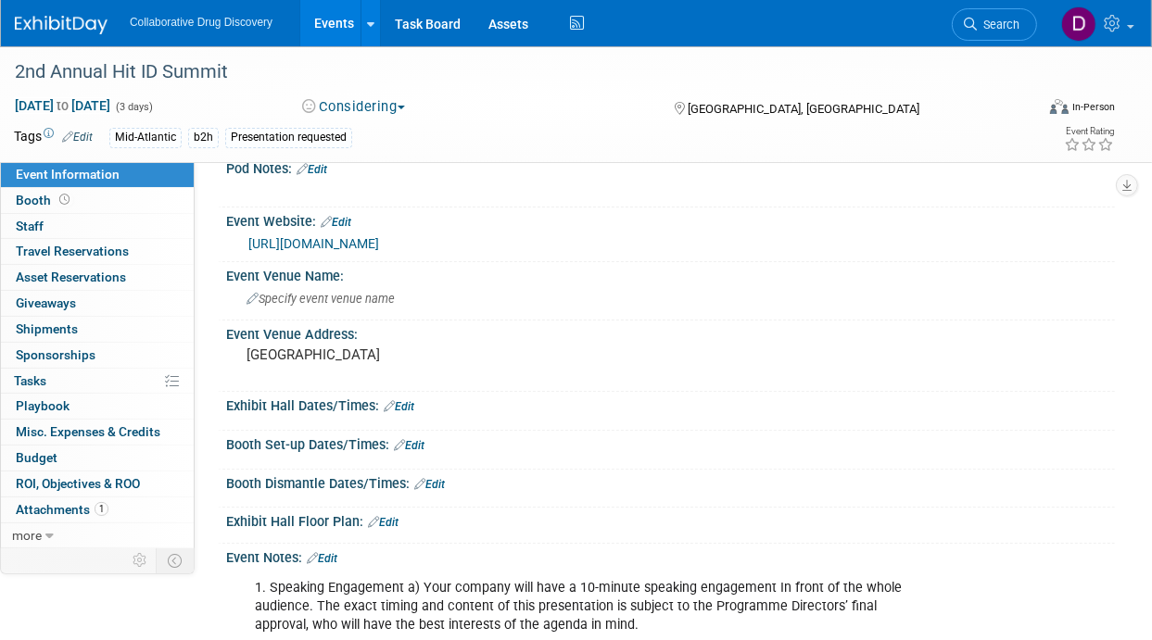
scroll to position [409, 0]
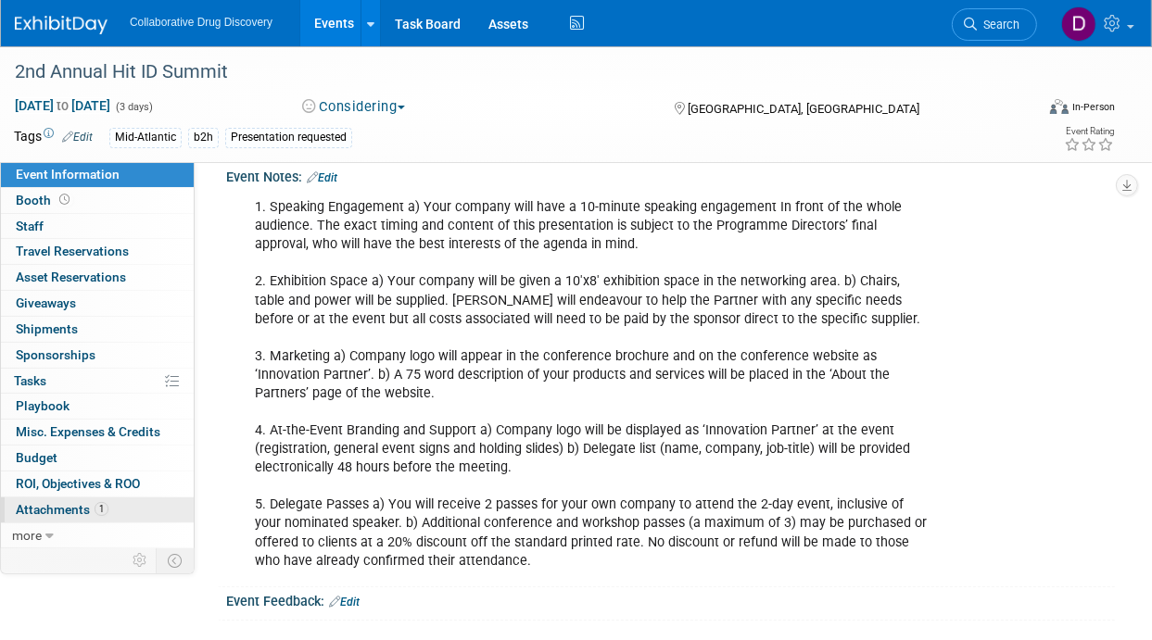
click at [109, 512] on link "1 Attachments 1" at bounding box center [97, 509] width 193 height 25
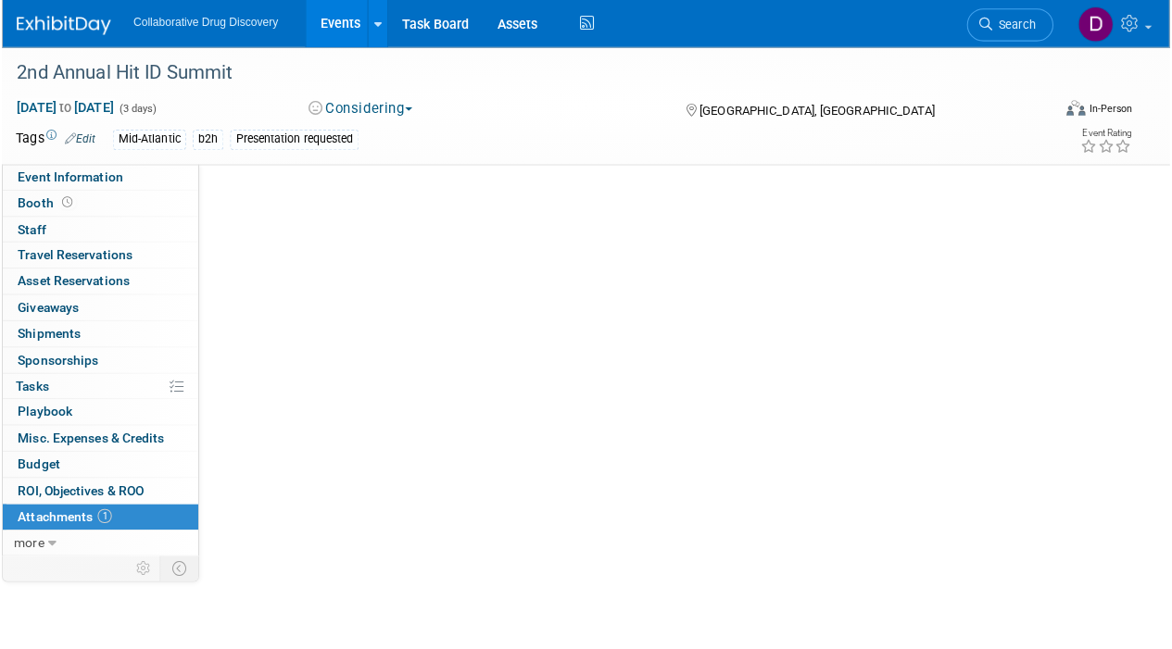
scroll to position [0, 0]
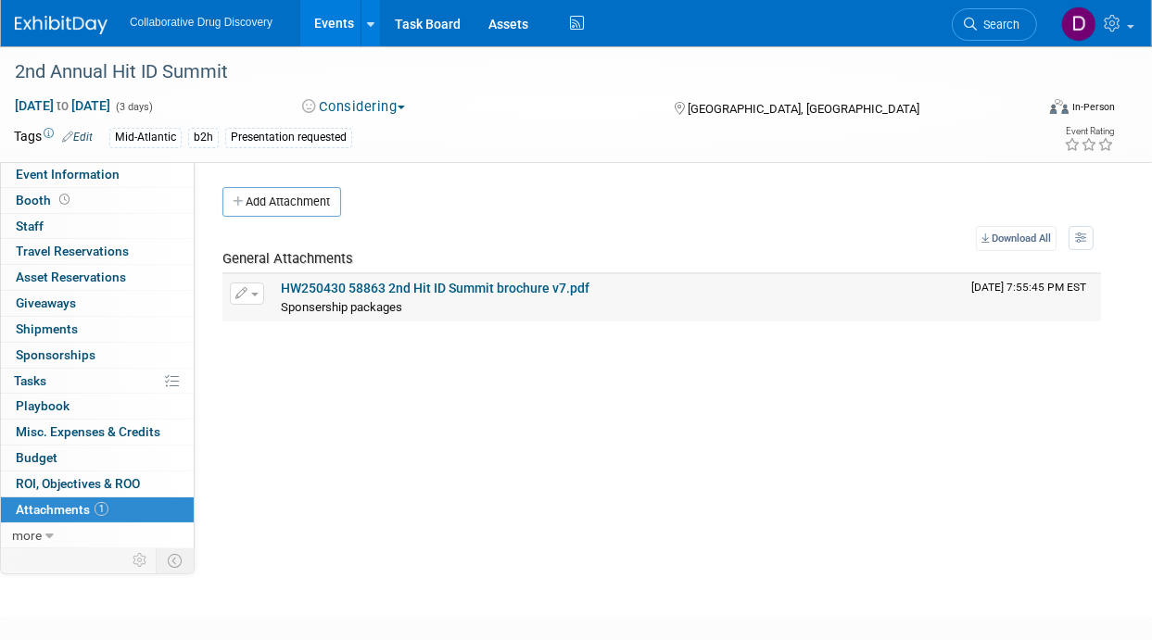
click at [400, 286] on link "HW250430 58863 2nd Hit ID Summit brochure v7.pdf" at bounding box center [435, 288] width 308 height 15
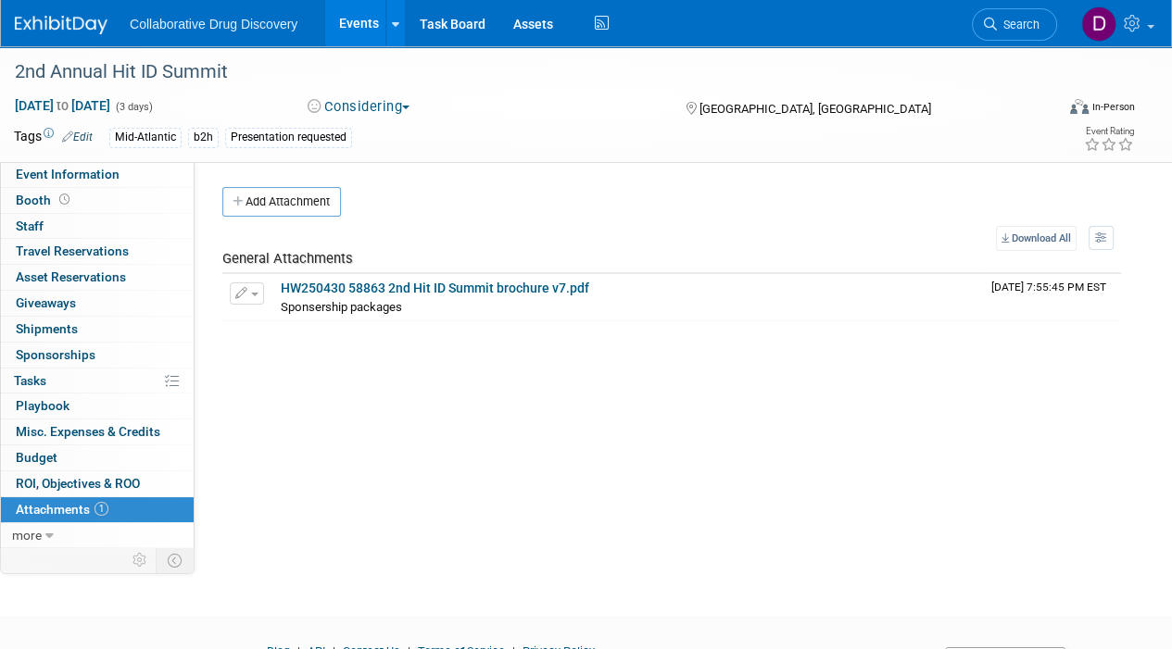
click at [74, 26] on img at bounding box center [61, 25] width 93 height 19
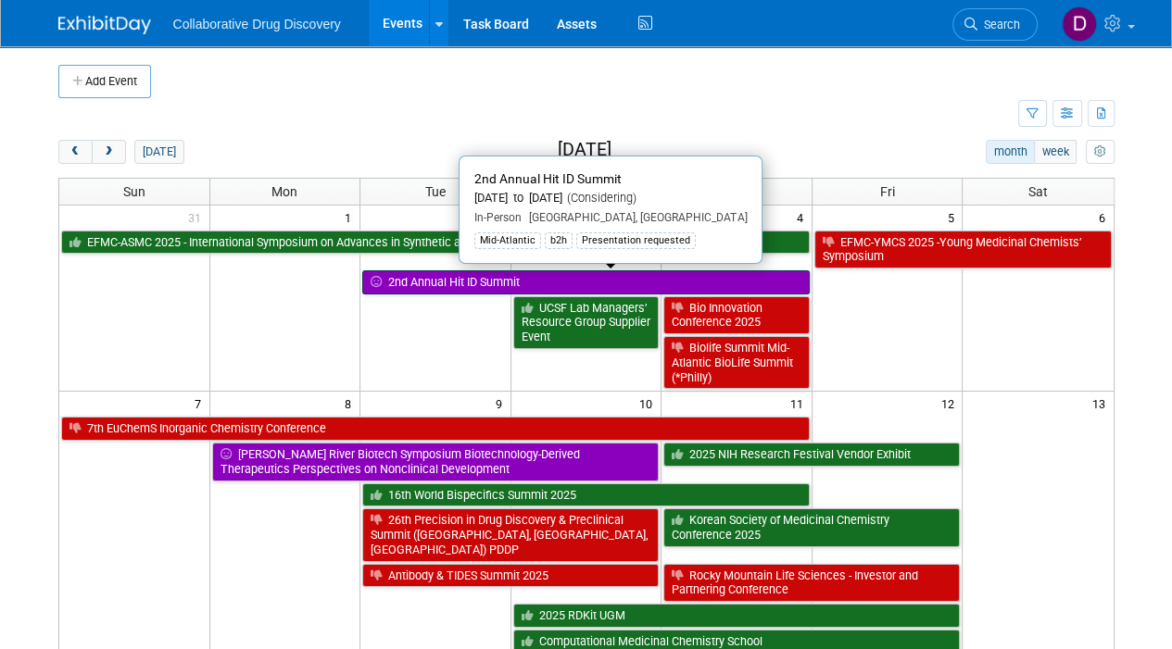
click at [522, 278] on link "2nd Annual Hit ID Summit" at bounding box center [585, 283] width 447 height 24
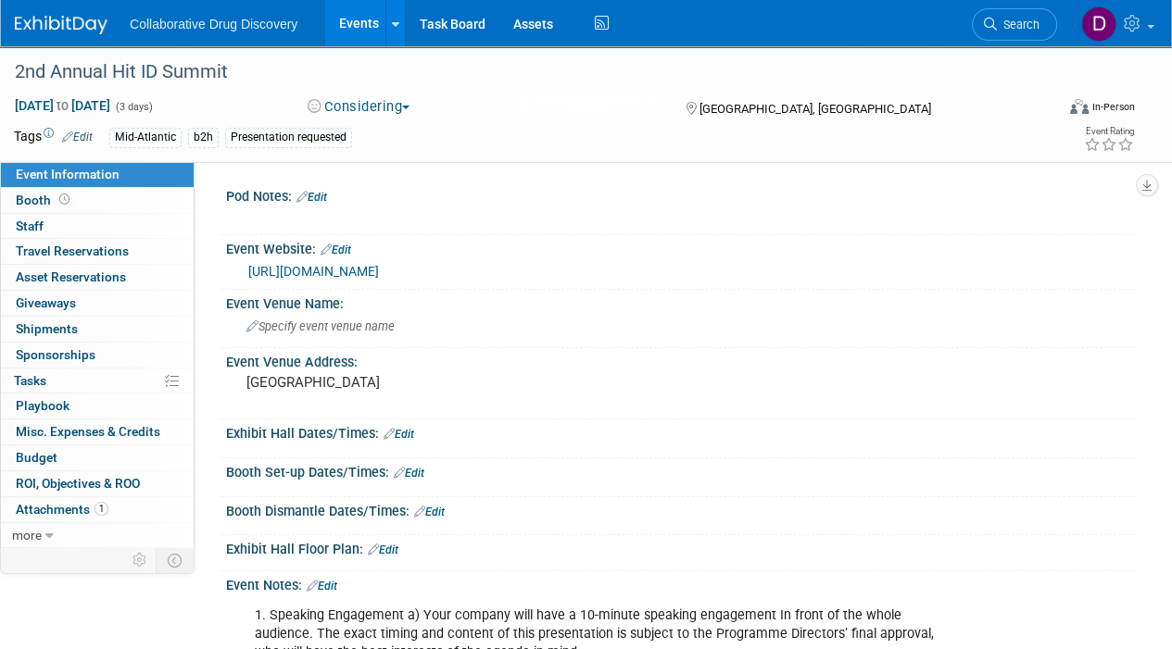
click at [328, 271] on link "https://hit-id-summit.com/whats-on/full-event-guide/" at bounding box center [313, 271] width 131 height 15
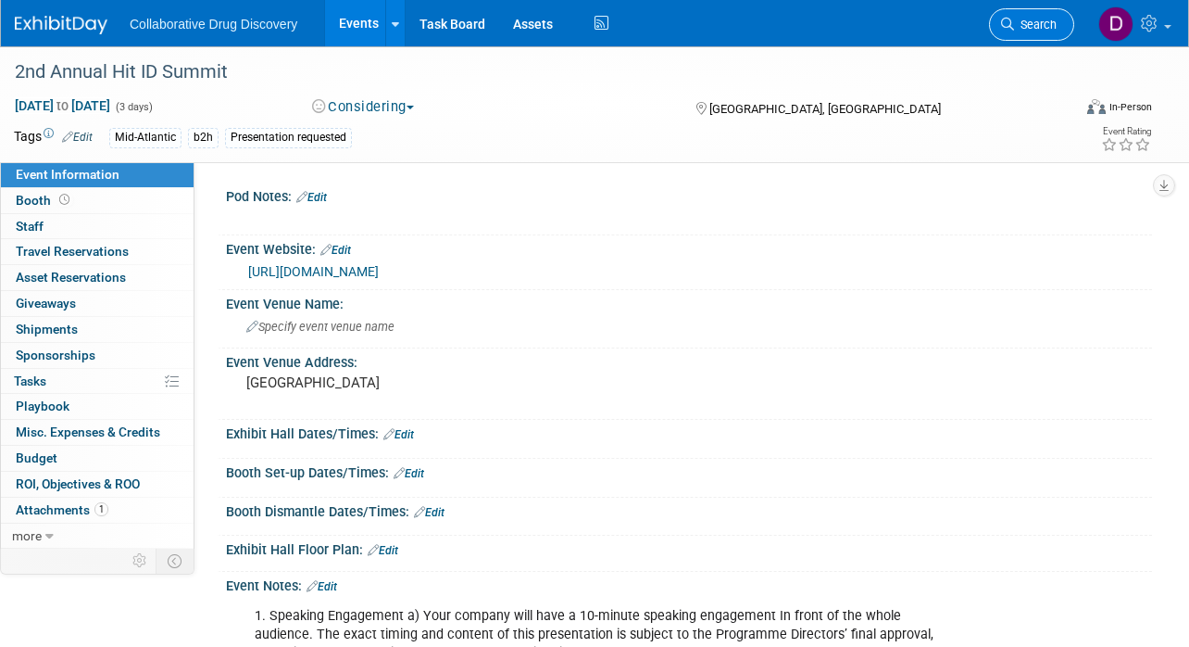
click at [1039, 18] on span "Search" at bounding box center [1035, 25] width 43 height 14
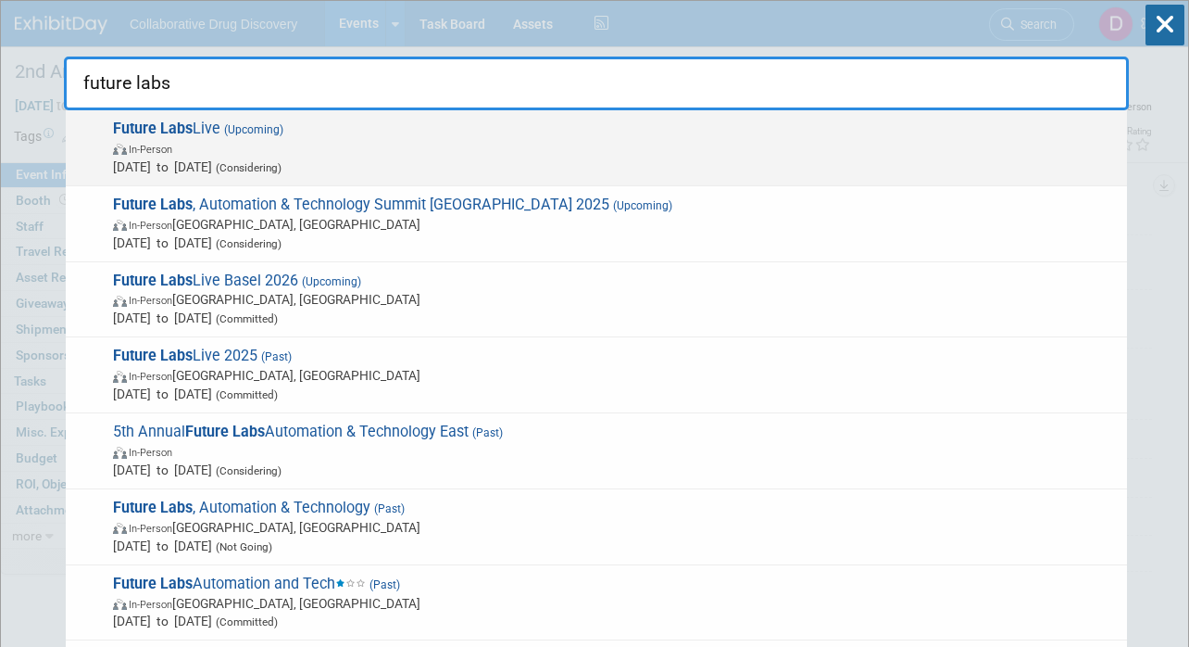
type input "future labs"
click at [458, 143] on span "In-Person" at bounding box center [615, 148] width 1005 height 19
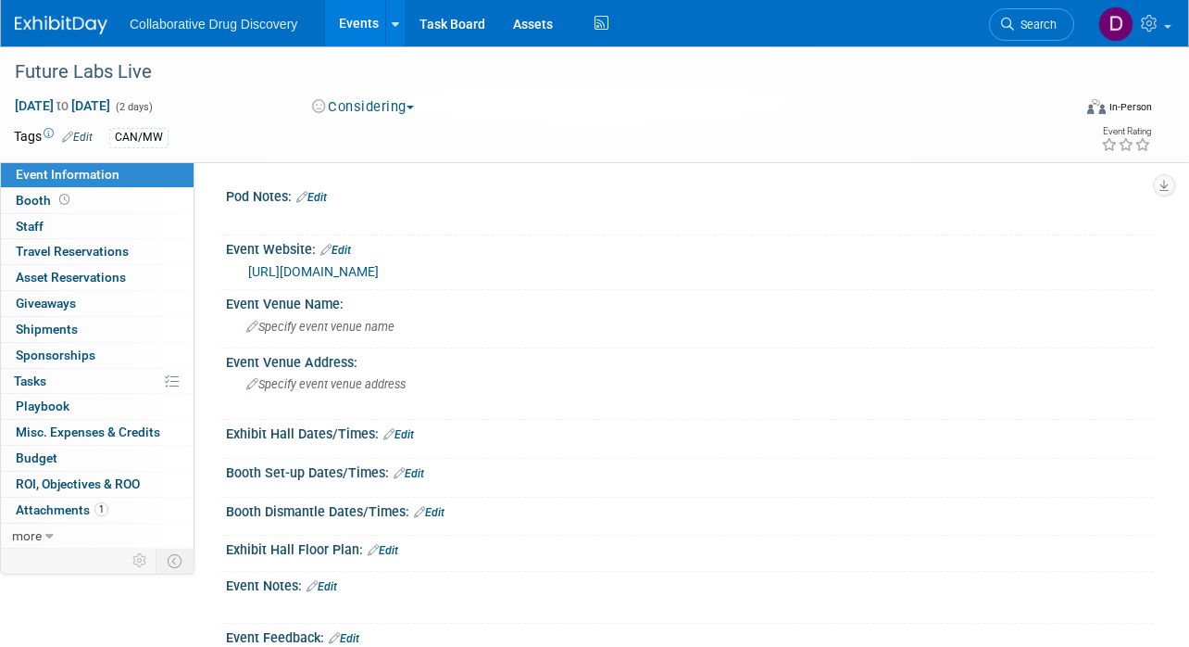
click at [69, 25] on img at bounding box center [61, 25] width 93 height 19
